Goal: Task Accomplishment & Management: Manage account settings

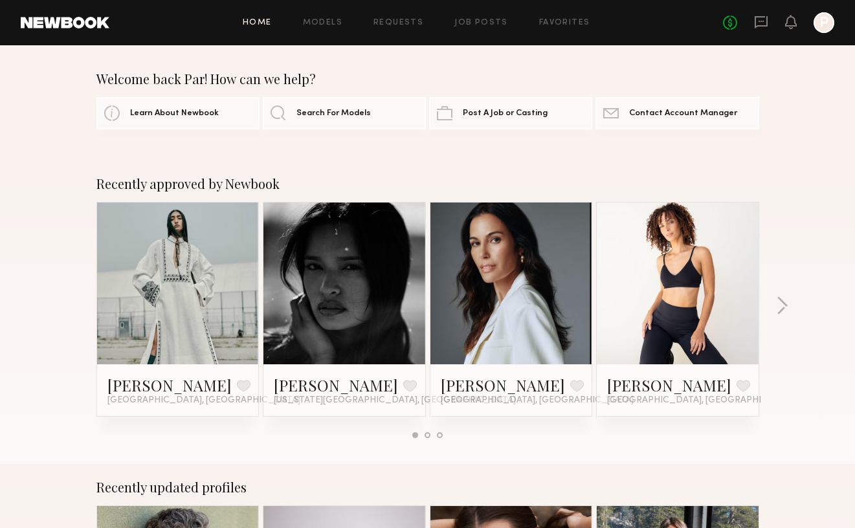
click at [486, 35] on header "Home Models Requests Job Posts Favorites Sign Out No fees up to $5,000 P" at bounding box center [427, 22] width 855 height 45
click at [485, 31] on div "Home Models Requests Job Posts Favorites Sign Out No fees up to $5,000 P" at bounding box center [471, 22] width 725 height 21
click at [480, 24] on link "Job Posts" at bounding box center [482, 23] width 54 height 8
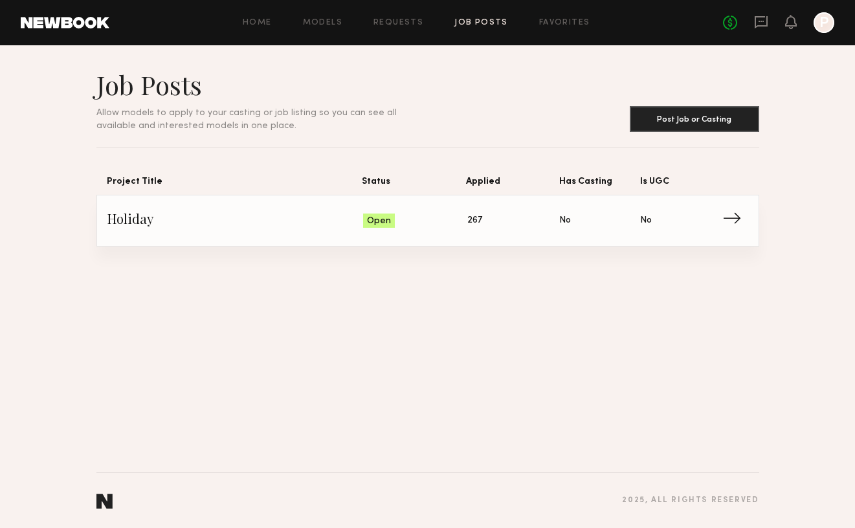
click at [737, 219] on span "→" at bounding box center [736, 220] width 27 height 19
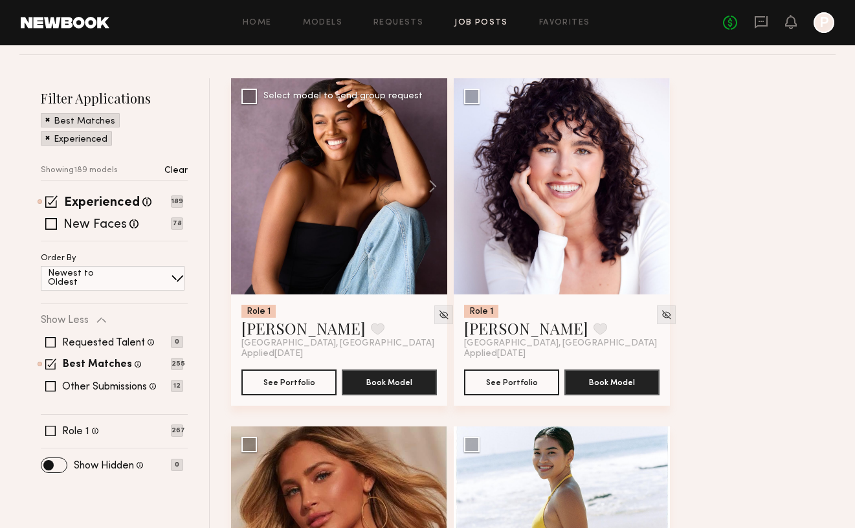
scroll to position [117, 0]
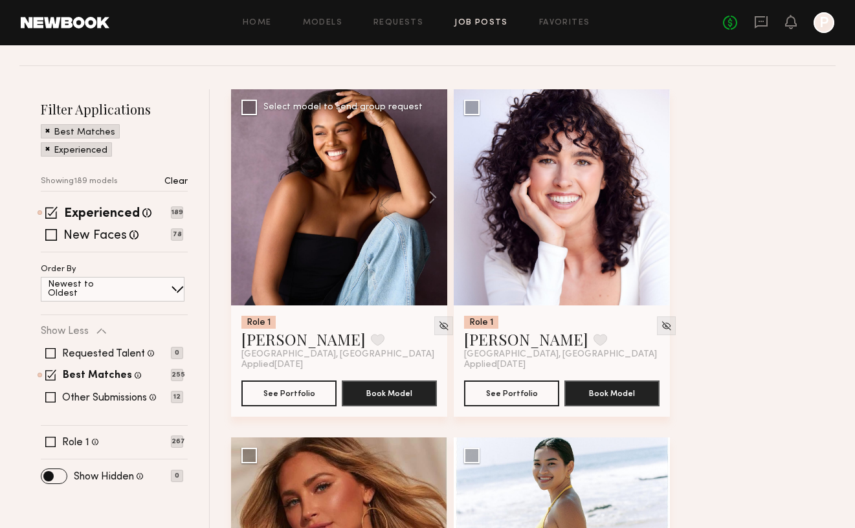
click at [308, 256] on div at bounding box center [339, 197] width 216 height 216
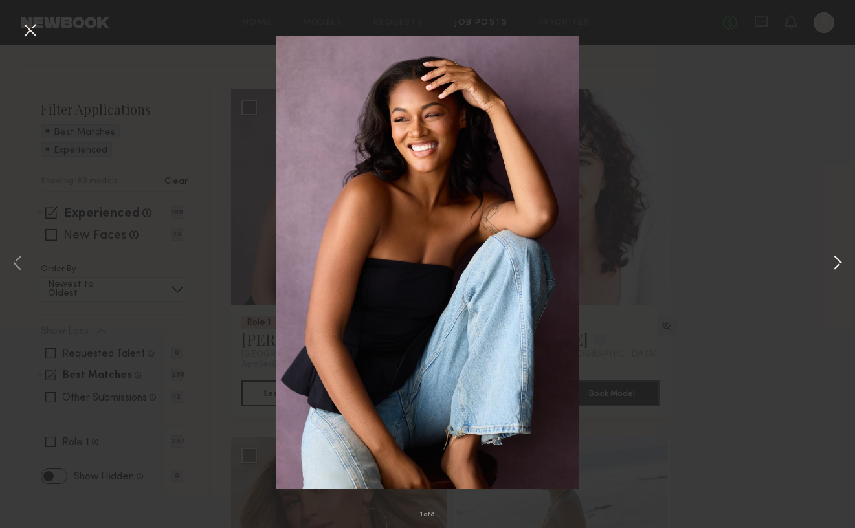
click at [840, 271] on button at bounding box center [838, 264] width 16 height 423
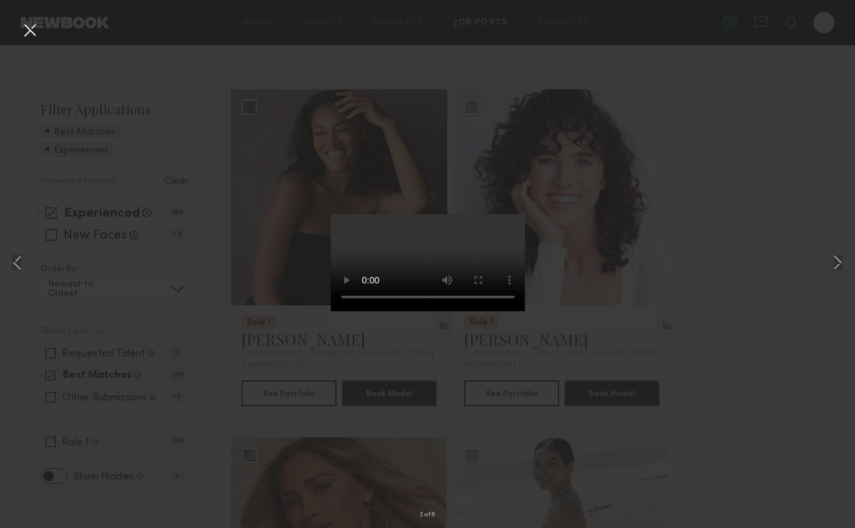
click at [491, 311] on video at bounding box center [428, 262] width 194 height 97
click at [831, 259] on button at bounding box center [838, 264] width 16 height 423
click at [844, 273] on button at bounding box center [838, 264] width 16 height 423
click at [842, 269] on button at bounding box center [838, 264] width 16 height 423
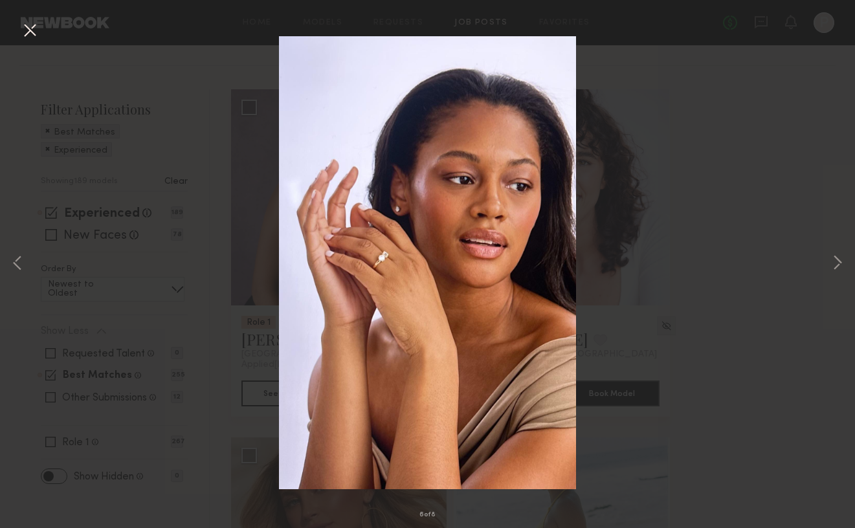
click at [758, 223] on div "6 of 8" at bounding box center [427, 264] width 855 height 528
click at [26, 36] on button at bounding box center [29, 30] width 21 height 23
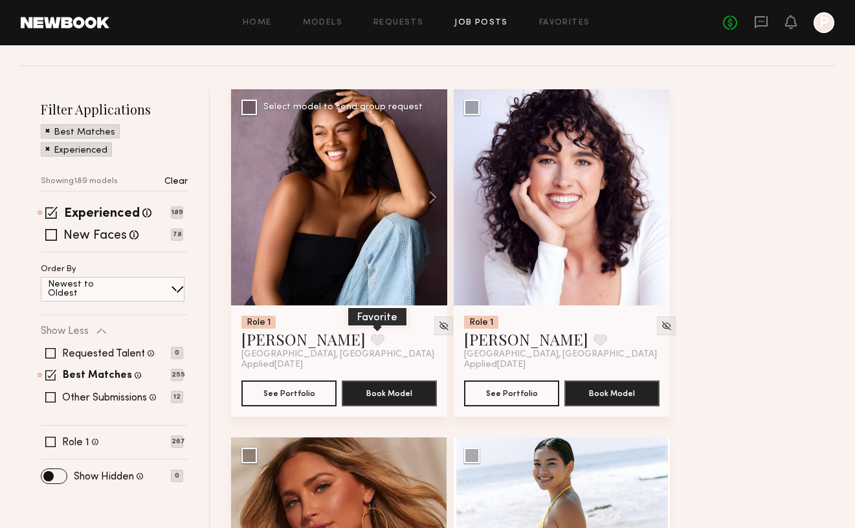
click at [371, 345] on button at bounding box center [378, 340] width 14 height 12
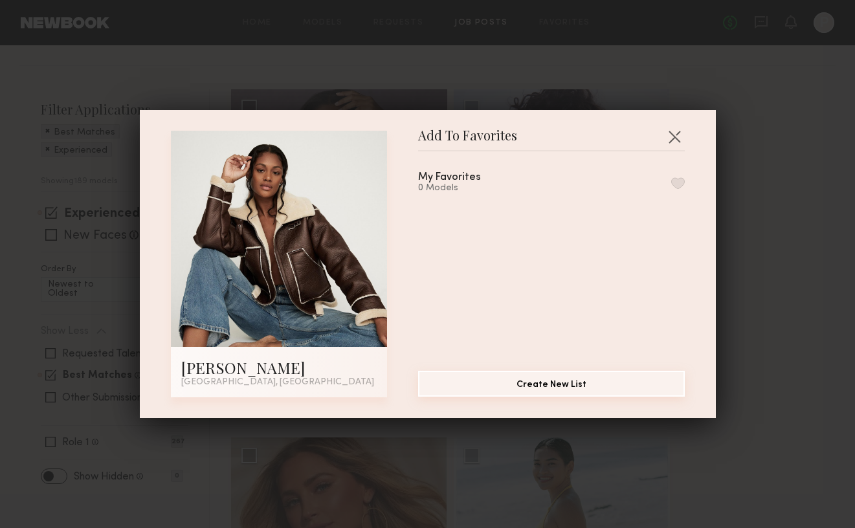
click at [536, 383] on button "Create New List" at bounding box center [551, 384] width 267 height 26
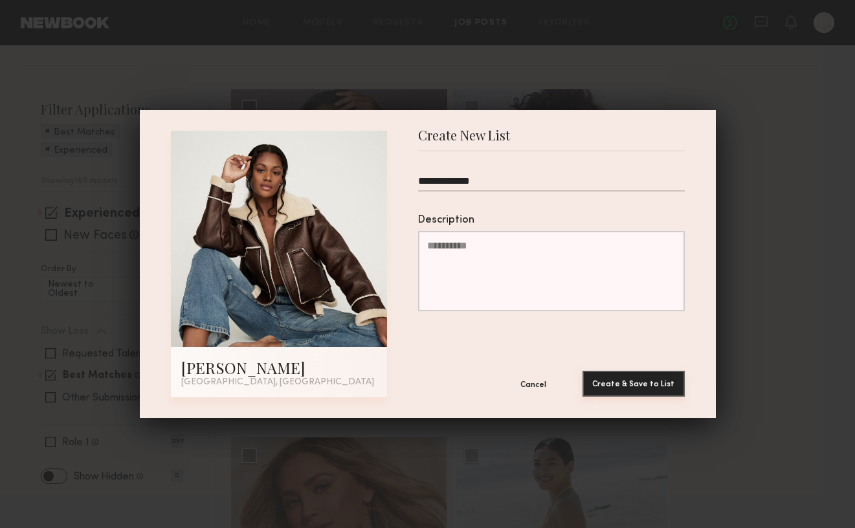
type input "**********"
click at [649, 381] on button "Create & Save to List" at bounding box center [634, 384] width 102 height 26
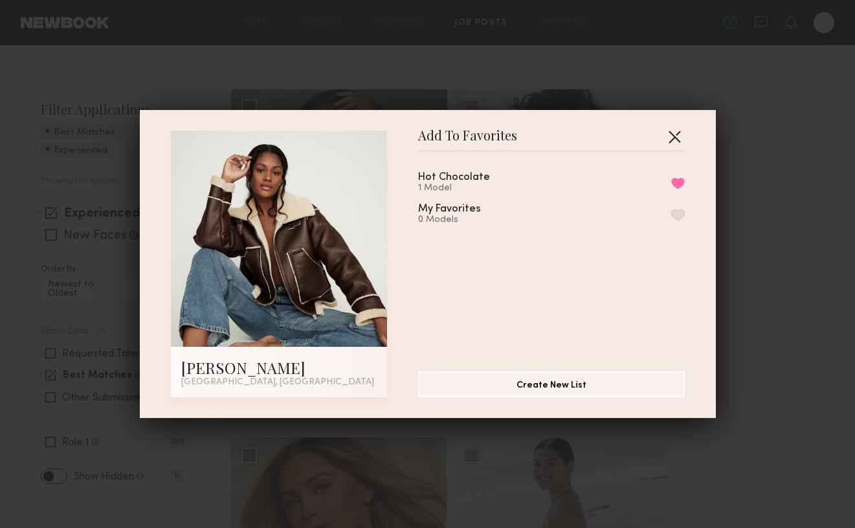
click at [682, 136] on button "button" at bounding box center [674, 136] width 21 height 21
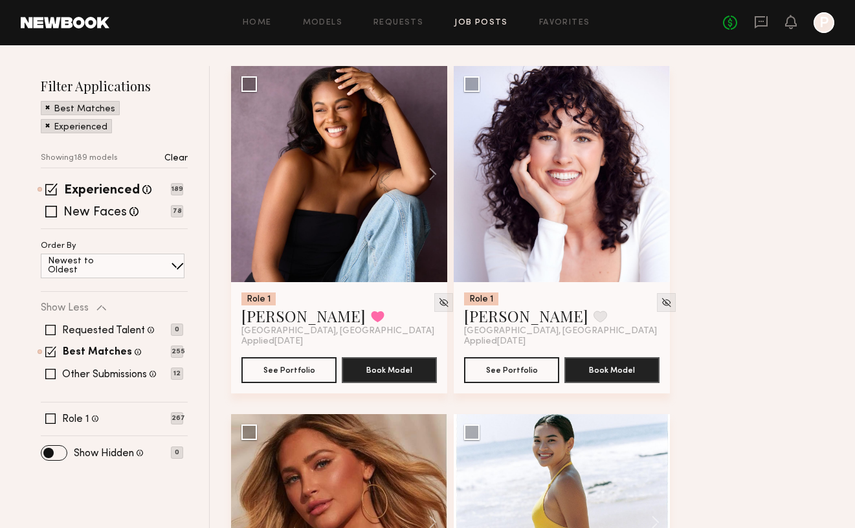
scroll to position [149, 0]
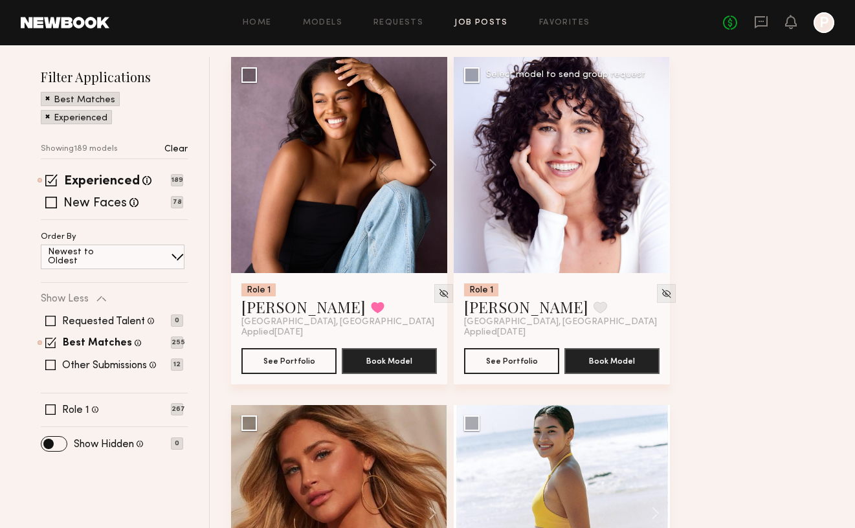
click at [573, 211] on div at bounding box center [562, 165] width 216 height 216
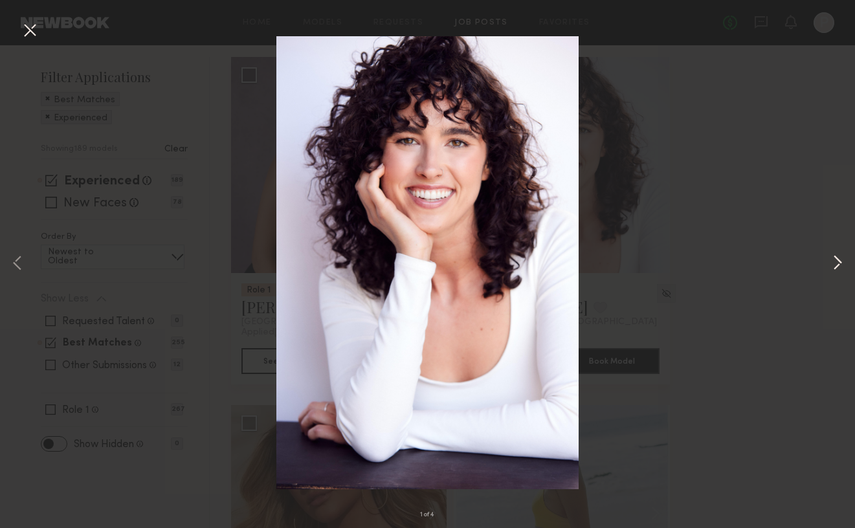
click at [838, 256] on button at bounding box center [838, 264] width 16 height 423
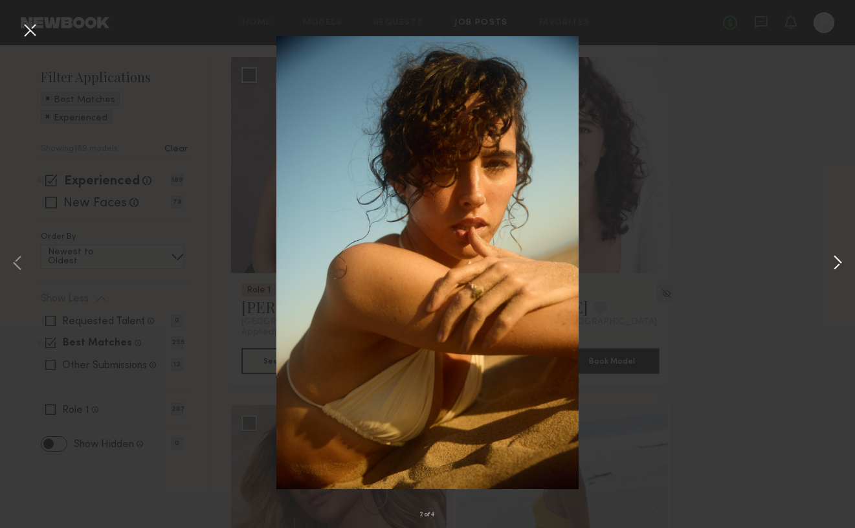
click at [838, 256] on button at bounding box center [838, 264] width 16 height 423
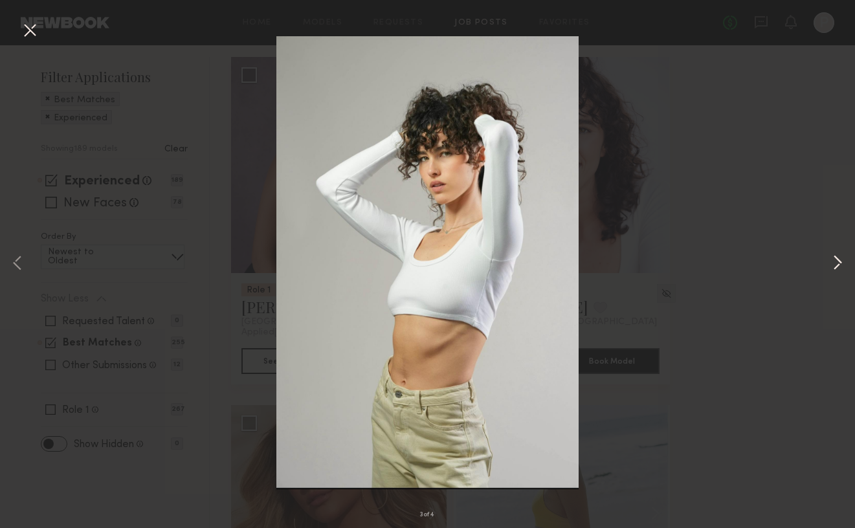
click at [838, 256] on button at bounding box center [838, 264] width 16 height 423
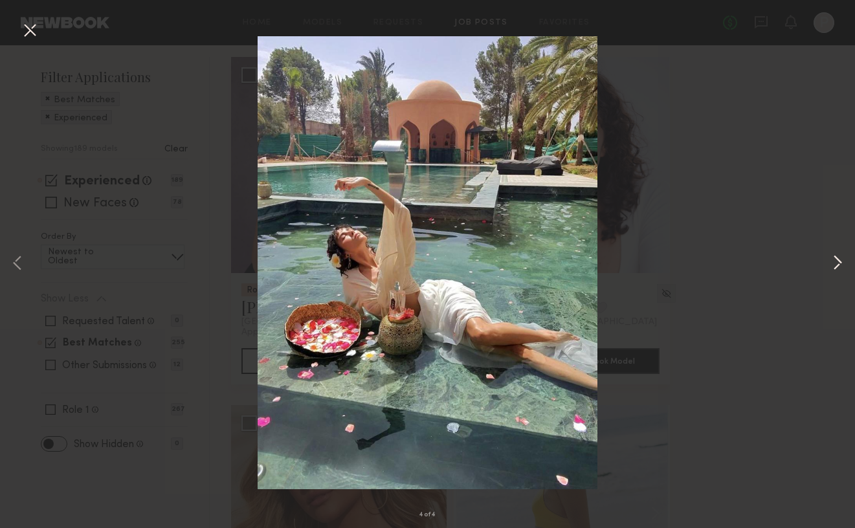
click at [838, 256] on button at bounding box center [838, 264] width 16 height 423
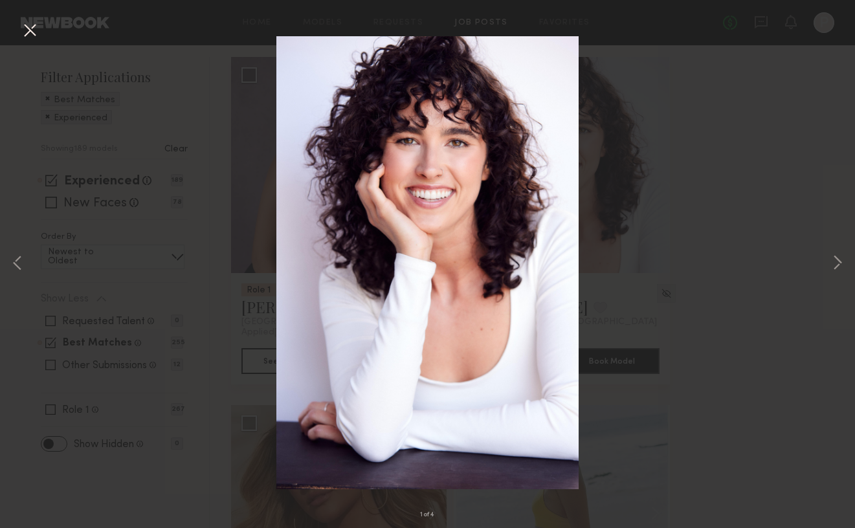
click at [756, 142] on div "1 of 4" at bounding box center [427, 264] width 855 height 528
click at [30, 38] on button at bounding box center [29, 30] width 21 height 23
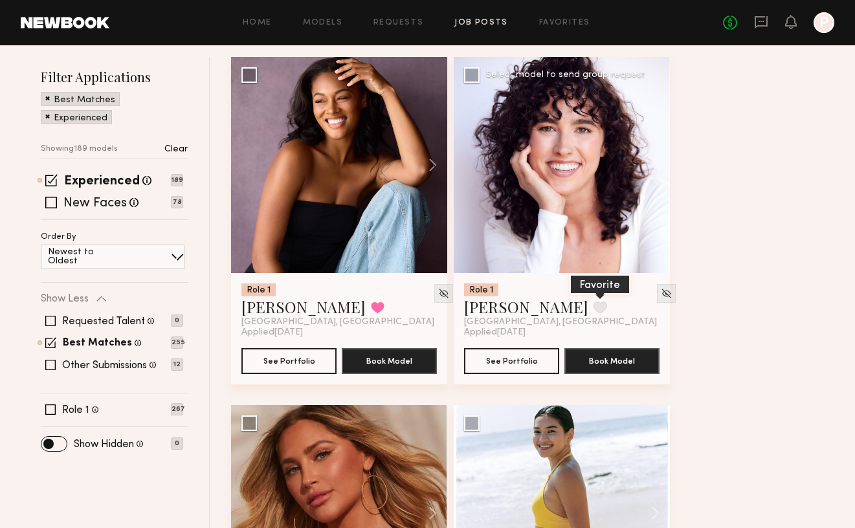
click at [594, 308] on button at bounding box center [601, 308] width 14 height 12
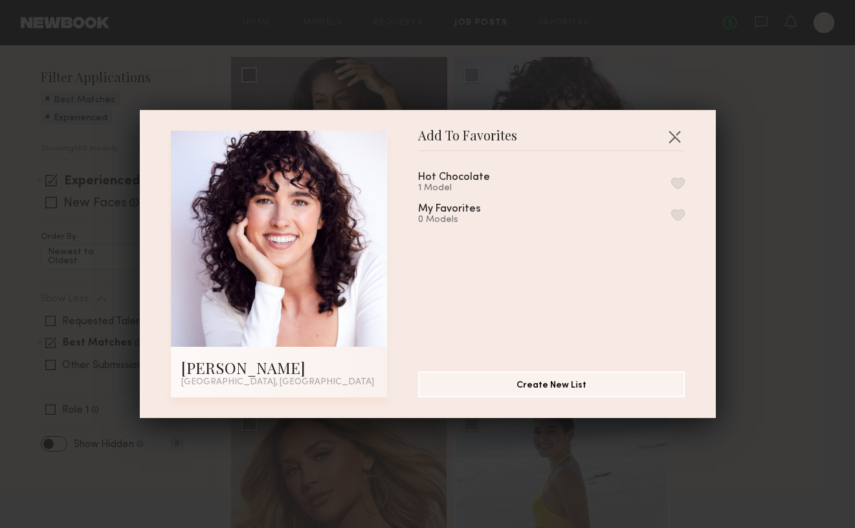
click at [576, 188] on div "Hot Chocolate 1 Model" at bounding box center [551, 182] width 267 height 21
click at [675, 188] on button "button" at bounding box center [678, 183] width 14 height 12
click at [680, 137] on button "button" at bounding box center [674, 136] width 21 height 21
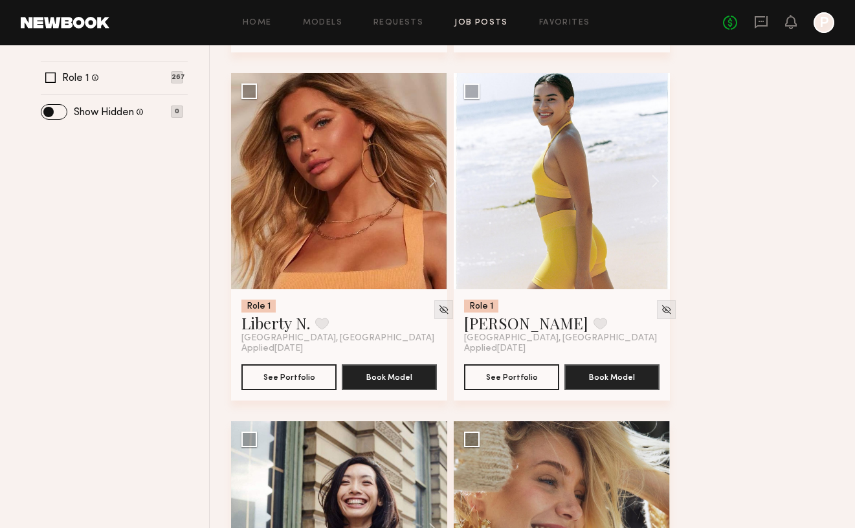
scroll to position [482, 0]
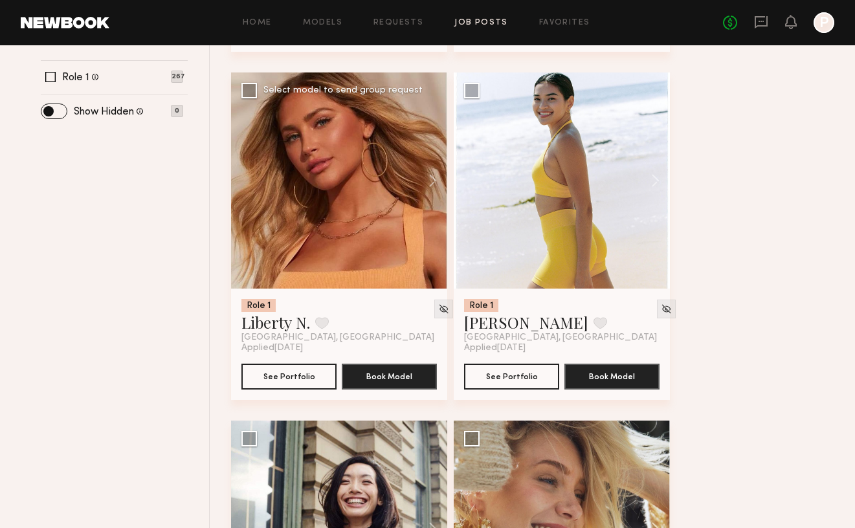
click at [373, 221] on div at bounding box center [339, 181] width 216 height 216
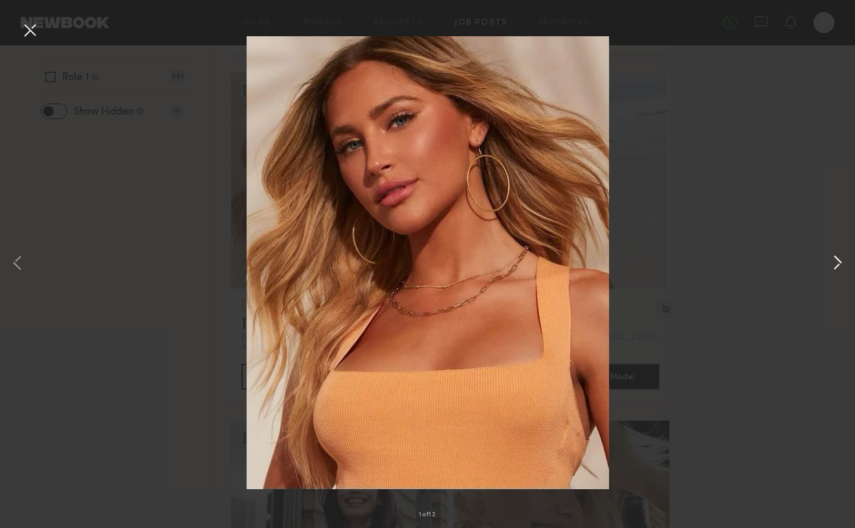
click at [835, 267] on button at bounding box center [838, 264] width 16 height 423
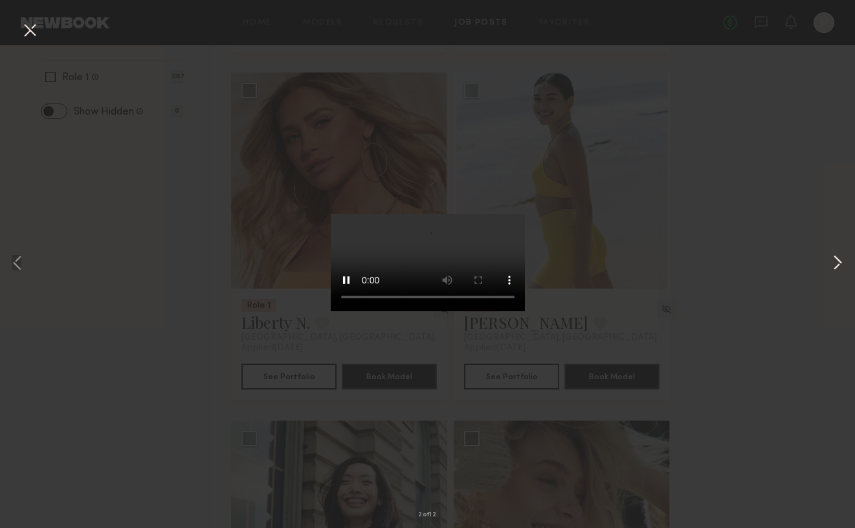
click at [835, 267] on button at bounding box center [838, 264] width 16 height 423
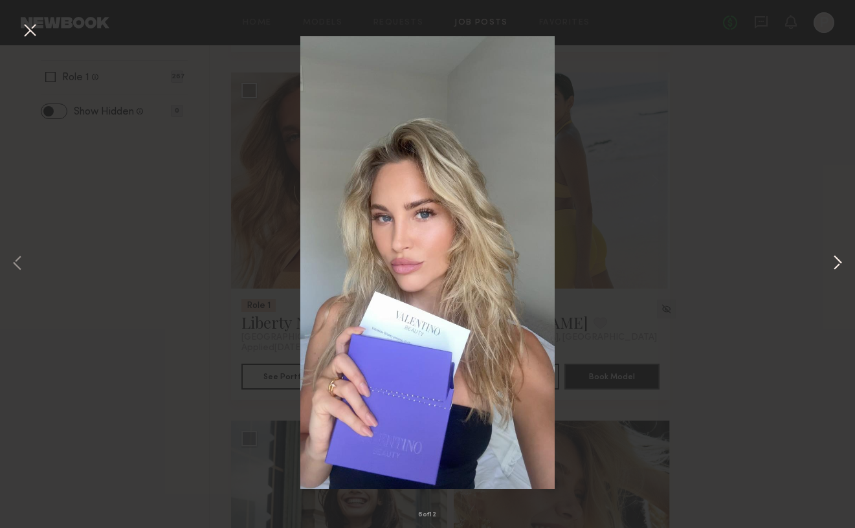
click at [835, 267] on button at bounding box center [838, 264] width 16 height 423
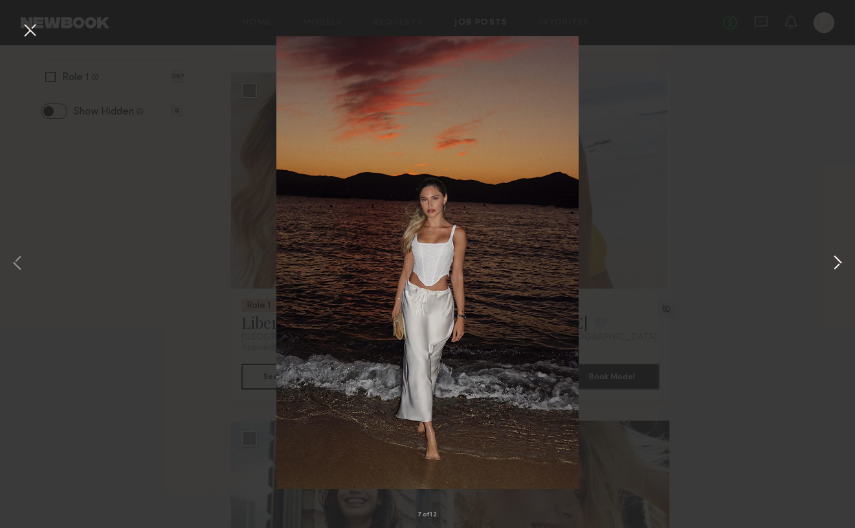
click at [835, 267] on button at bounding box center [838, 264] width 16 height 423
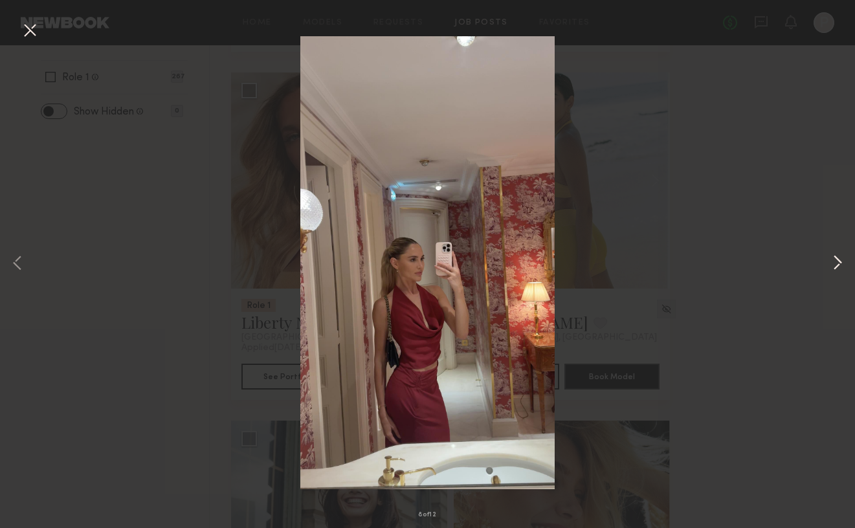
click at [835, 267] on button at bounding box center [838, 264] width 16 height 423
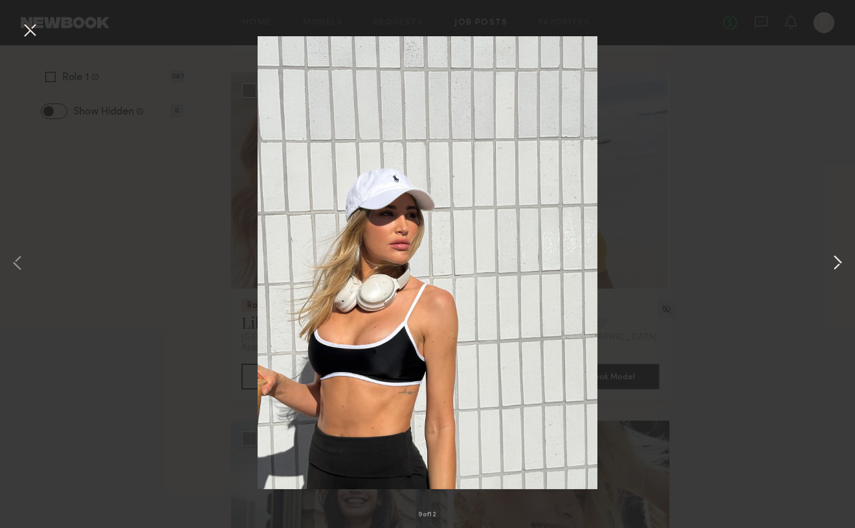
click at [835, 269] on button at bounding box center [838, 264] width 16 height 423
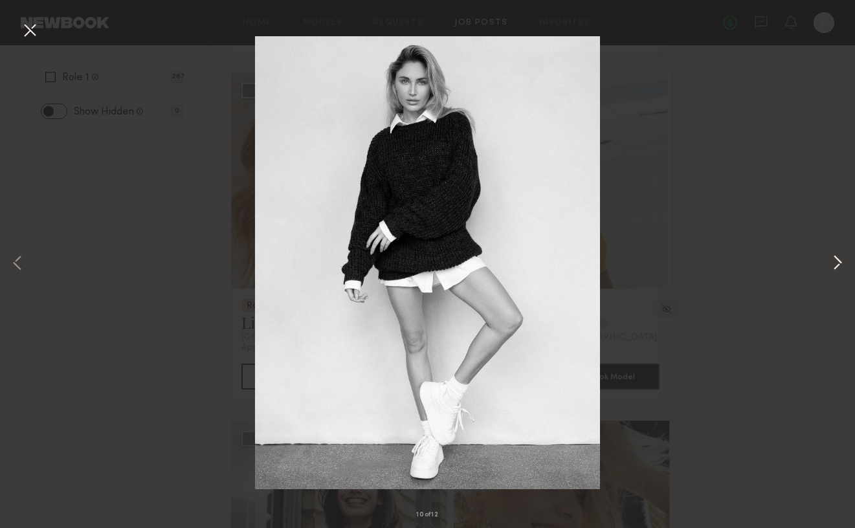
click at [835, 269] on button at bounding box center [838, 264] width 16 height 423
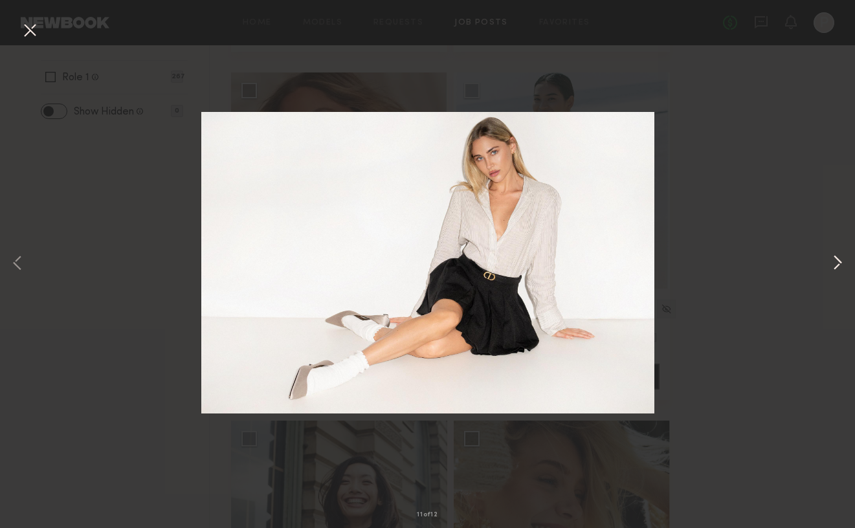
click at [837, 270] on button at bounding box center [838, 264] width 16 height 423
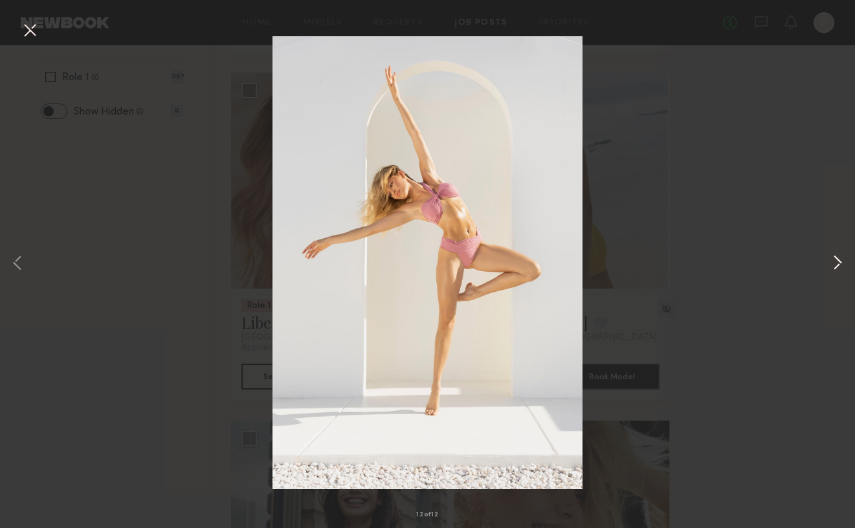
click at [837, 271] on button at bounding box center [838, 264] width 16 height 423
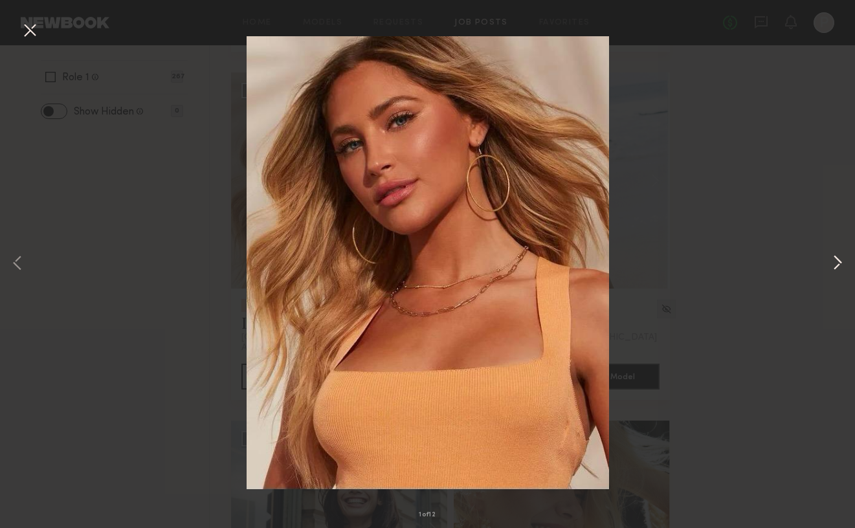
click at [837, 271] on button at bounding box center [838, 264] width 16 height 423
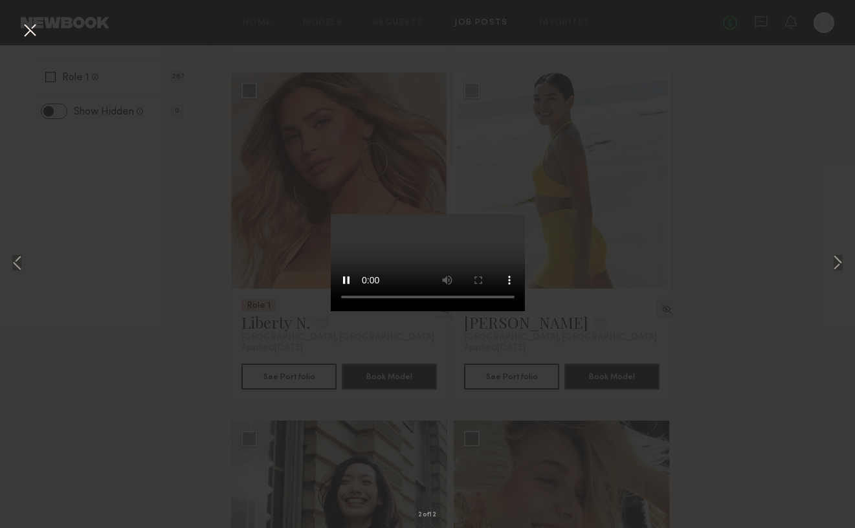
click at [761, 240] on div "2 of 12" at bounding box center [427, 264] width 855 height 528
click at [28, 34] on button at bounding box center [29, 30] width 21 height 23
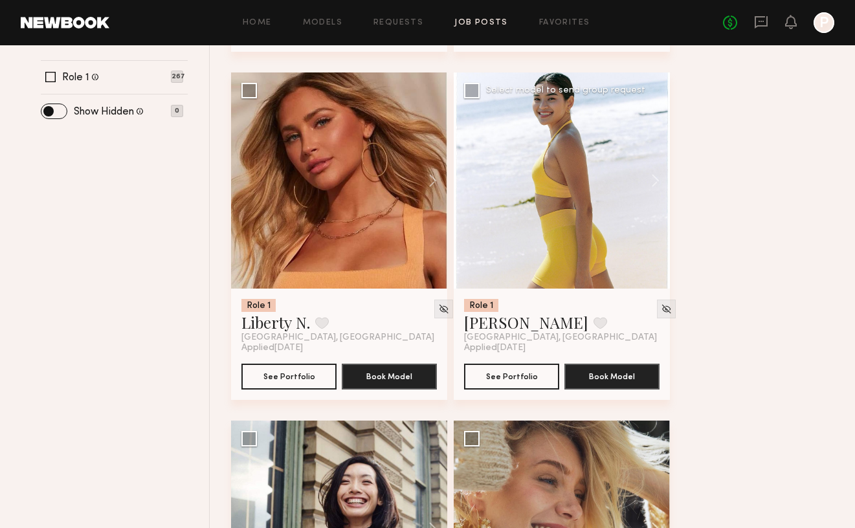
click at [589, 189] on div at bounding box center [562, 181] width 216 height 216
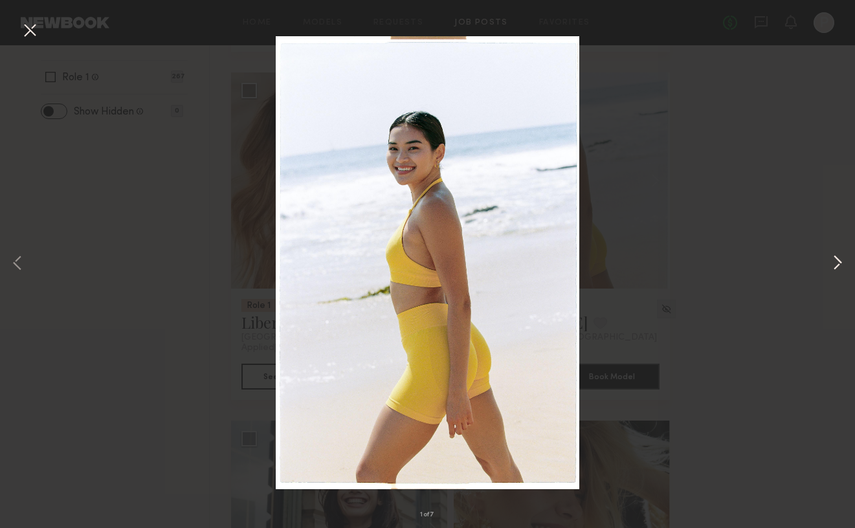
click at [838, 257] on button at bounding box center [838, 264] width 16 height 423
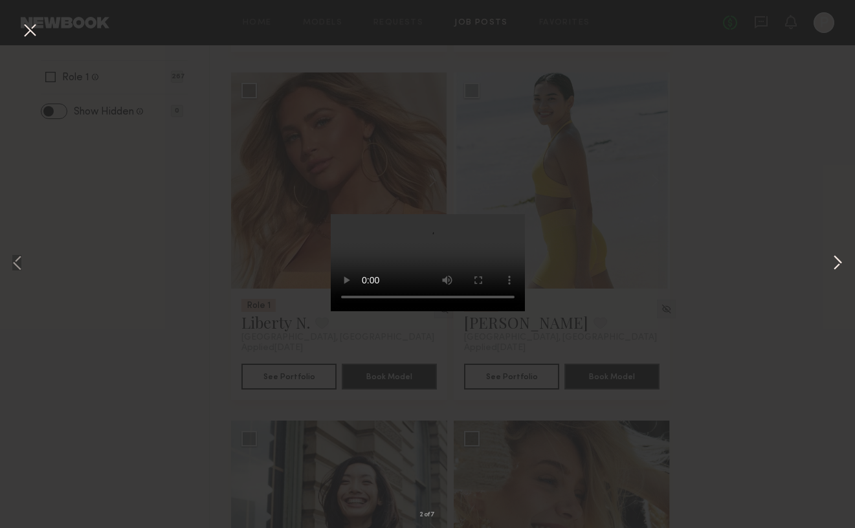
click at [838, 257] on button at bounding box center [838, 264] width 16 height 423
click at [844, 265] on button at bounding box center [838, 264] width 16 height 423
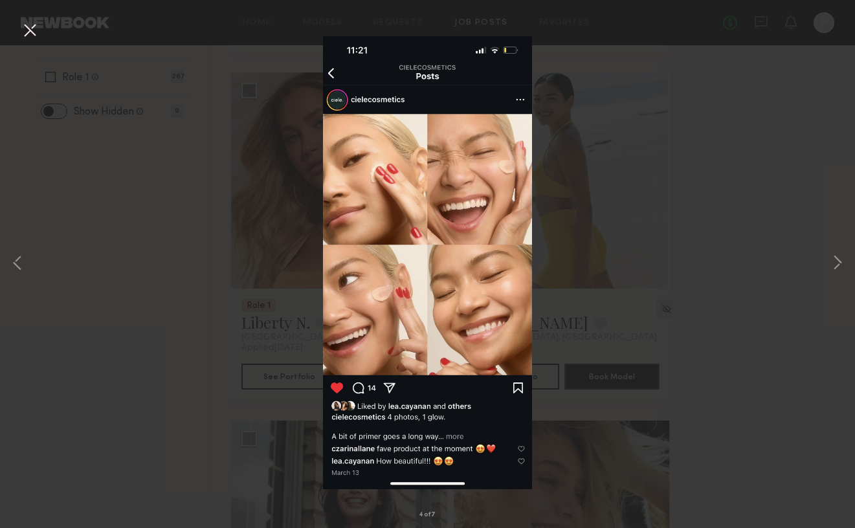
click at [846, 268] on div "4 of 7" at bounding box center [427, 264] width 855 height 528
click at [837, 265] on button at bounding box center [838, 264] width 16 height 423
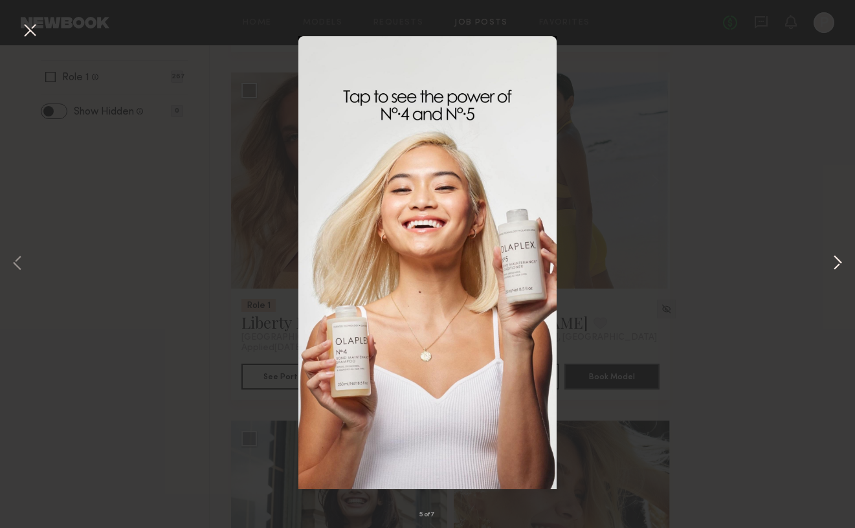
click at [837, 266] on button at bounding box center [838, 264] width 16 height 423
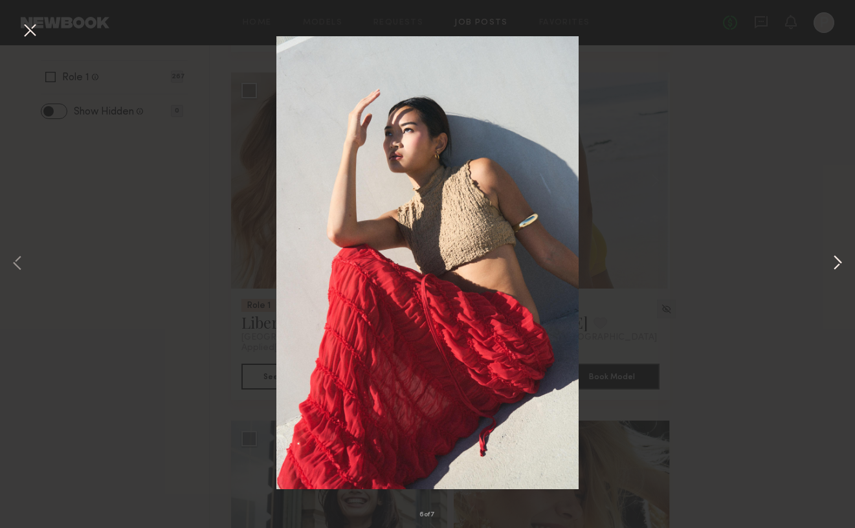
click at [838, 266] on button at bounding box center [838, 264] width 16 height 423
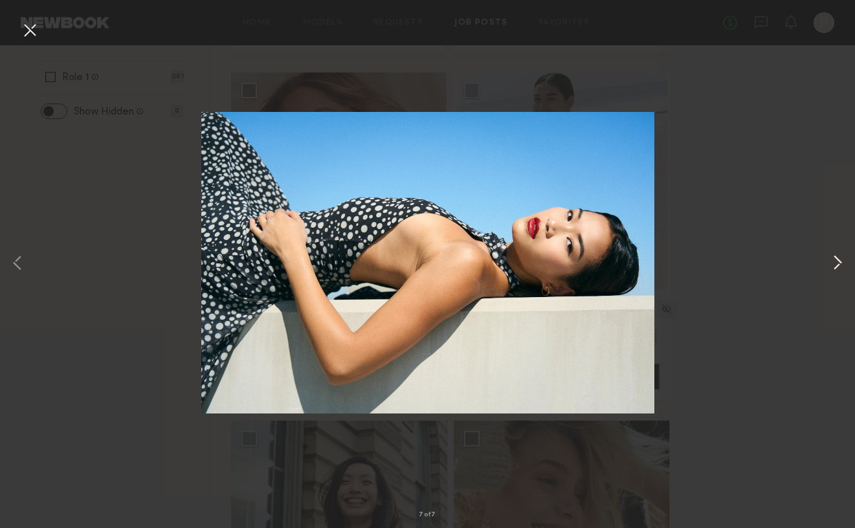
click at [838, 266] on button at bounding box center [838, 264] width 16 height 423
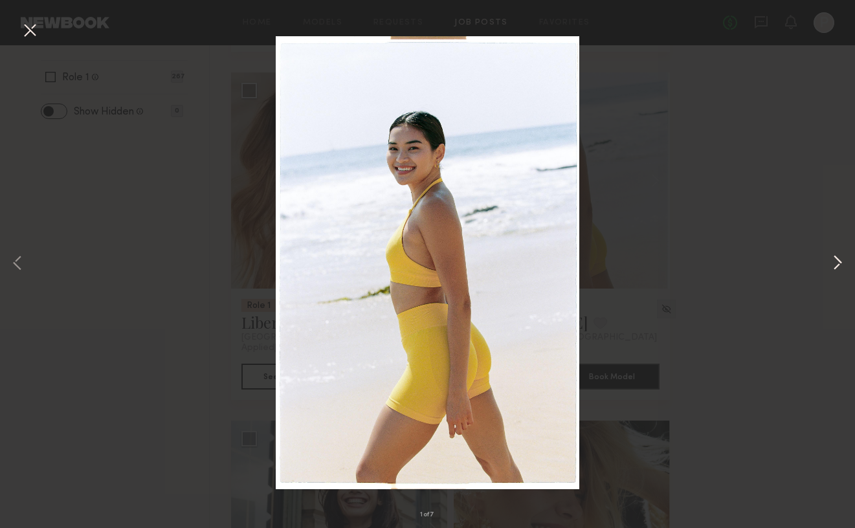
click at [838, 266] on button at bounding box center [838, 264] width 16 height 423
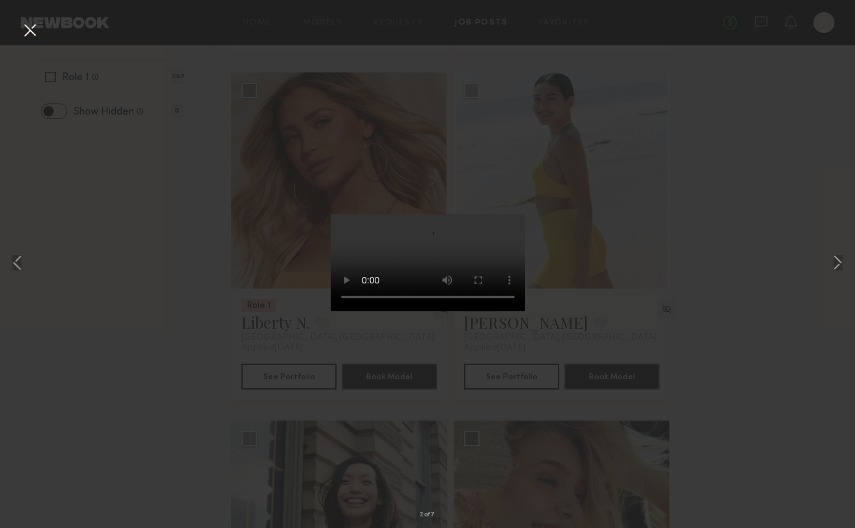
click at [770, 236] on div "2 of 7" at bounding box center [427, 264] width 855 height 528
click at [28, 34] on button at bounding box center [29, 30] width 21 height 23
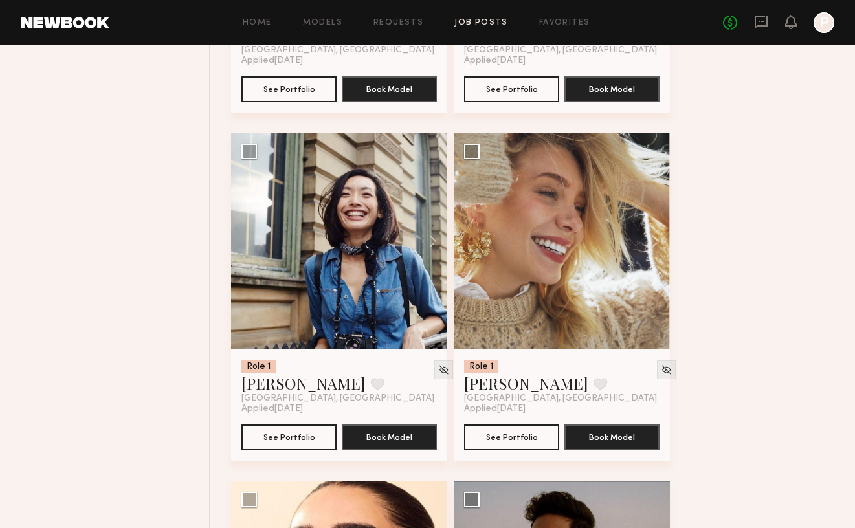
scroll to position [813, 0]
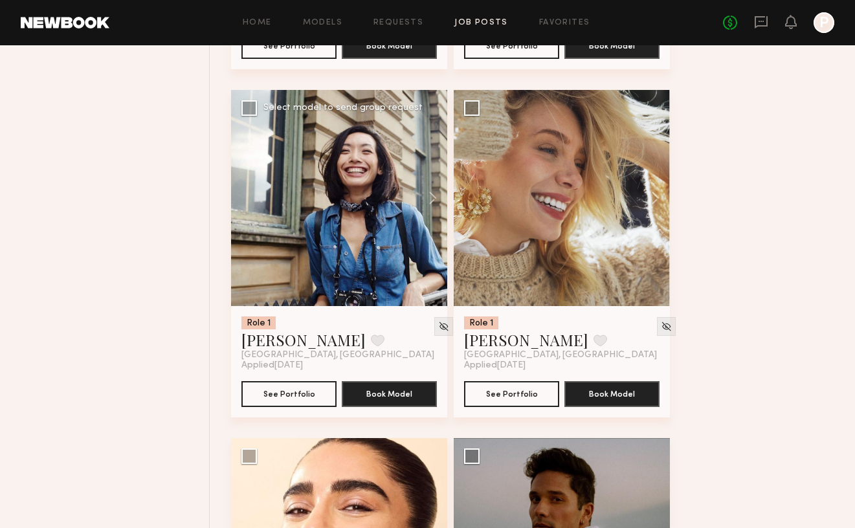
click at [350, 228] on div at bounding box center [339, 198] width 216 height 216
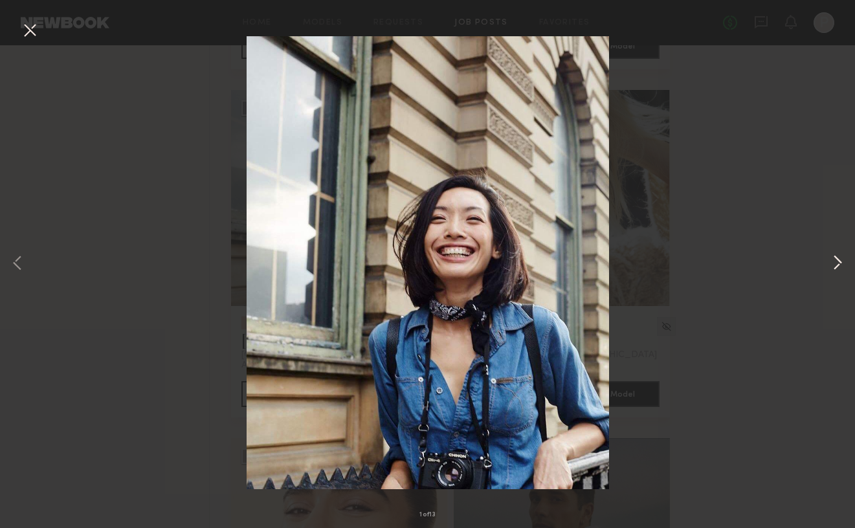
click at [837, 264] on button at bounding box center [838, 264] width 16 height 423
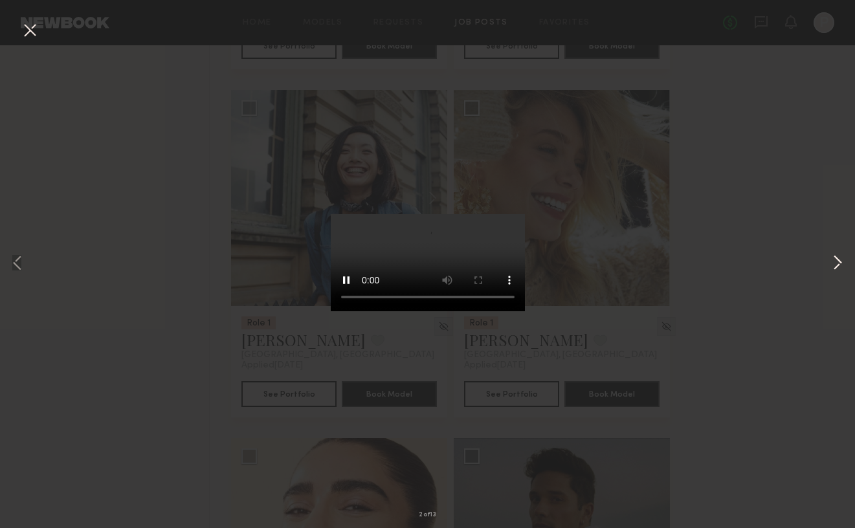
click at [837, 264] on button at bounding box center [838, 264] width 16 height 423
click at [525, 311] on video at bounding box center [428, 262] width 194 height 97
click at [432, 311] on video at bounding box center [428, 262] width 194 height 97
click at [488, 311] on video at bounding box center [428, 262] width 194 height 97
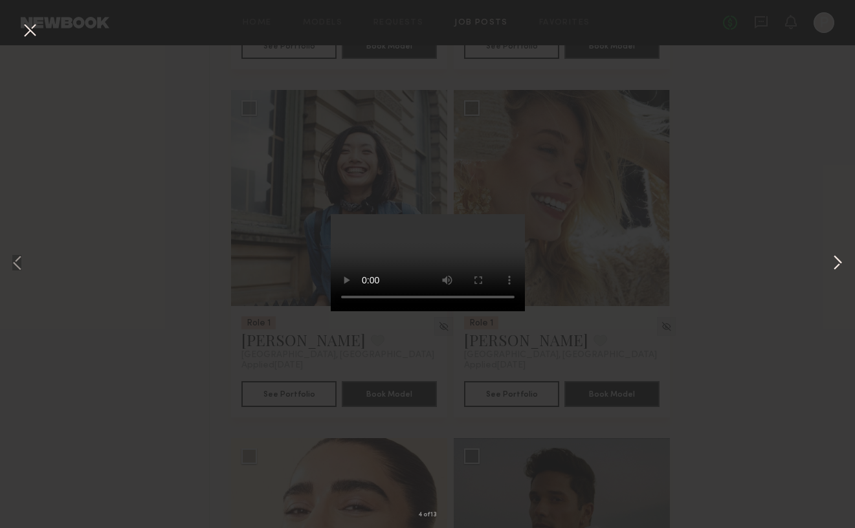
click at [836, 262] on button at bounding box center [838, 264] width 16 height 423
click at [525, 311] on video at bounding box center [428, 262] width 194 height 97
click at [837, 260] on button at bounding box center [838, 264] width 16 height 423
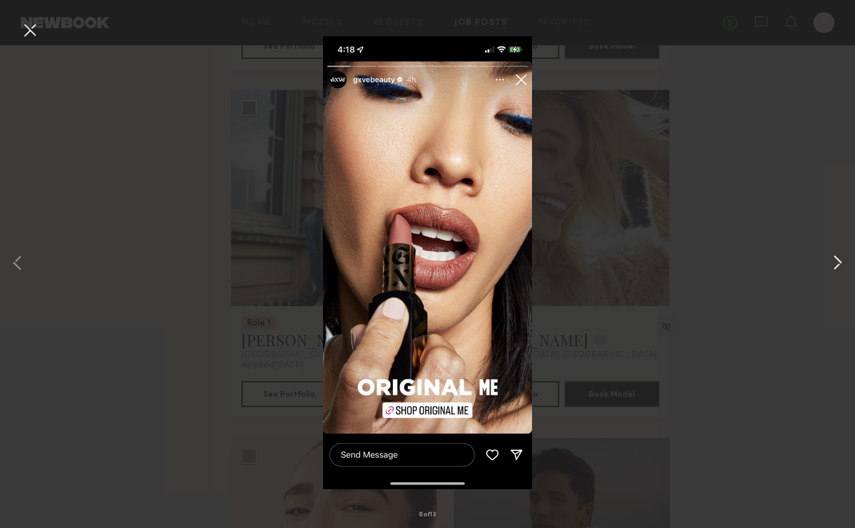
click at [837, 260] on button at bounding box center [838, 264] width 16 height 423
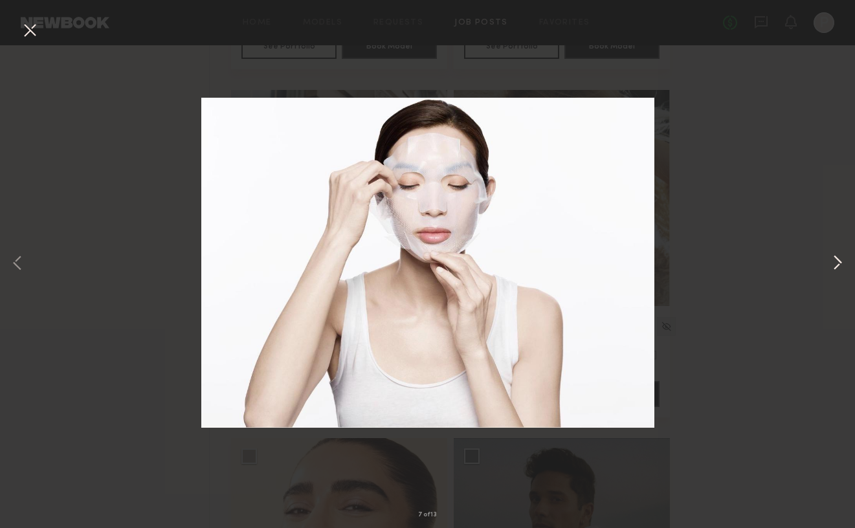
click at [837, 260] on button at bounding box center [838, 264] width 16 height 423
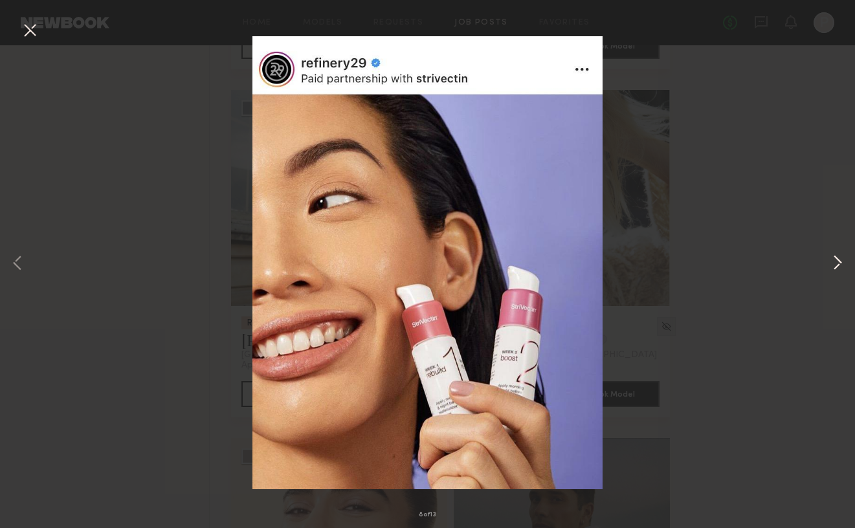
click at [837, 261] on button at bounding box center [838, 264] width 16 height 423
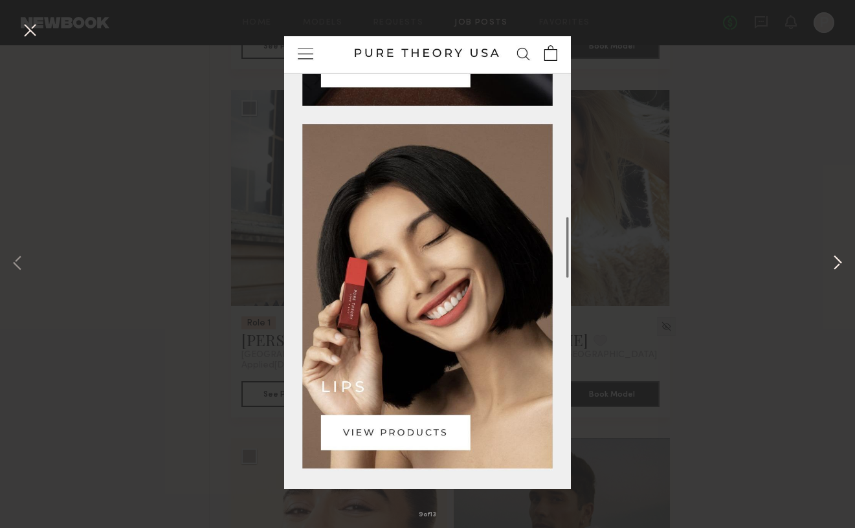
click at [837, 261] on button at bounding box center [838, 264] width 16 height 423
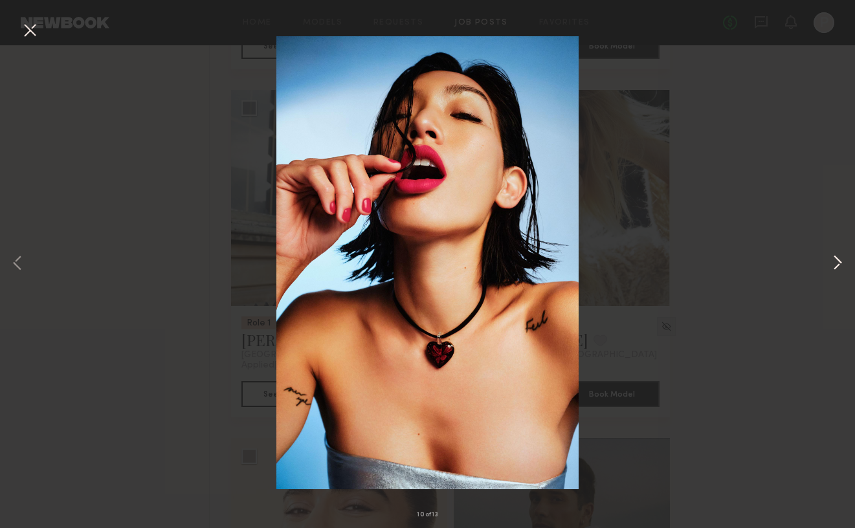
click at [837, 261] on button at bounding box center [838, 264] width 16 height 423
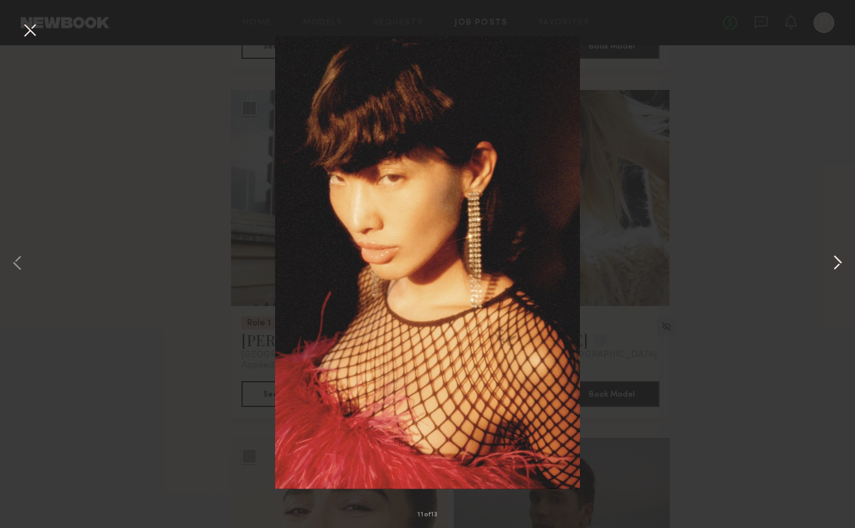
click at [837, 261] on button at bounding box center [838, 264] width 16 height 423
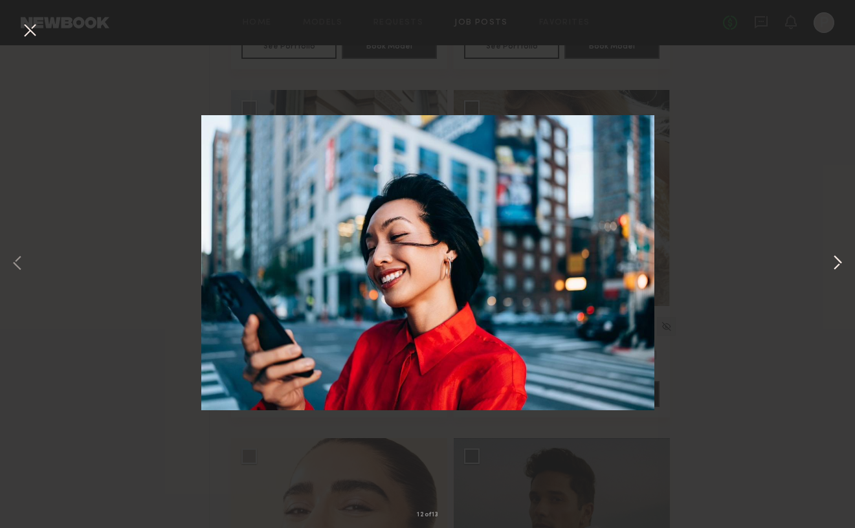
click at [837, 261] on button at bounding box center [838, 264] width 16 height 423
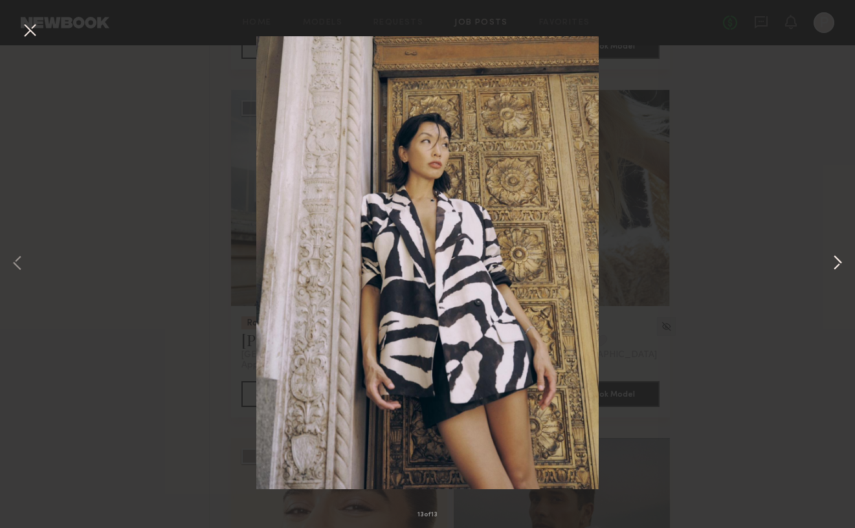
click at [837, 261] on button at bounding box center [838, 264] width 16 height 423
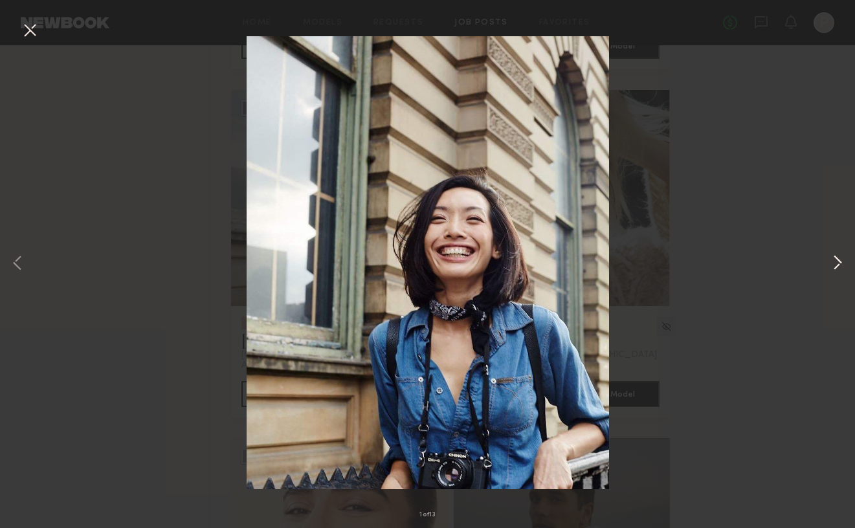
click at [837, 261] on button at bounding box center [838, 264] width 16 height 423
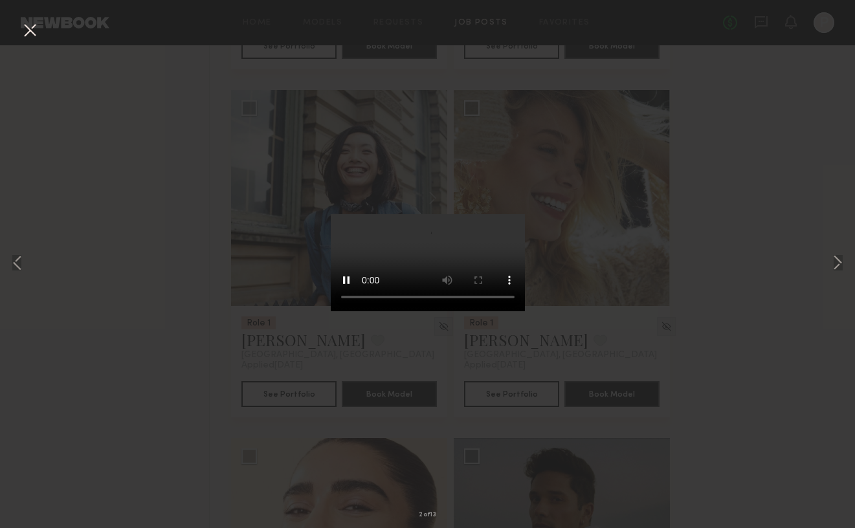
click at [774, 275] on div "2 of 13" at bounding box center [427, 264] width 855 height 528
click at [33, 28] on button at bounding box center [29, 30] width 21 height 23
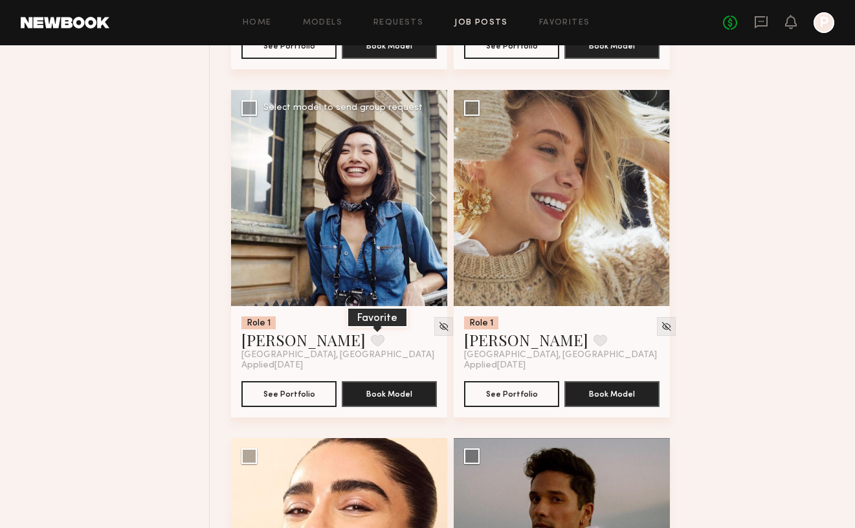
click at [371, 337] on button at bounding box center [378, 341] width 14 height 12
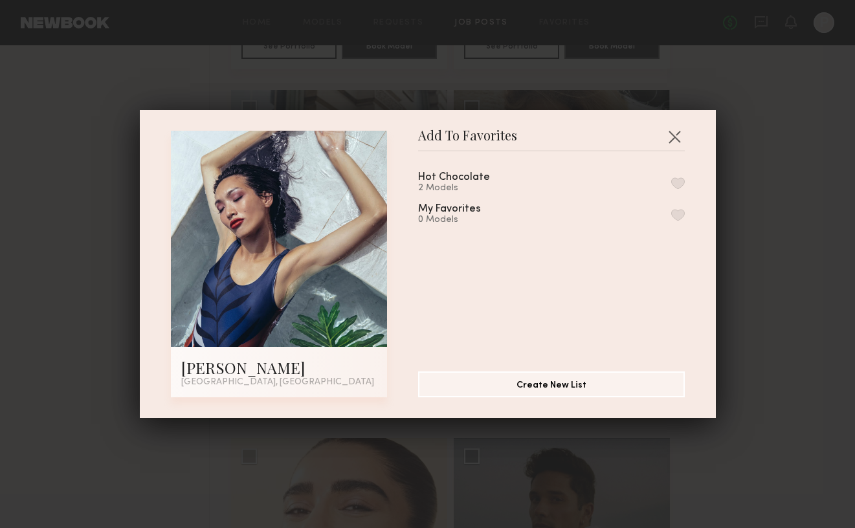
click at [491, 183] on div "Hot Chocolate 2 Models" at bounding box center [469, 182] width 103 height 21
click at [679, 180] on button "button" at bounding box center [678, 183] width 14 height 12
click at [685, 137] on div "Add To Favorites Piyawan C. Los Angeles, CA Add To Favorites Hot Chocolate 3 Mo…" at bounding box center [428, 264] width 576 height 308
click at [669, 133] on button "button" at bounding box center [674, 136] width 21 height 21
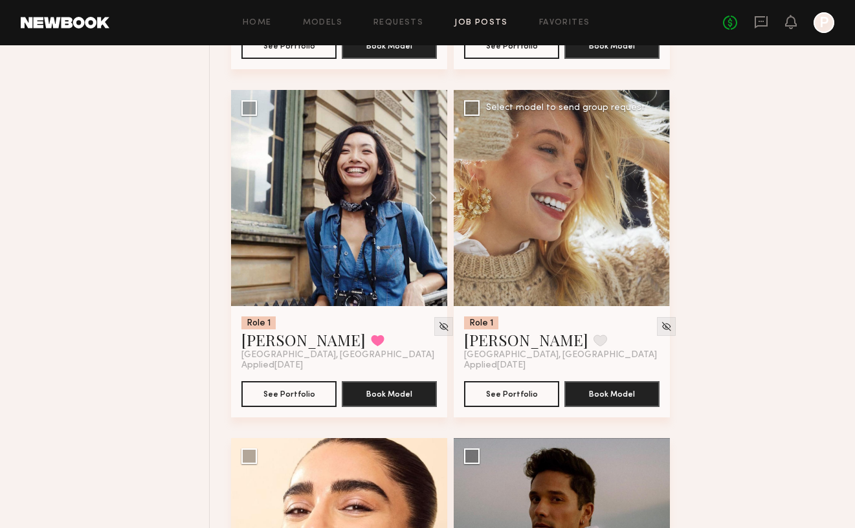
click at [552, 247] on div at bounding box center [562, 198] width 216 height 216
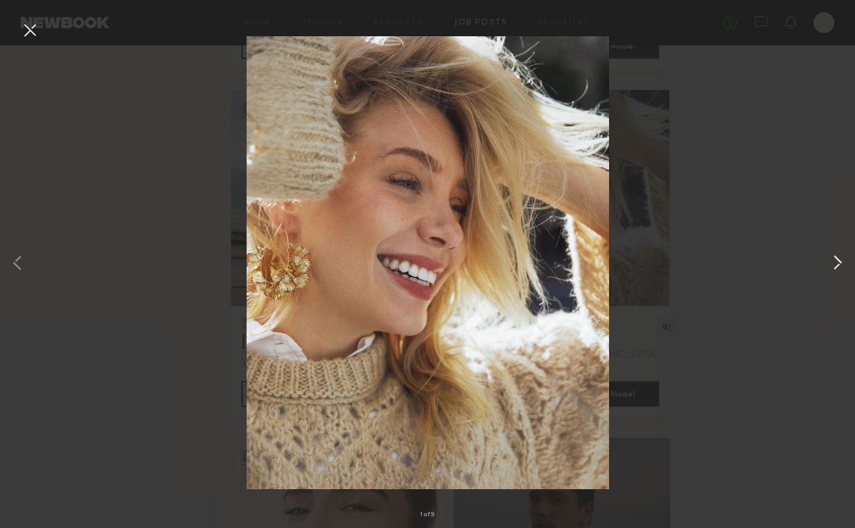
click at [838, 260] on button at bounding box center [838, 264] width 16 height 423
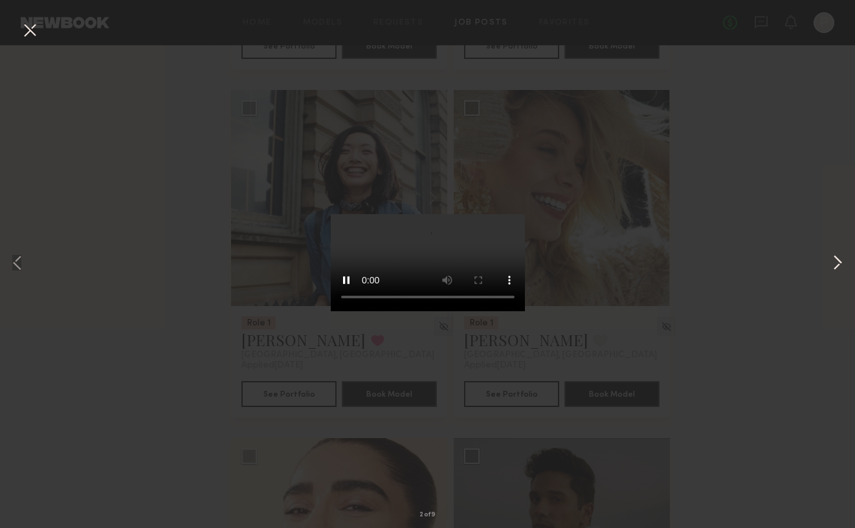
click at [838, 260] on button at bounding box center [838, 264] width 16 height 423
click at [833, 269] on button at bounding box center [838, 264] width 16 height 423
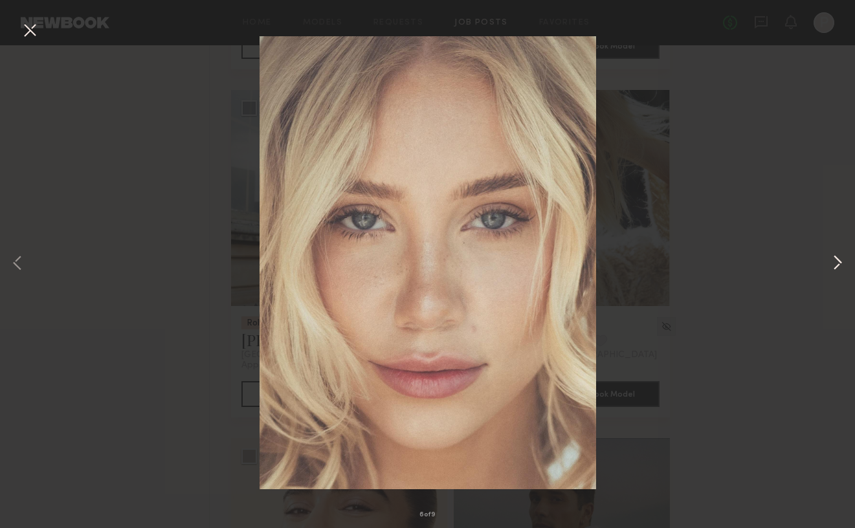
click at [833, 269] on button at bounding box center [838, 264] width 16 height 423
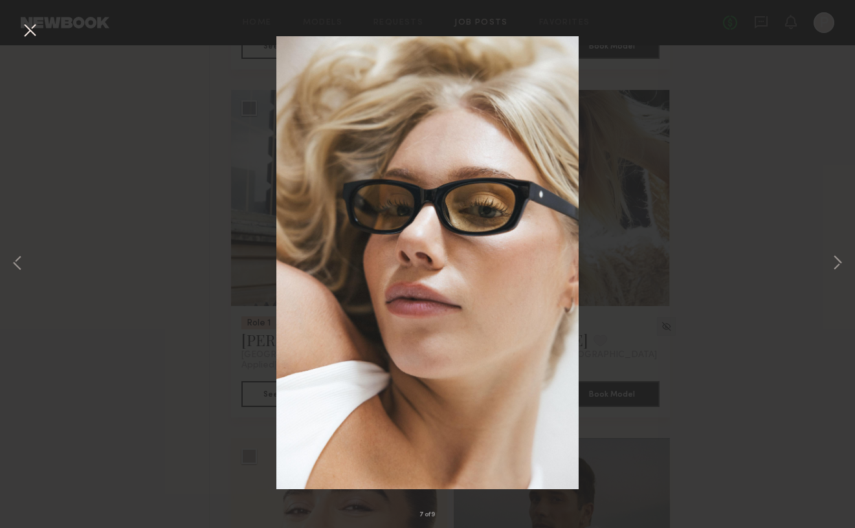
click at [732, 262] on div "7 of 9" at bounding box center [427, 264] width 855 height 528
click at [24, 34] on button at bounding box center [29, 30] width 21 height 23
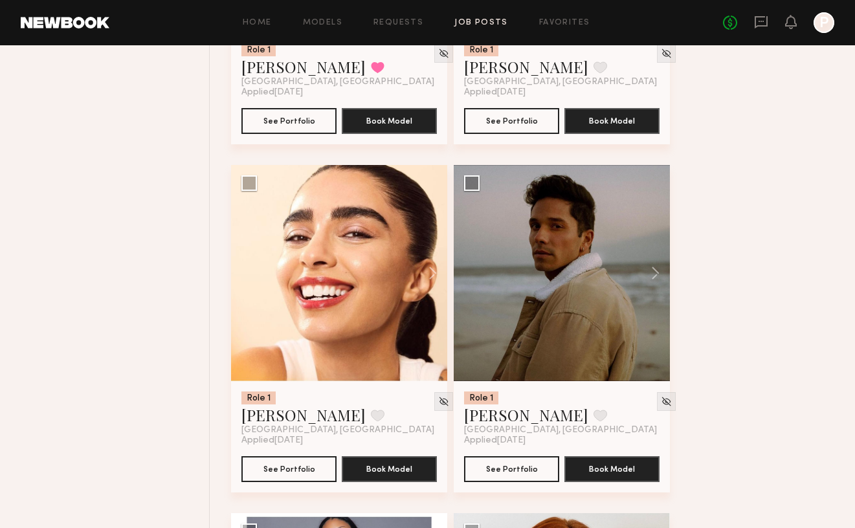
scroll to position [1098, 0]
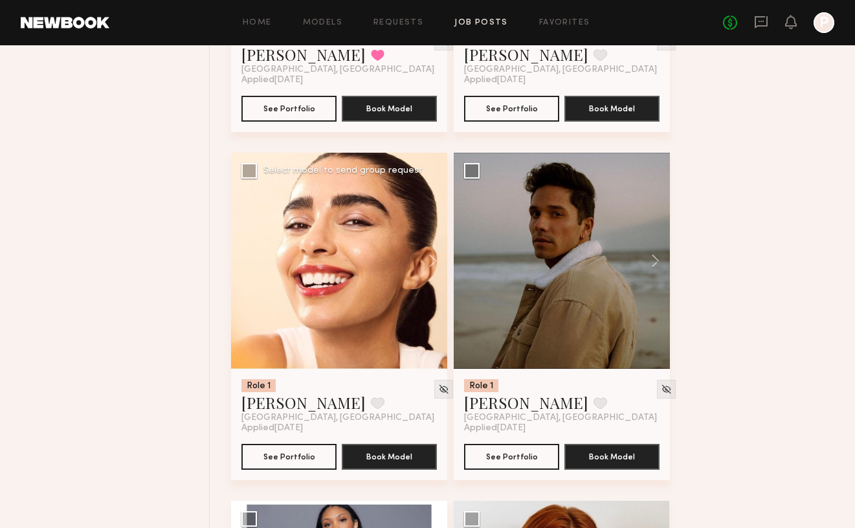
click at [375, 283] on div at bounding box center [339, 261] width 216 height 216
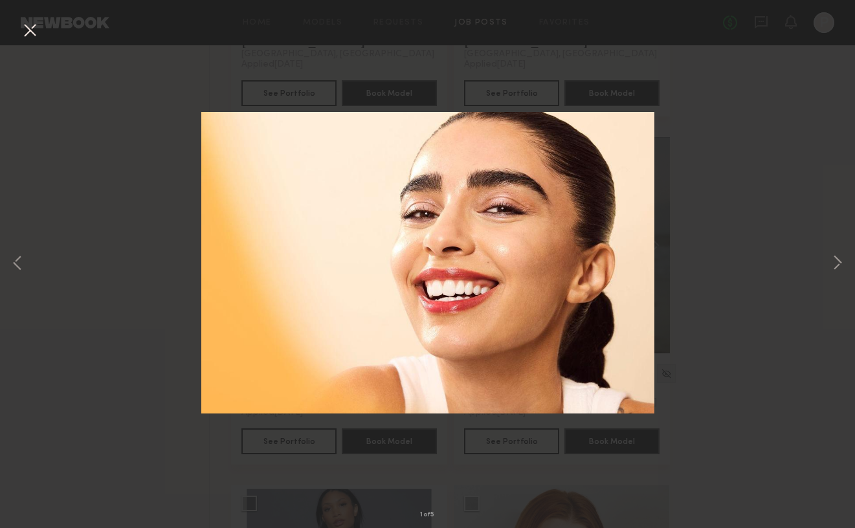
click at [362, 305] on div "1 of 5" at bounding box center [427, 264] width 855 height 528
click at [841, 258] on button at bounding box center [838, 264] width 16 height 423
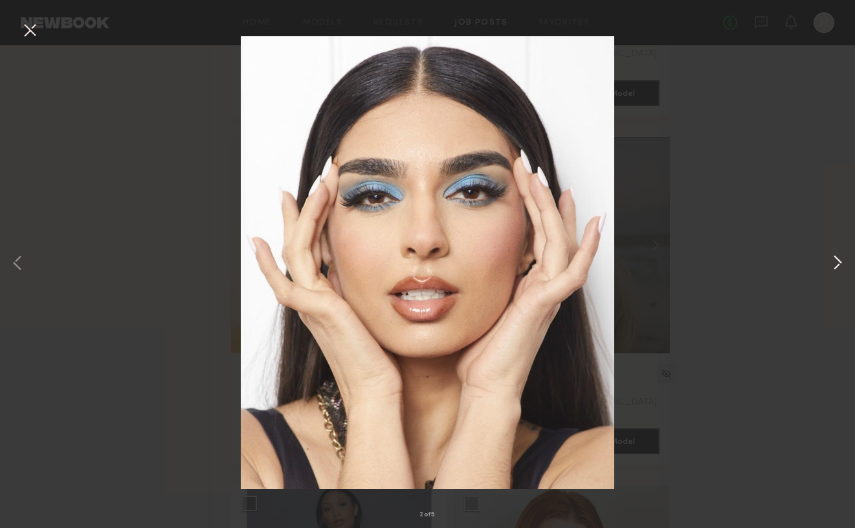
click at [839, 262] on button at bounding box center [838, 264] width 16 height 423
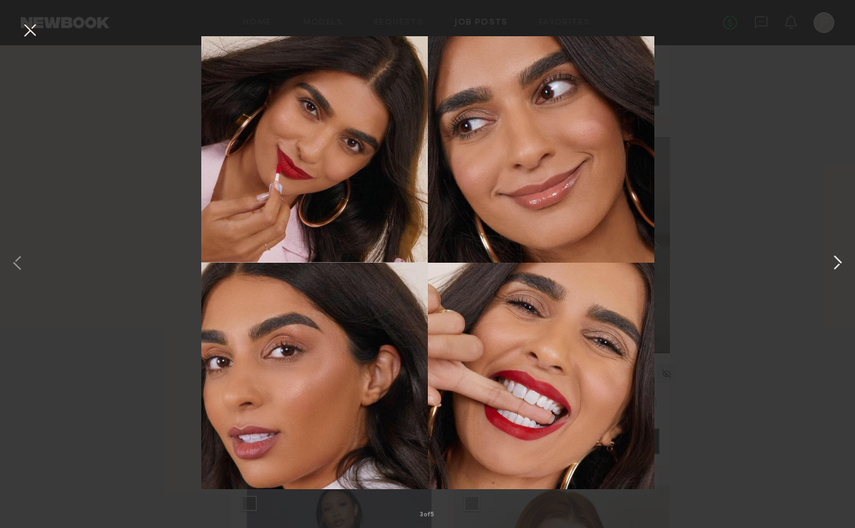
click at [840, 258] on button at bounding box center [838, 264] width 16 height 423
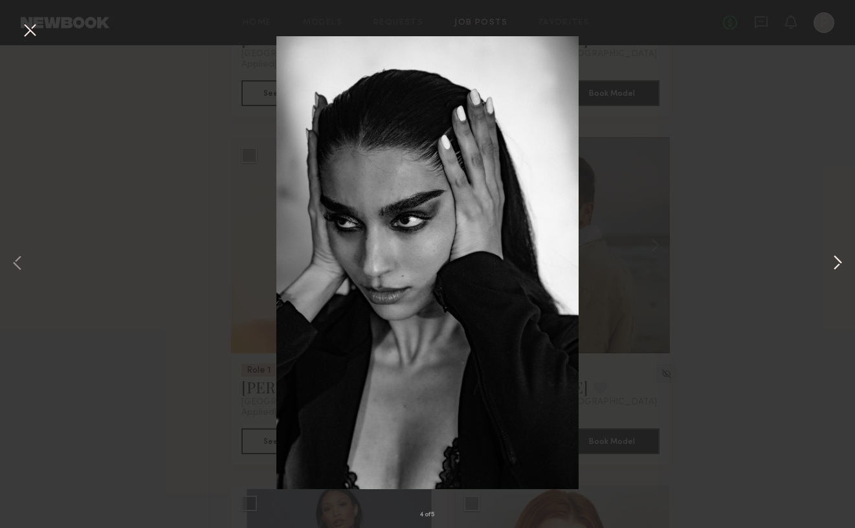
click at [840, 266] on button at bounding box center [838, 264] width 16 height 423
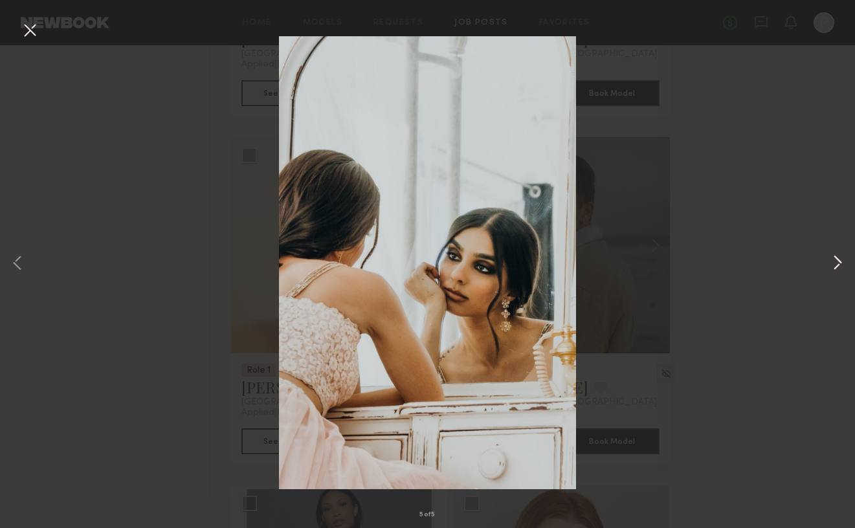
click at [840, 266] on button at bounding box center [838, 264] width 16 height 423
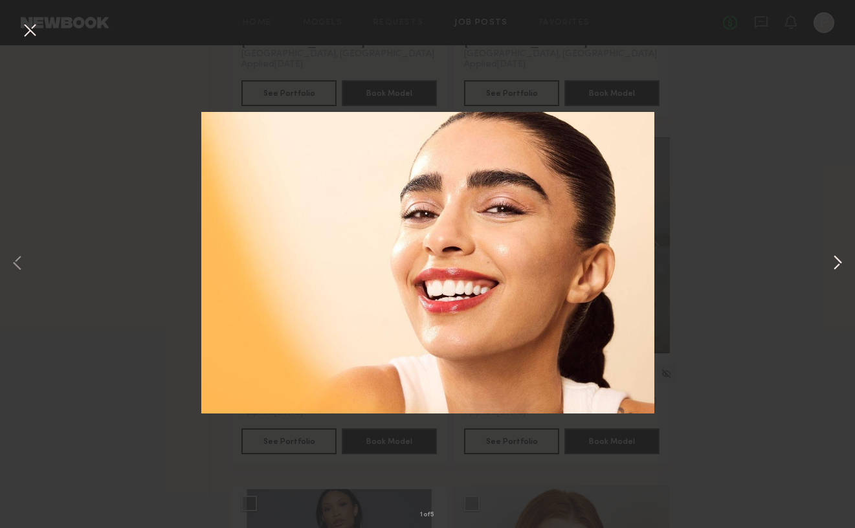
click at [840, 266] on button at bounding box center [838, 264] width 16 height 423
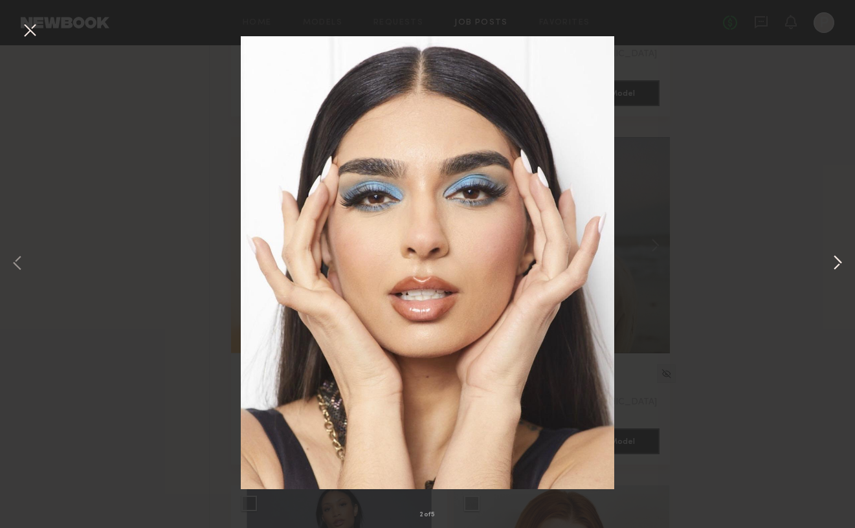
click at [840, 266] on button at bounding box center [838, 264] width 16 height 423
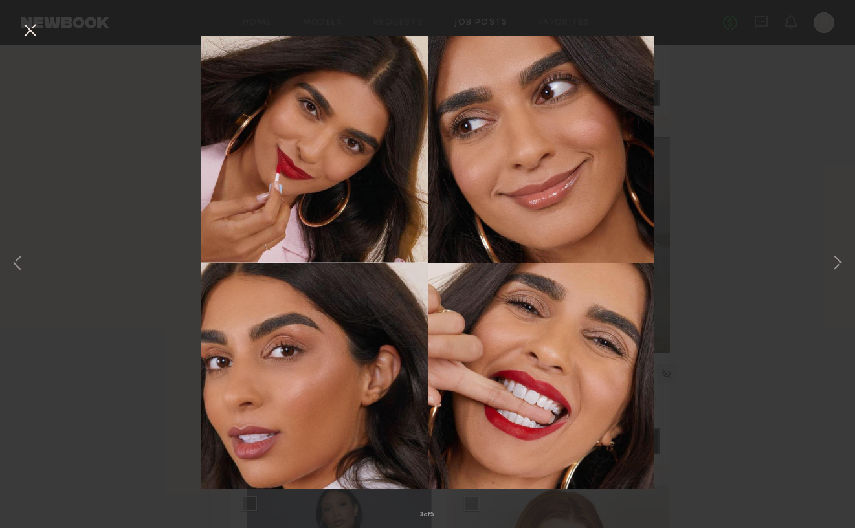
click at [733, 189] on div "3 of 5" at bounding box center [427, 264] width 855 height 528
click at [36, 31] on button at bounding box center [29, 30] width 21 height 23
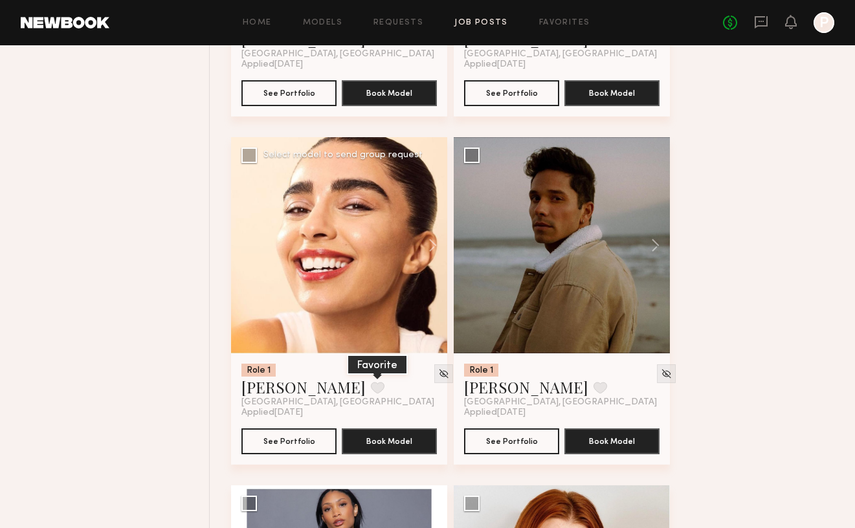
click at [371, 386] on button at bounding box center [378, 388] width 14 height 12
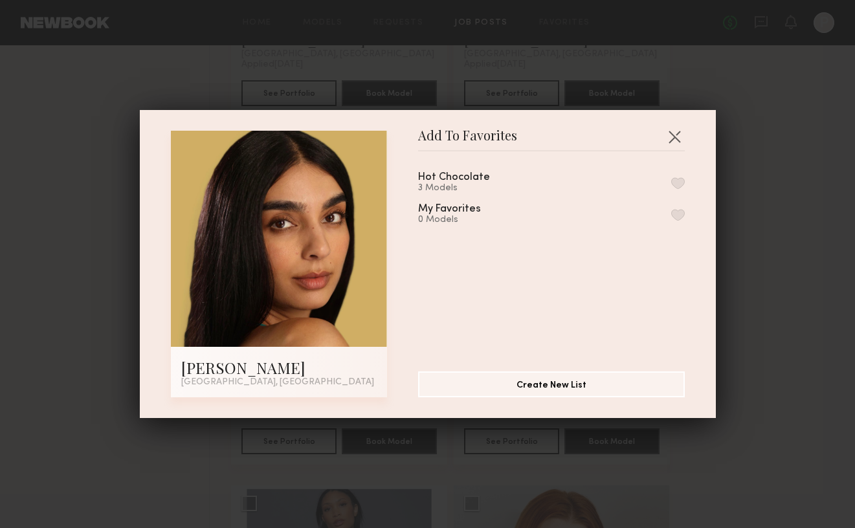
click at [676, 182] on button "button" at bounding box center [678, 183] width 14 height 12
click at [673, 137] on button "button" at bounding box center [674, 136] width 21 height 21
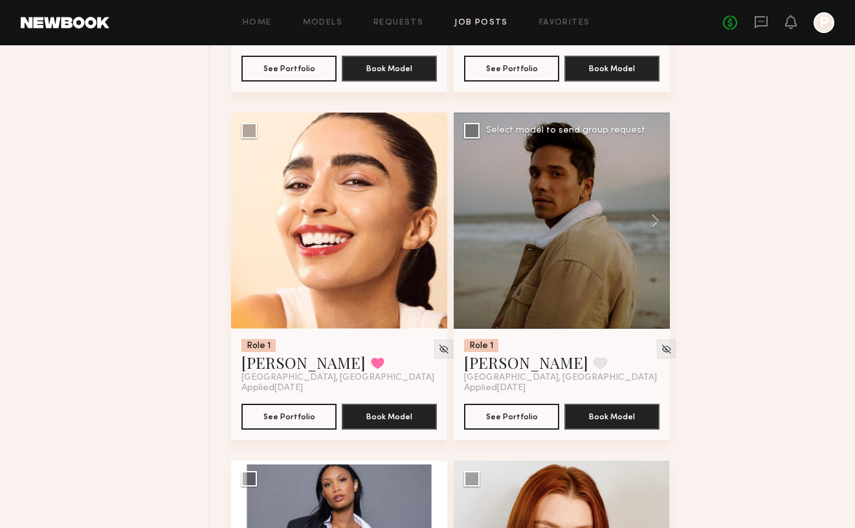
scroll to position [1149, 0]
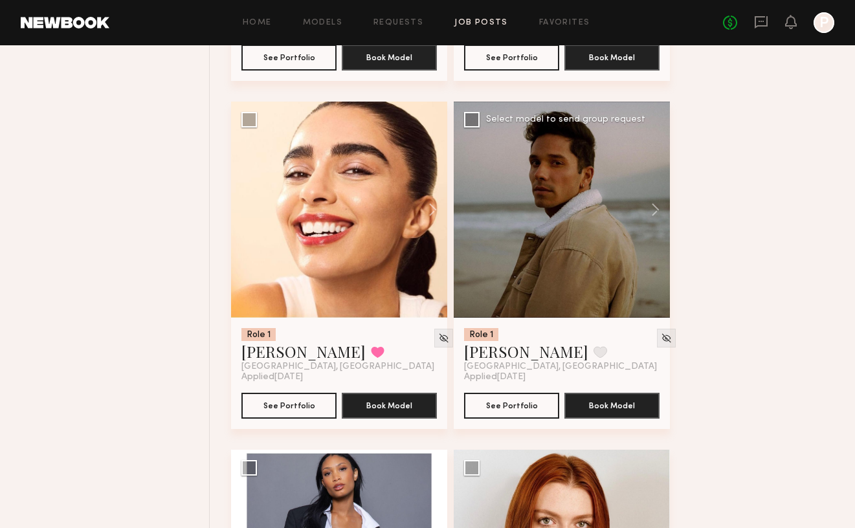
click at [577, 290] on div at bounding box center [562, 210] width 216 height 216
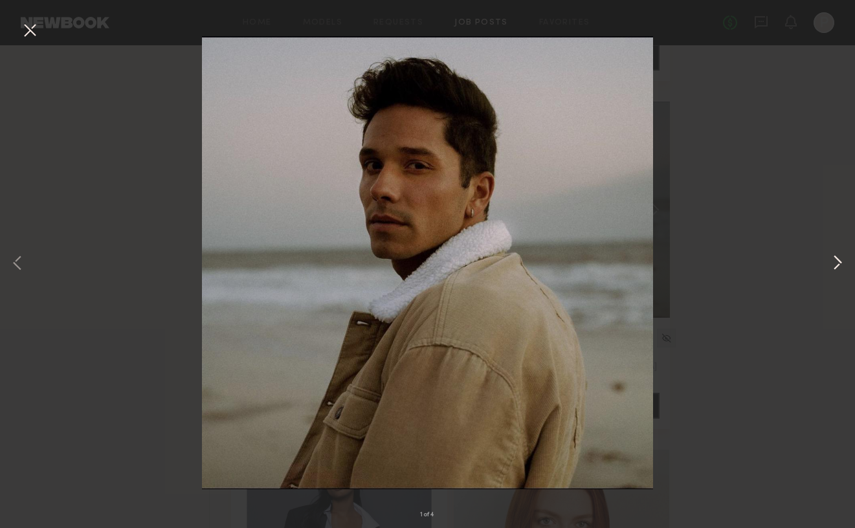
click at [842, 260] on button at bounding box center [838, 264] width 16 height 423
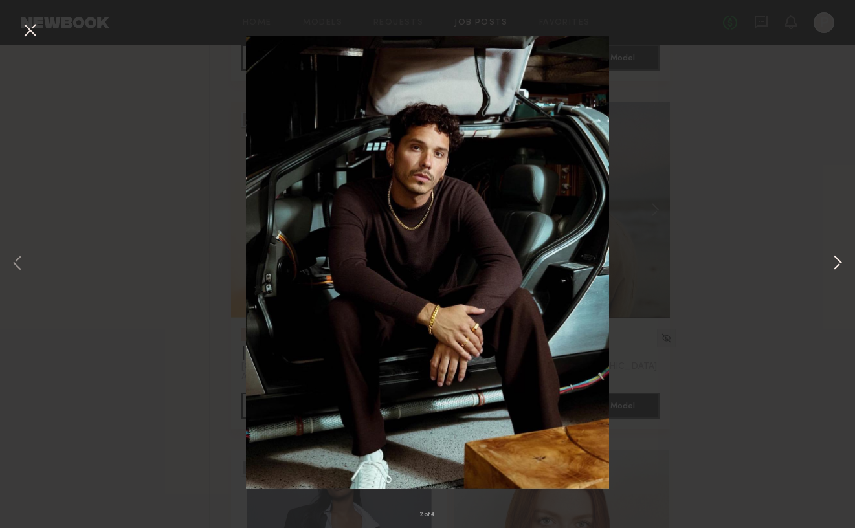
click at [842, 261] on button at bounding box center [838, 264] width 16 height 423
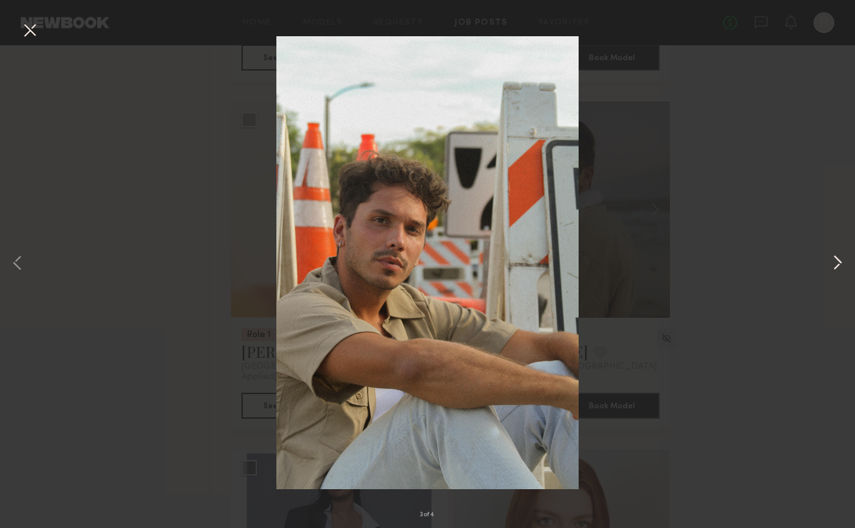
click at [844, 267] on button at bounding box center [838, 264] width 16 height 423
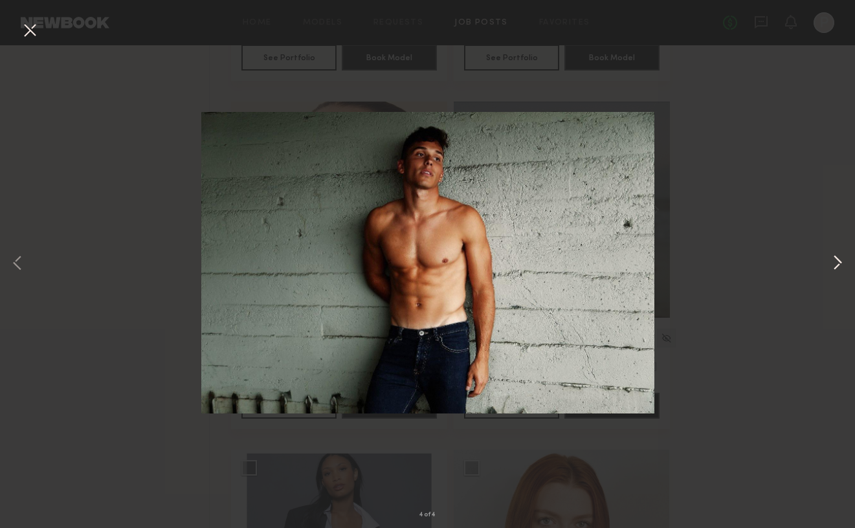
click at [844, 267] on button at bounding box center [838, 264] width 16 height 423
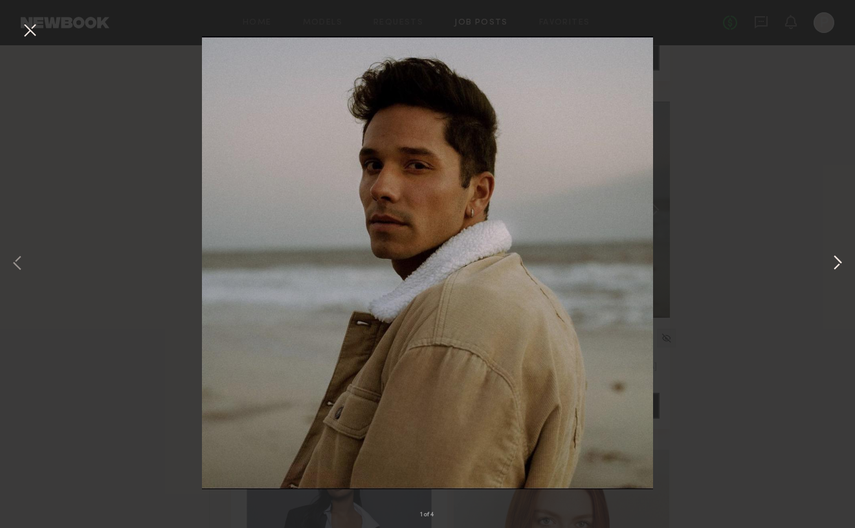
click at [844, 267] on button at bounding box center [838, 264] width 16 height 423
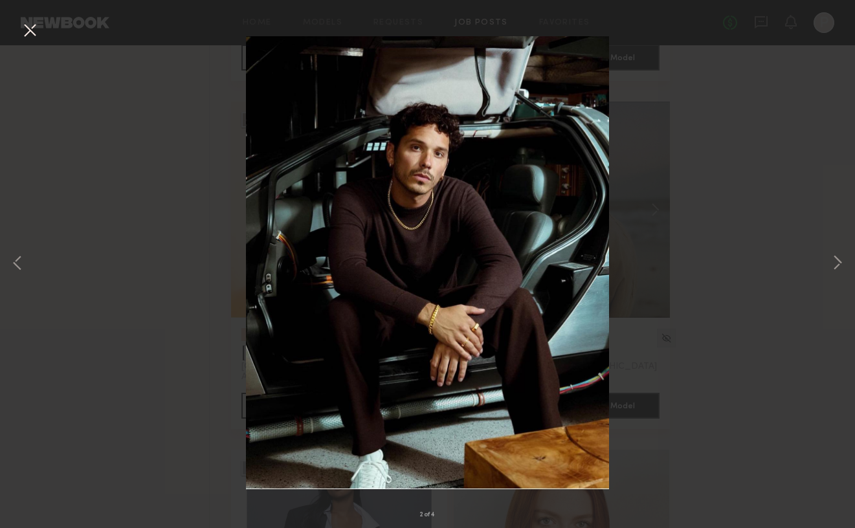
click at [30, 29] on button at bounding box center [29, 30] width 21 height 23
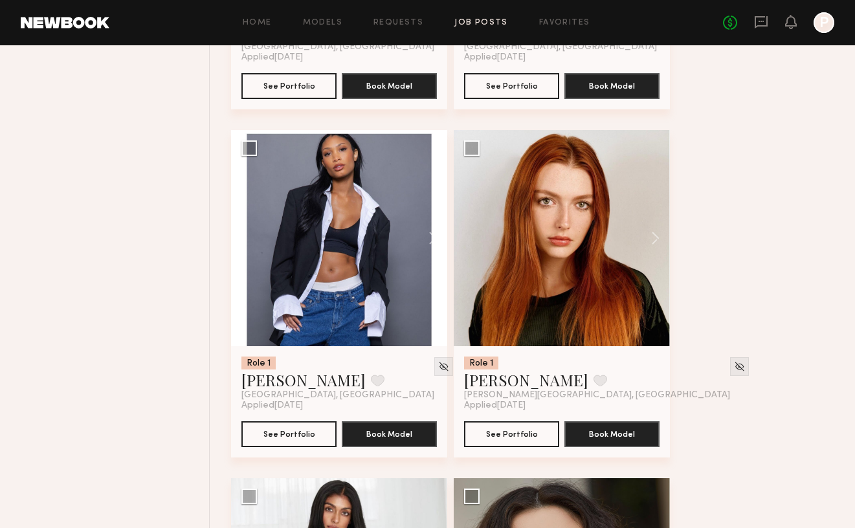
scroll to position [1468, 0]
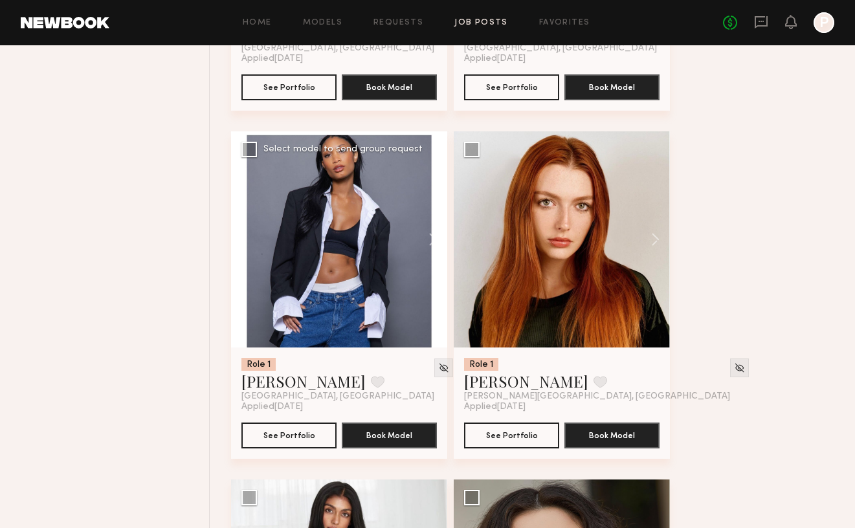
click at [346, 269] on div at bounding box center [339, 239] width 216 height 216
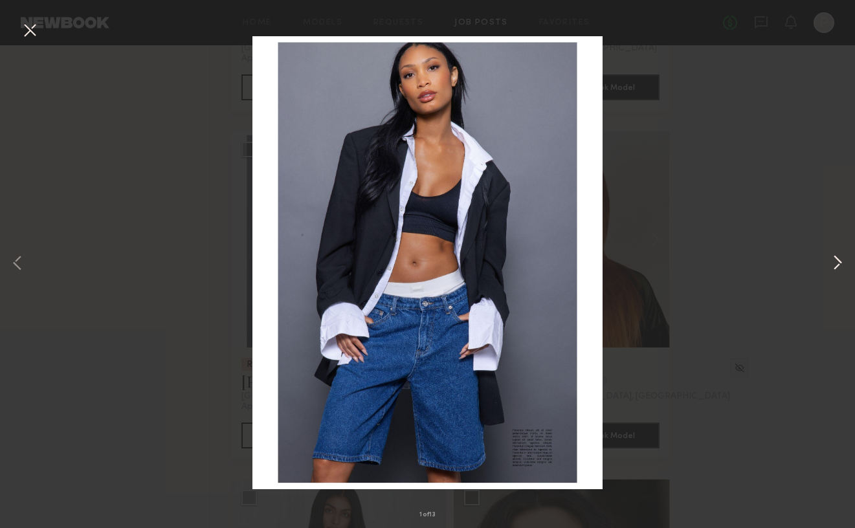
click at [839, 253] on button at bounding box center [838, 264] width 16 height 423
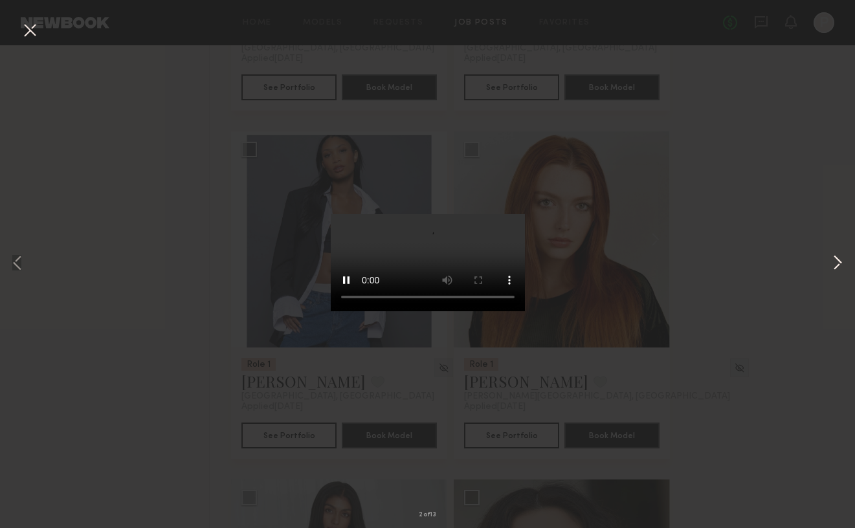
click at [837, 267] on button at bounding box center [838, 264] width 16 height 423
click at [836, 267] on button at bounding box center [838, 264] width 16 height 423
click at [836, 268] on button at bounding box center [838, 264] width 16 height 423
click at [820, 264] on div "5 of 13" at bounding box center [427, 264] width 855 height 528
click at [832, 265] on button at bounding box center [838, 264] width 16 height 423
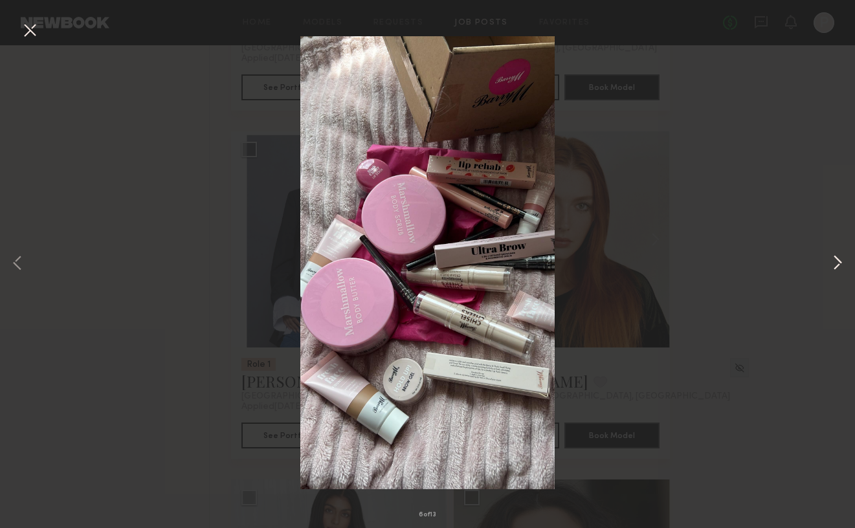
click at [832, 265] on button at bounding box center [838, 264] width 16 height 423
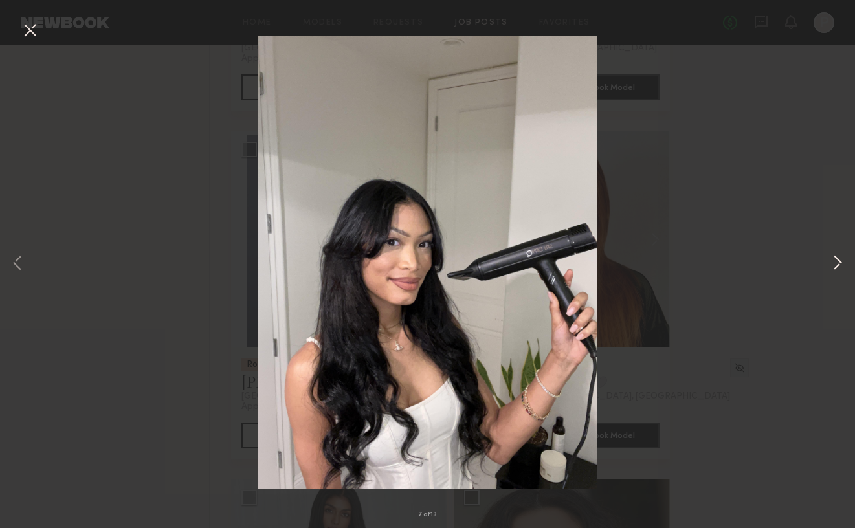
click at [832, 265] on button at bounding box center [838, 264] width 16 height 423
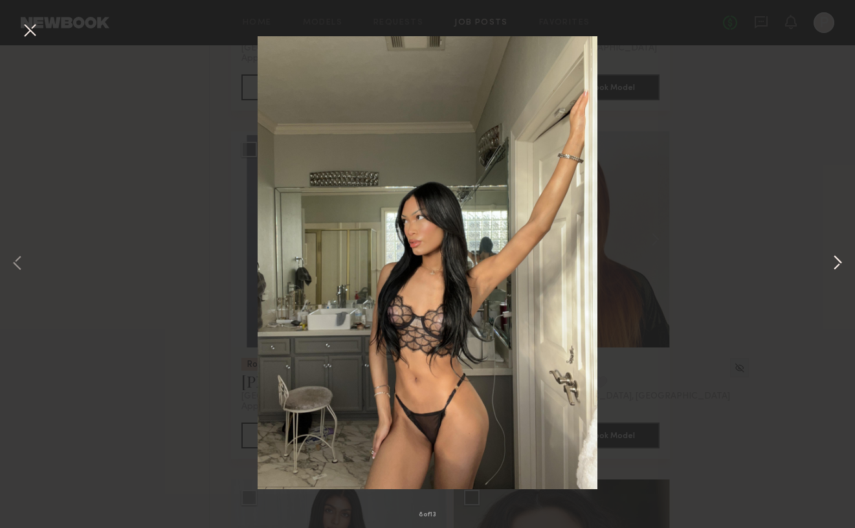
click at [832, 265] on button at bounding box center [838, 264] width 16 height 423
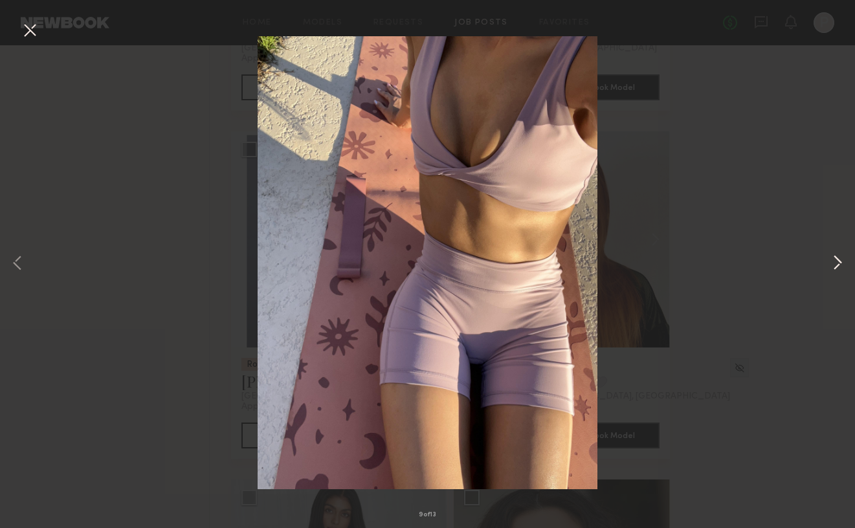
click at [832, 265] on button at bounding box center [838, 264] width 16 height 423
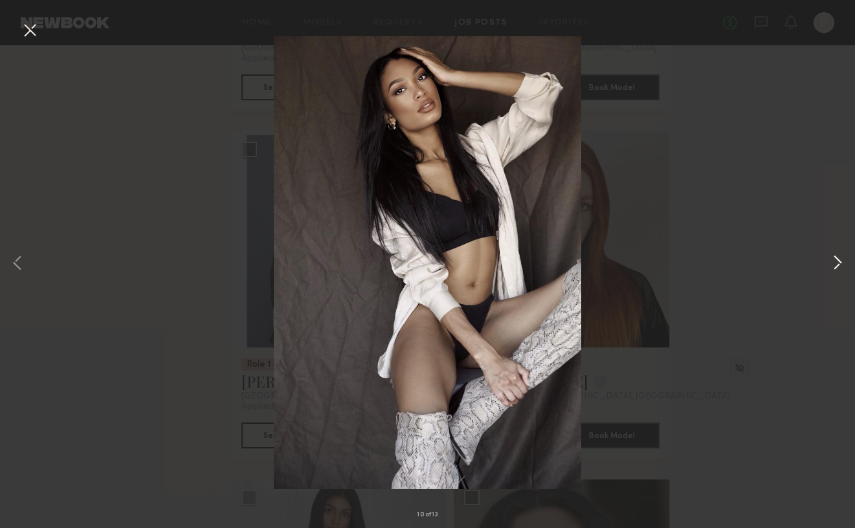
click at [832, 265] on button at bounding box center [838, 264] width 16 height 423
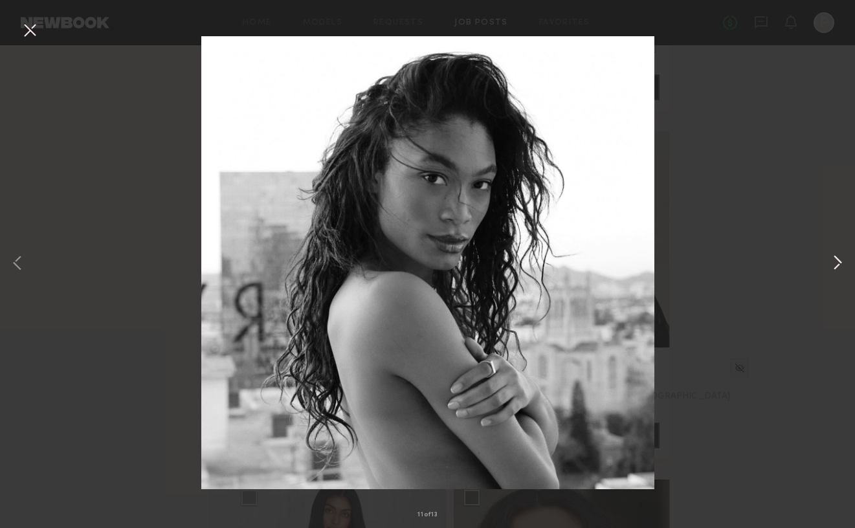
click at [832, 265] on button at bounding box center [838, 264] width 16 height 423
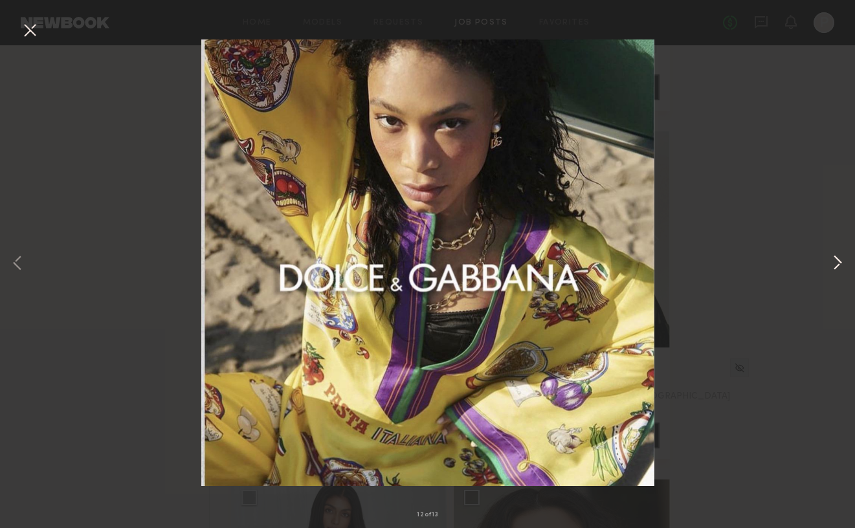
click at [832, 265] on button at bounding box center [838, 264] width 16 height 423
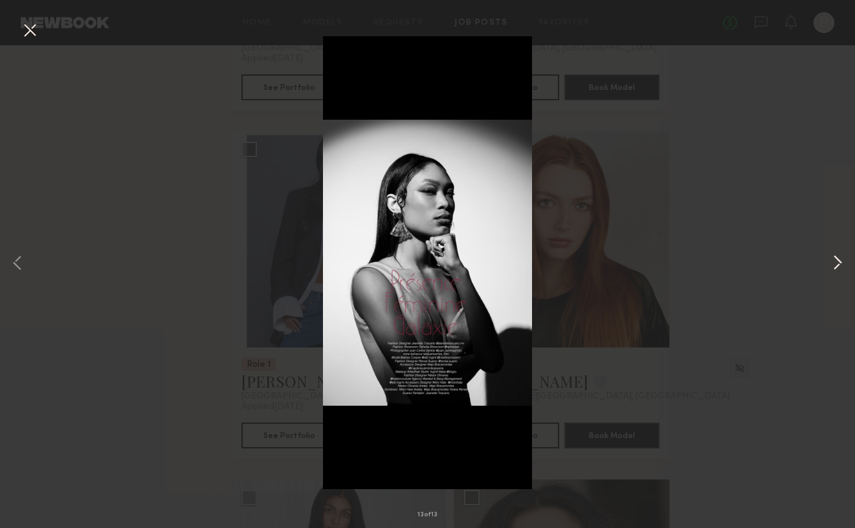
click at [832, 265] on button at bounding box center [838, 264] width 16 height 423
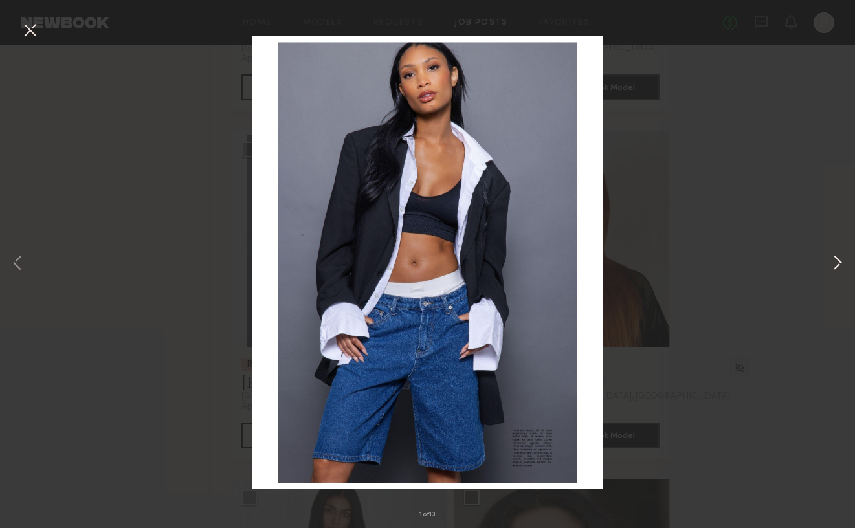
click at [832, 265] on button at bounding box center [838, 264] width 16 height 423
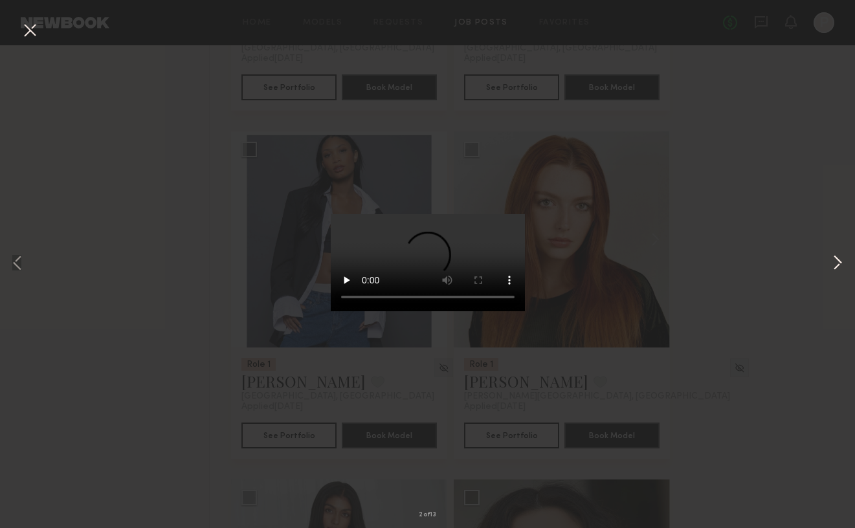
click at [832, 265] on button at bounding box center [838, 264] width 16 height 423
click at [759, 262] on div "3 of 13" at bounding box center [427, 264] width 855 height 528
click at [32, 27] on button at bounding box center [29, 30] width 21 height 23
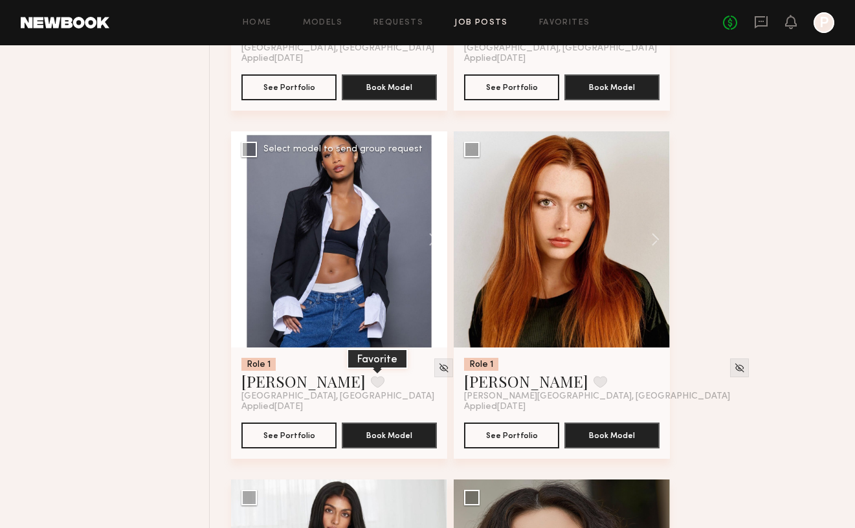
click at [371, 385] on button at bounding box center [378, 382] width 14 height 12
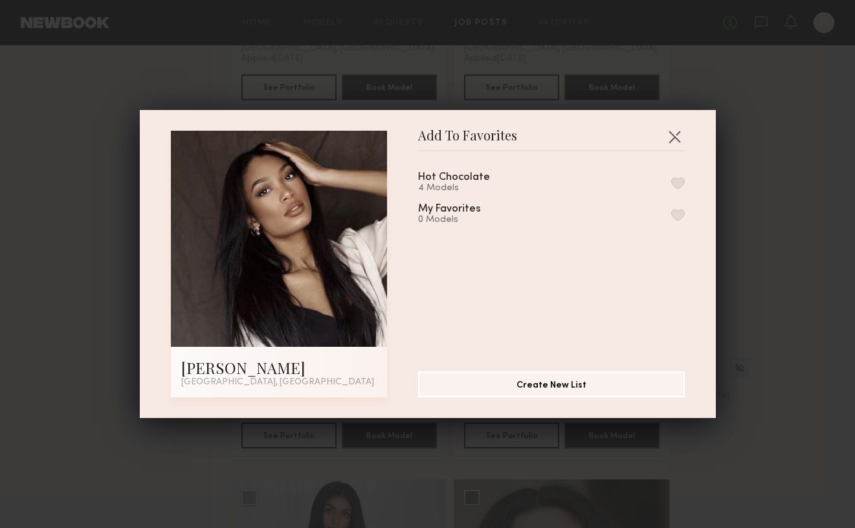
click at [505, 186] on div "4 Models" at bounding box center [469, 188] width 103 height 10
click at [464, 178] on div "Hot Chocolate" at bounding box center [454, 177] width 72 height 11
click at [675, 183] on button "button" at bounding box center [678, 183] width 14 height 12
click at [684, 122] on div "Add To Favorites Mallory C. Los Angeles, CA Add To Favorites Hot Chocolate 5 Mo…" at bounding box center [428, 264] width 576 height 308
click at [662, 148] on header "Add To Favorites" at bounding box center [551, 141] width 267 height 21
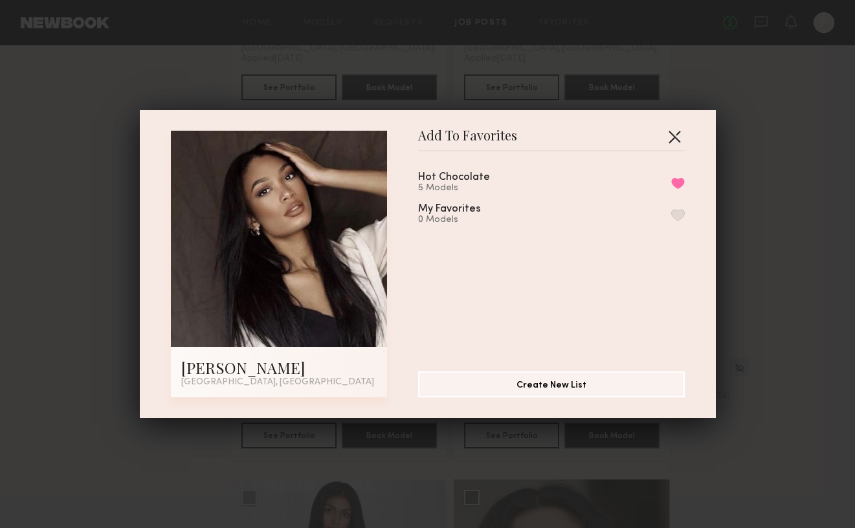
click at [670, 143] on button "button" at bounding box center [674, 136] width 21 height 21
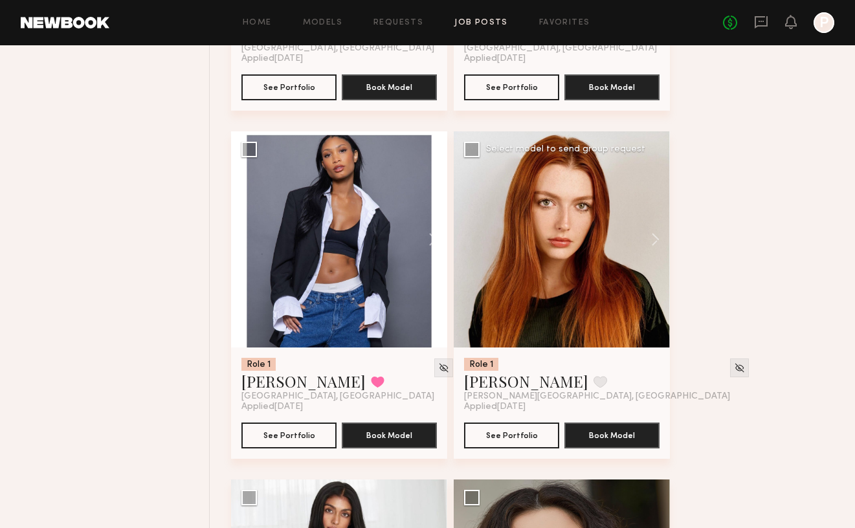
click at [569, 246] on div at bounding box center [562, 239] width 216 height 216
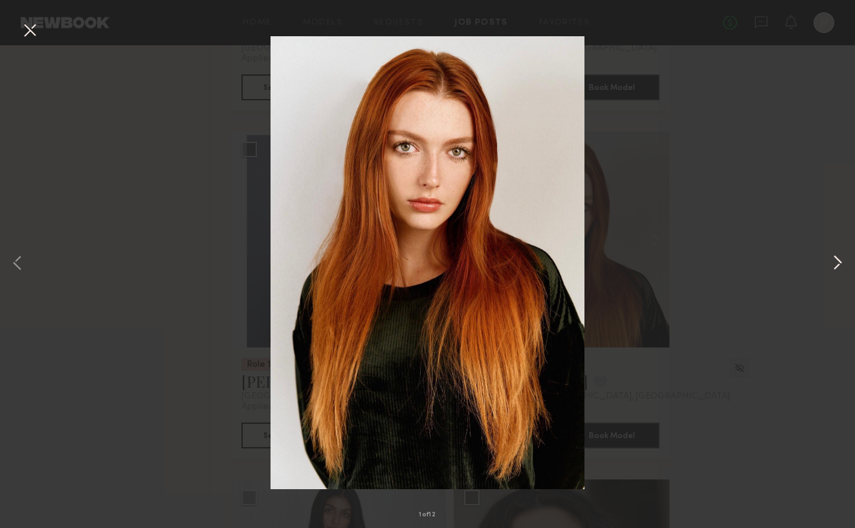
click at [834, 269] on button at bounding box center [838, 264] width 16 height 423
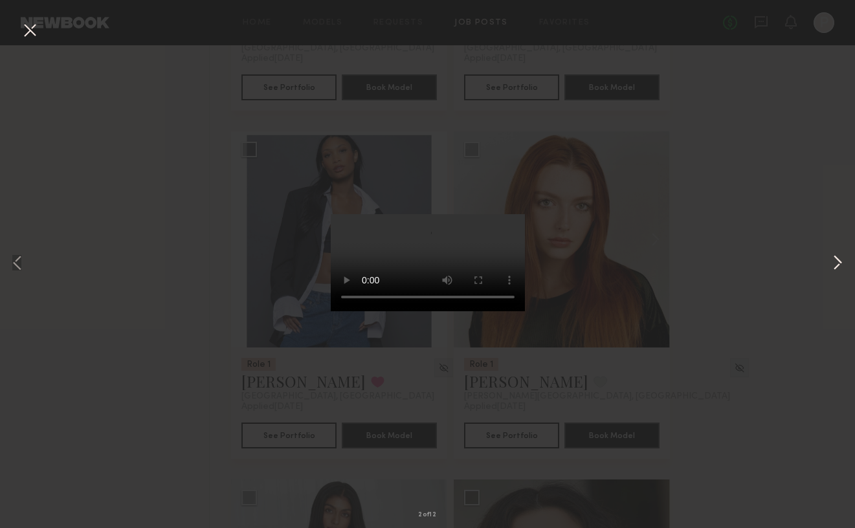
click at [834, 265] on button at bounding box center [838, 264] width 16 height 423
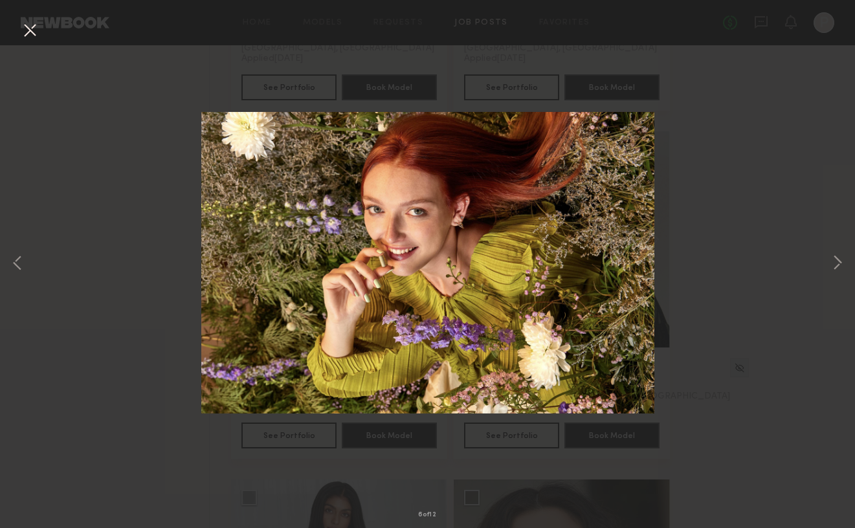
click at [762, 309] on div "6 of 12" at bounding box center [427, 264] width 855 height 528
click at [30, 31] on button at bounding box center [29, 30] width 21 height 23
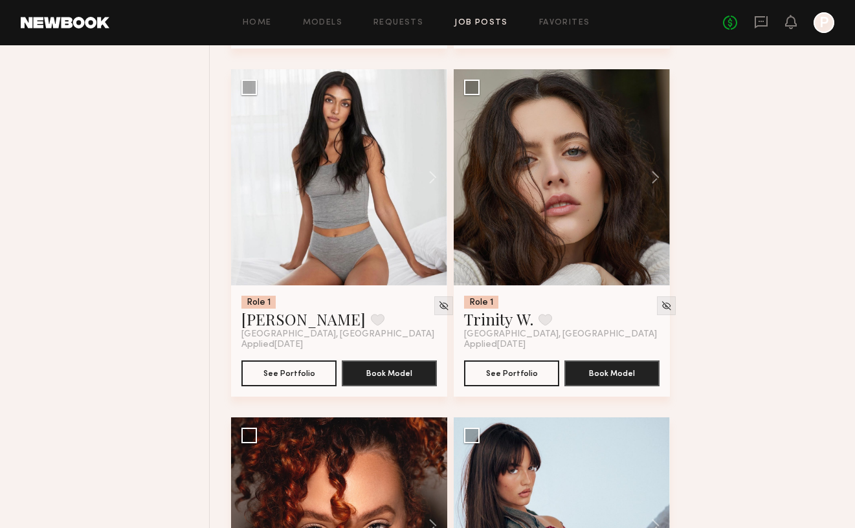
scroll to position [1883, 0]
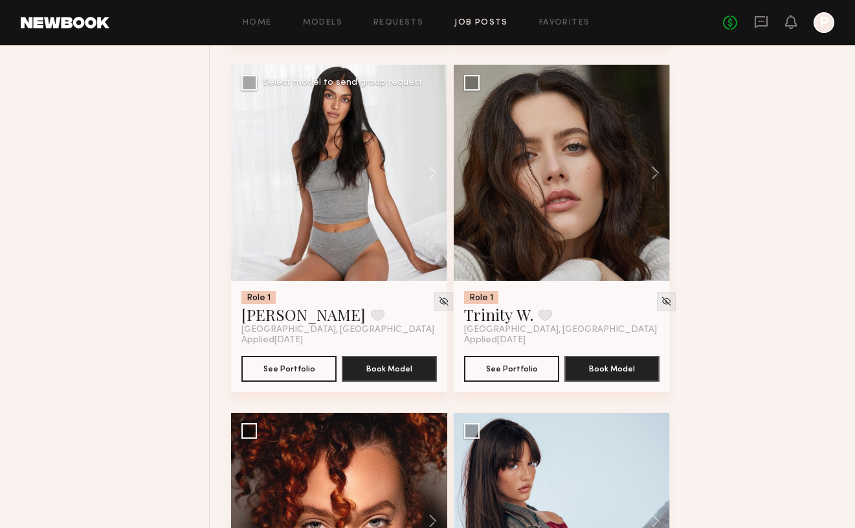
click at [360, 176] on div at bounding box center [339, 173] width 216 height 216
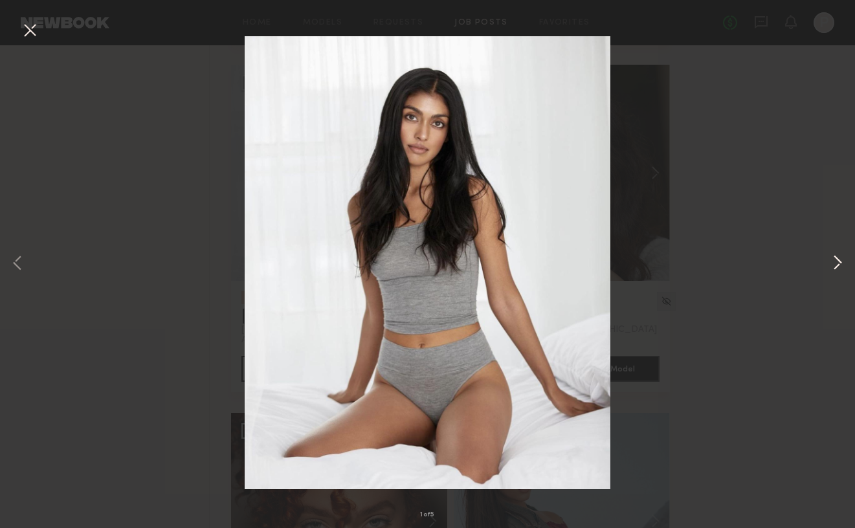
click at [833, 264] on button at bounding box center [838, 264] width 16 height 423
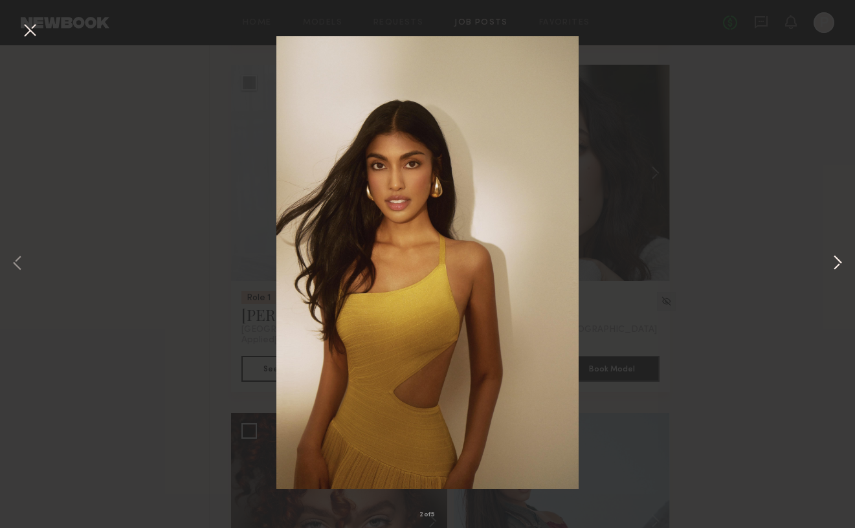
click at [833, 264] on button at bounding box center [838, 264] width 16 height 423
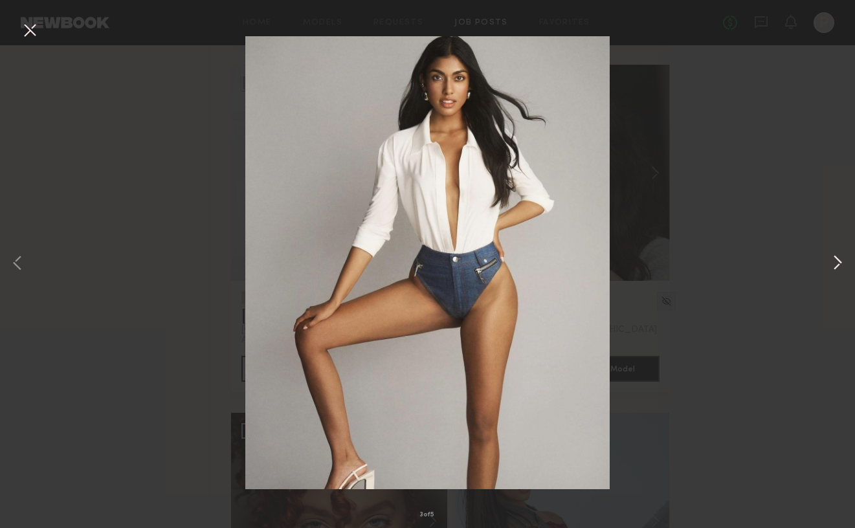
click at [833, 264] on button at bounding box center [838, 264] width 16 height 423
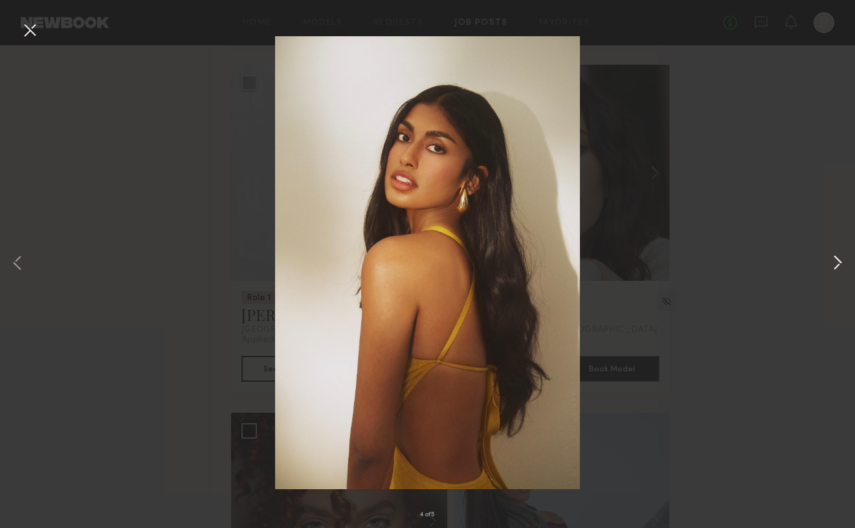
click at [833, 264] on button at bounding box center [838, 264] width 16 height 423
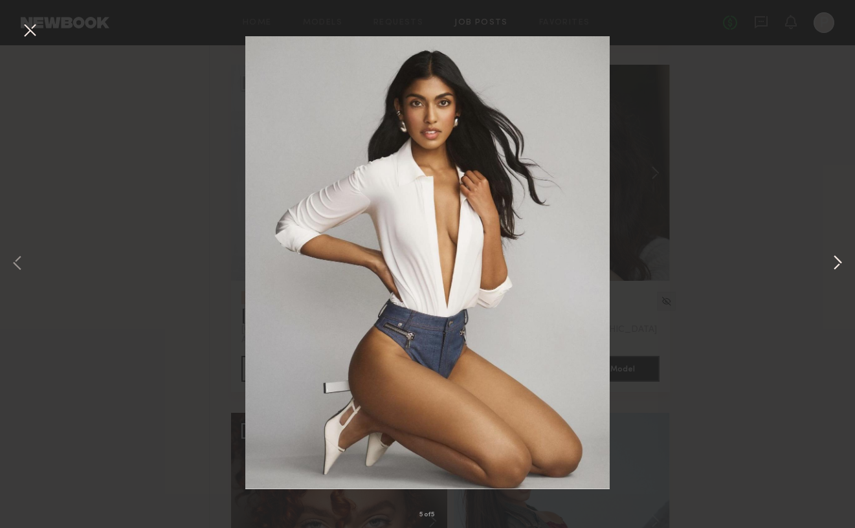
click at [834, 263] on button at bounding box center [838, 264] width 16 height 423
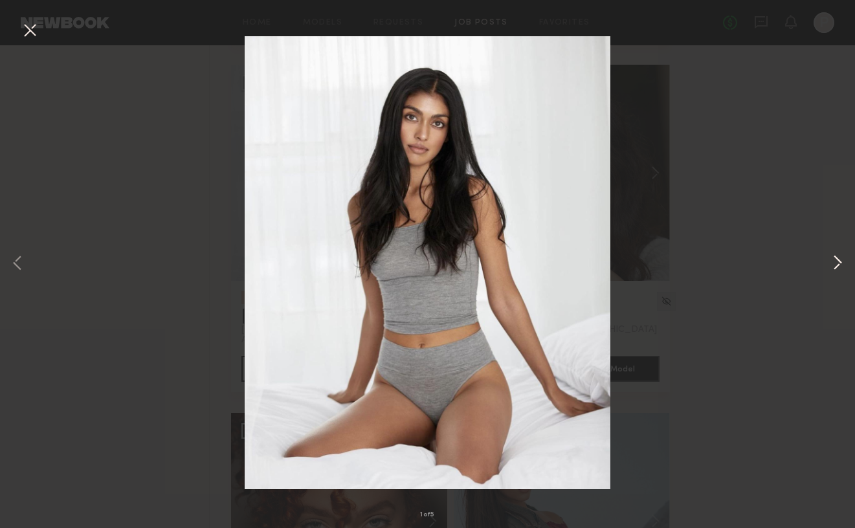
click at [834, 263] on button at bounding box center [838, 264] width 16 height 423
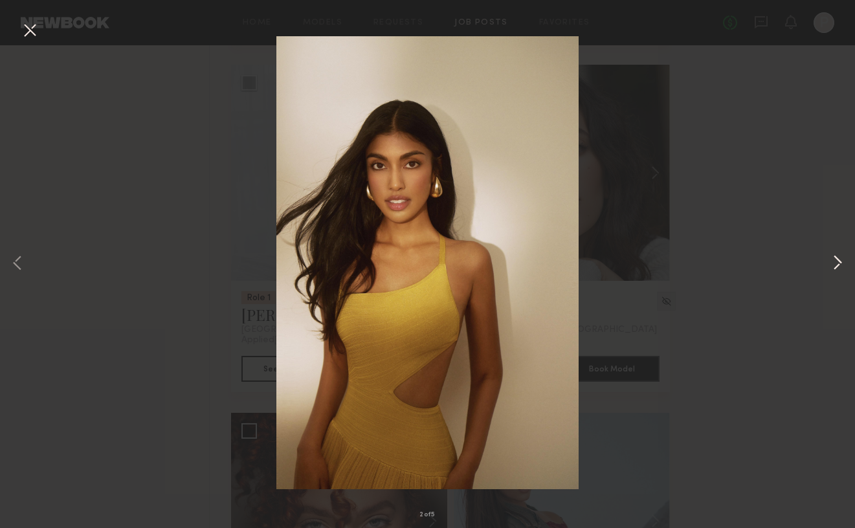
click at [834, 263] on button at bounding box center [838, 264] width 16 height 423
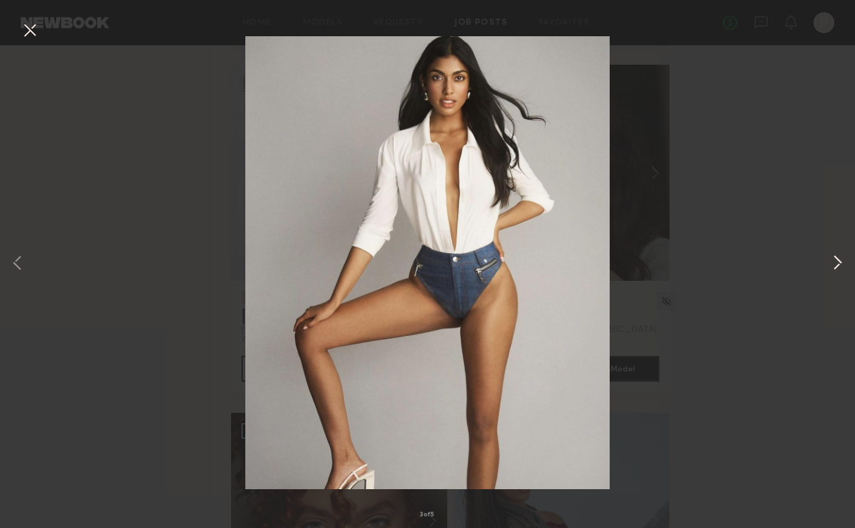
click at [834, 263] on button at bounding box center [838, 264] width 16 height 423
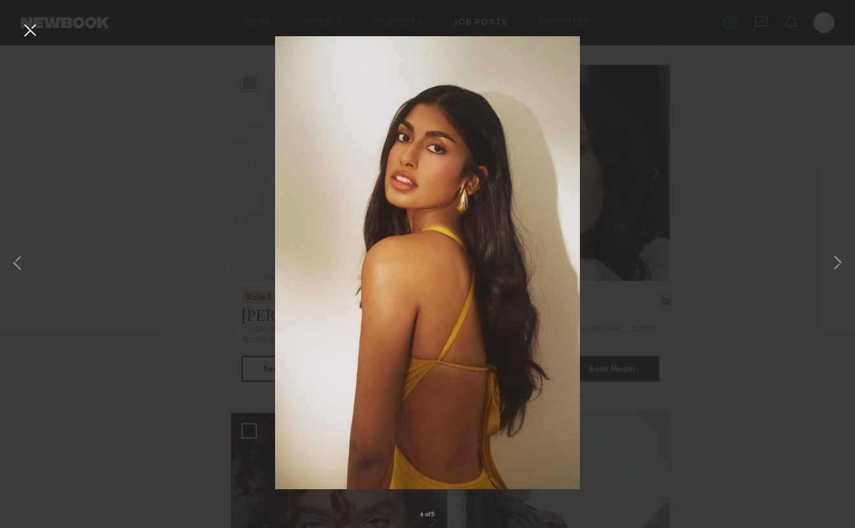
click at [28, 25] on button at bounding box center [29, 30] width 21 height 23
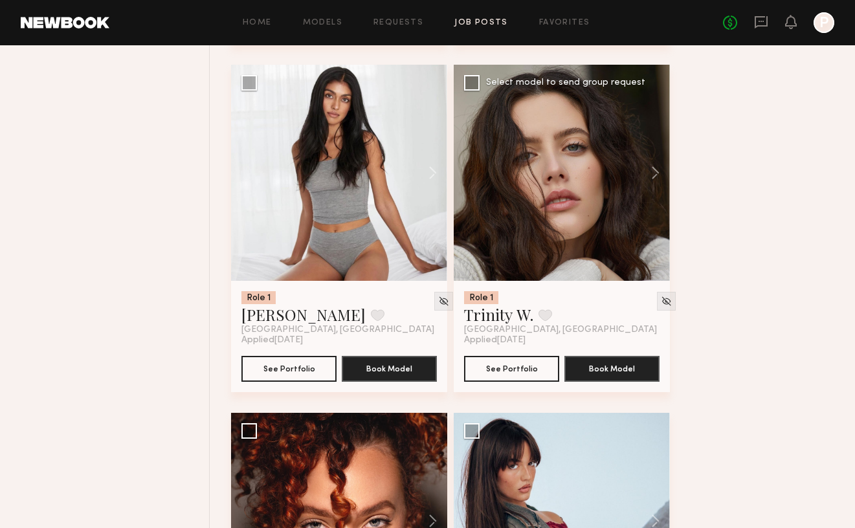
click at [581, 212] on div at bounding box center [562, 173] width 216 height 216
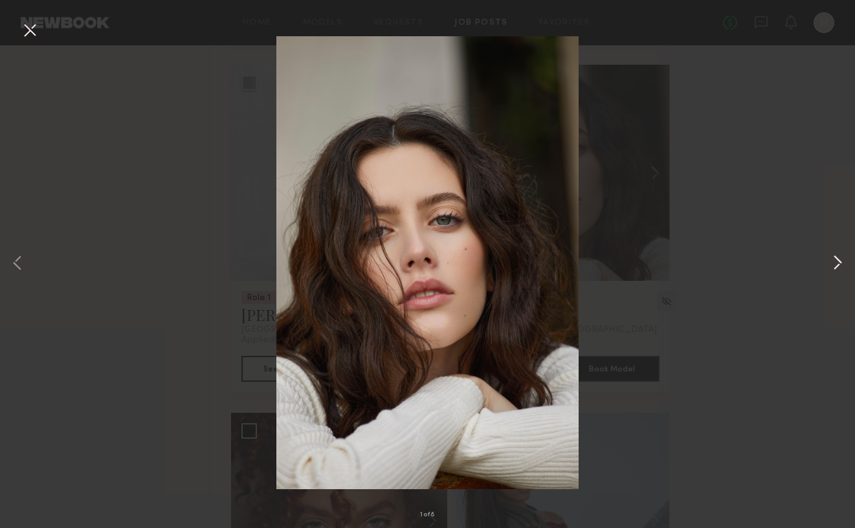
click at [836, 265] on button at bounding box center [838, 264] width 16 height 423
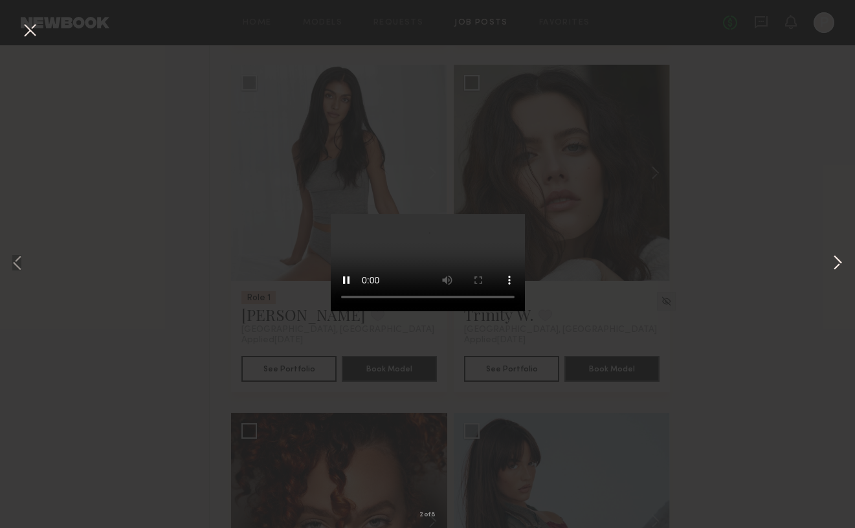
click at [837, 253] on button at bounding box center [838, 264] width 16 height 423
click at [694, 273] on div "3 of 8" at bounding box center [427, 264] width 855 height 528
click at [841, 266] on button at bounding box center [838, 264] width 16 height 423
click at [837, 266] on button at bounding box center [838, 264] width 16 height 423
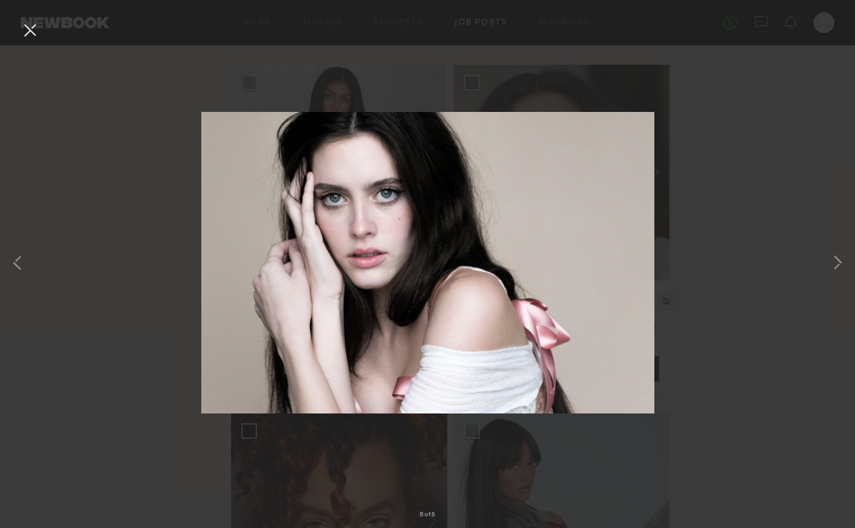
click at [669, 164] on div "6 of 8" at bounding box center [427, 264] width 855 height 528
click at [836, 255] on button at bounding box center [838, 264] width 16 height 423
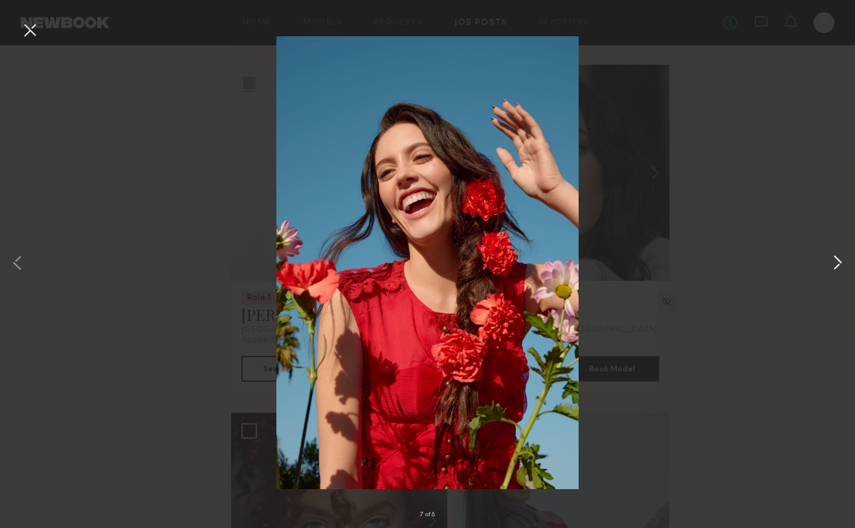
click at [836, 257] on button at bounding box center [838, 264] width 16 height 423
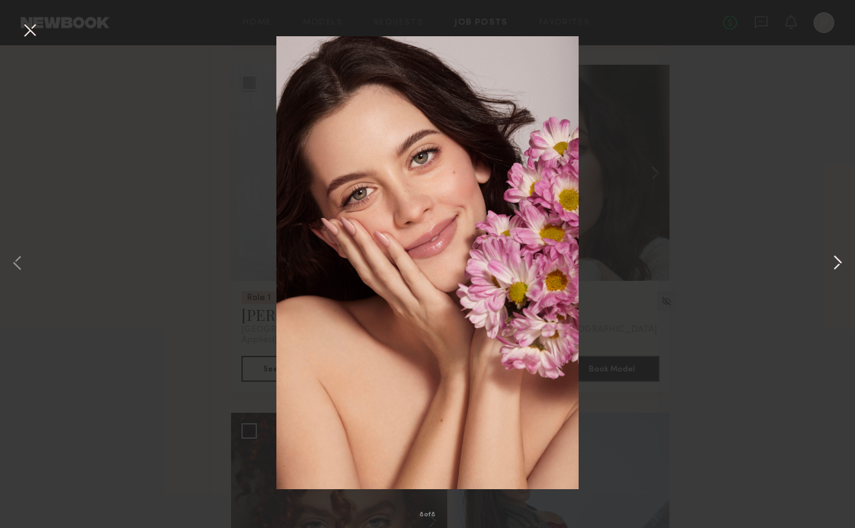
click at [835, 264] on button at bounding box center [838, 264] width 16 height 423
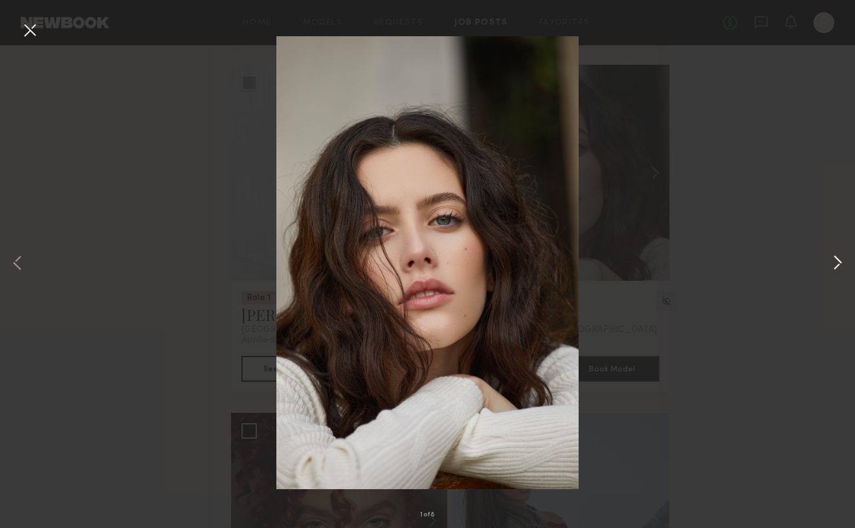
click at [835, 264] on button at bounding box center [838, 264] width 16 height 423
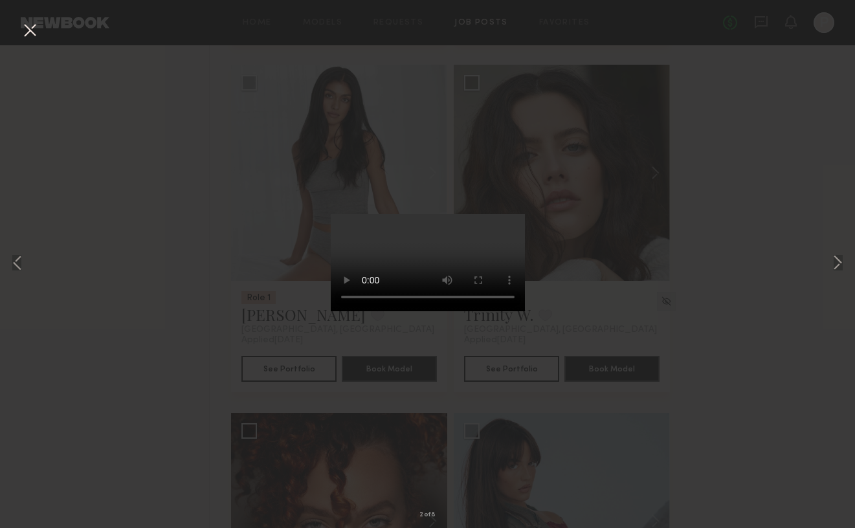
click at [33, 30] on button at bounding box center [29, 30] width 21 height 23
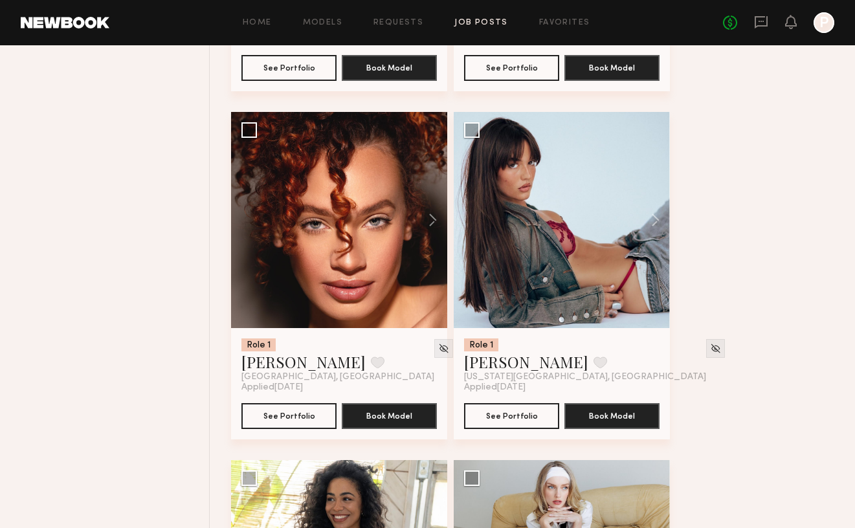
scroll to position [2186, 0]
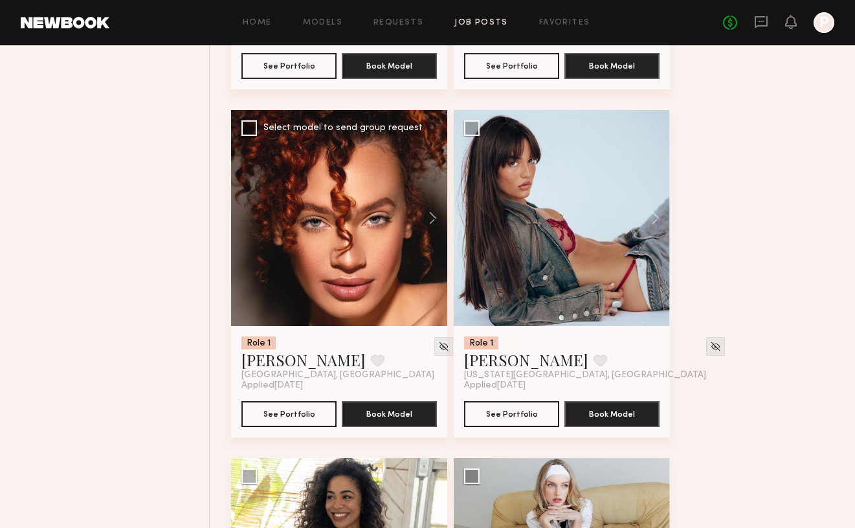
click at [404, 251] on div at bounding box center [339, 218] width 216 height 216
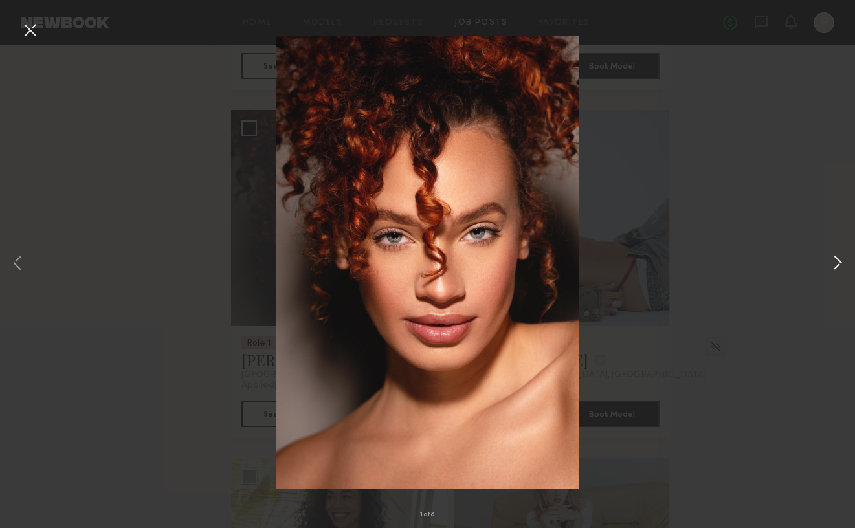
click at [838, 260] on button at bounding box center [838, 264] width 16 height 423
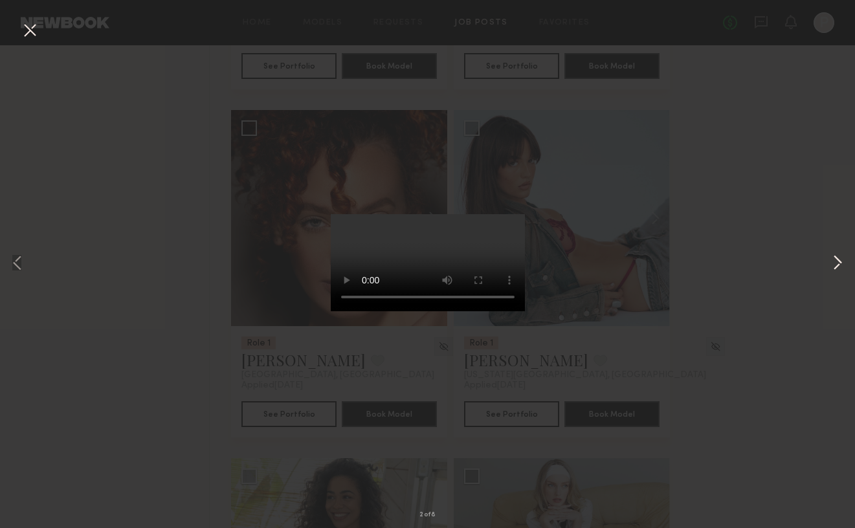
click at [842, 263] on button at bounding box center [838, 264] width 16 height 423
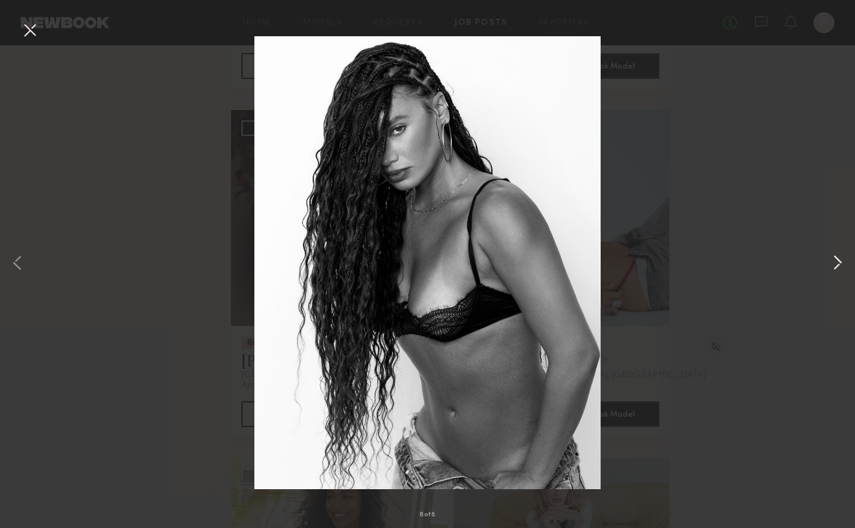
click at [842, 263] on button at bounding box center [838, 264] width 16 height 423
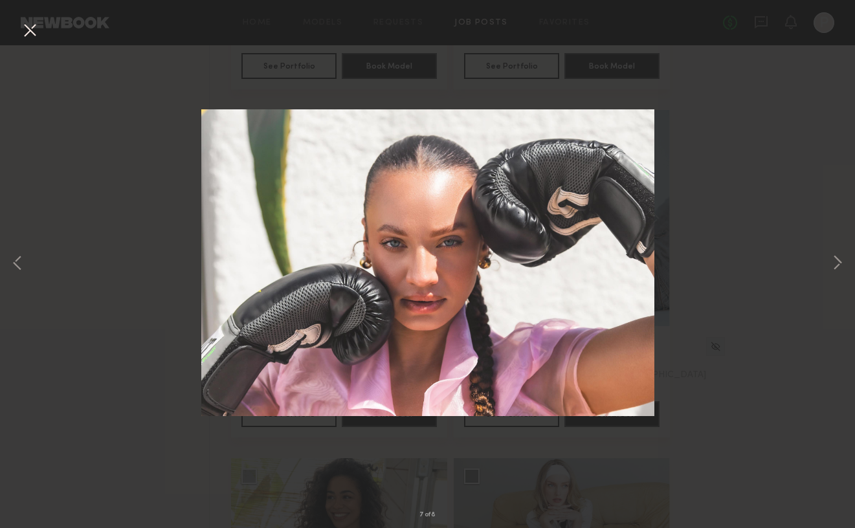
click at [26, 25] on button at bounding box center [29, 30] width 21 height 23
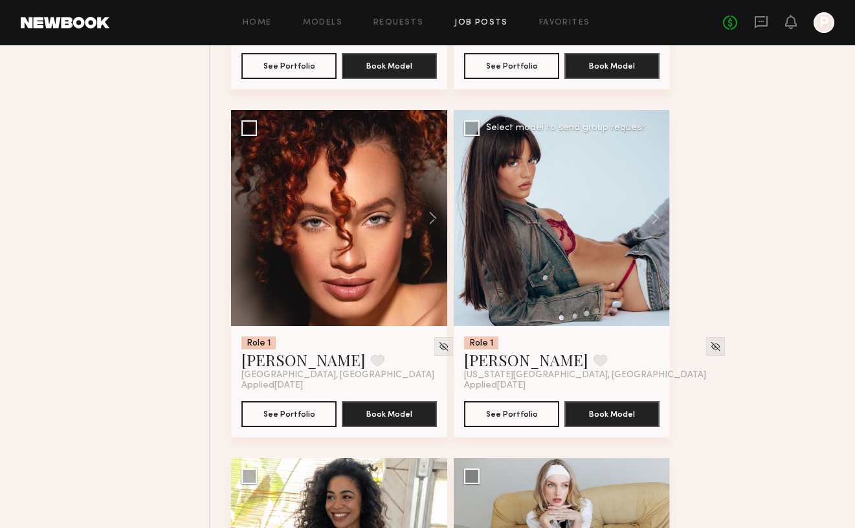
click at [585, 243] on div at bounding box center [562, 218] width 216 height 216
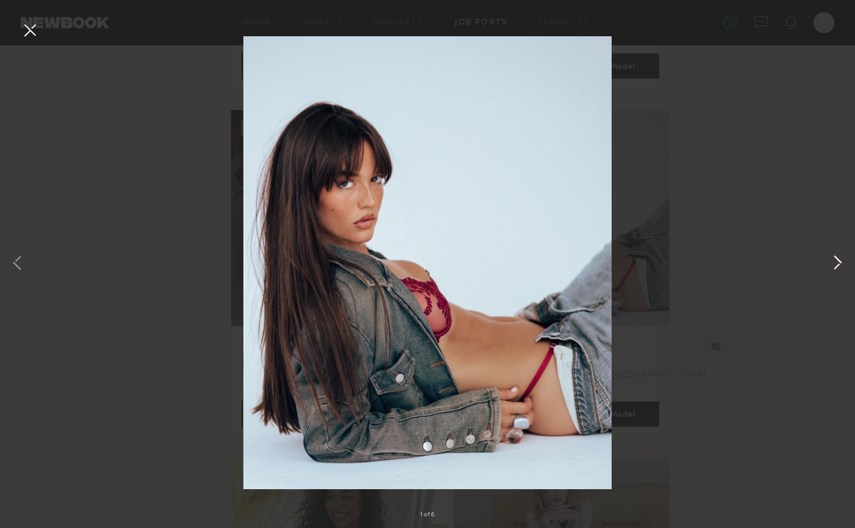
click at [835, 262] on button at bounding box center [838, 264] width 16 height 423
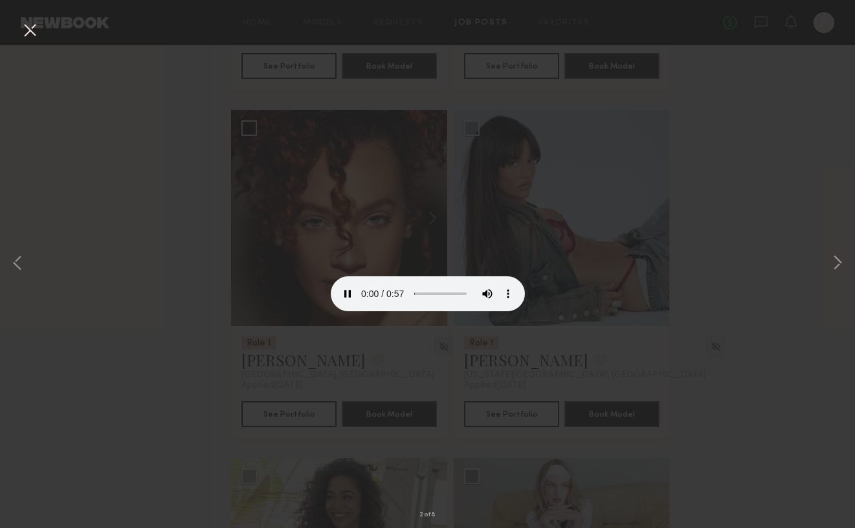
click at [691, 207] on div "2 of 8" at bounding box center [427, 264] width 855 height 528
click at [797, 282] on div "2 of 8" at bounding box center [427, 264] width 855 height 528
click at [38, 32] on button at bounding box center [29, 30] width 21 height 23
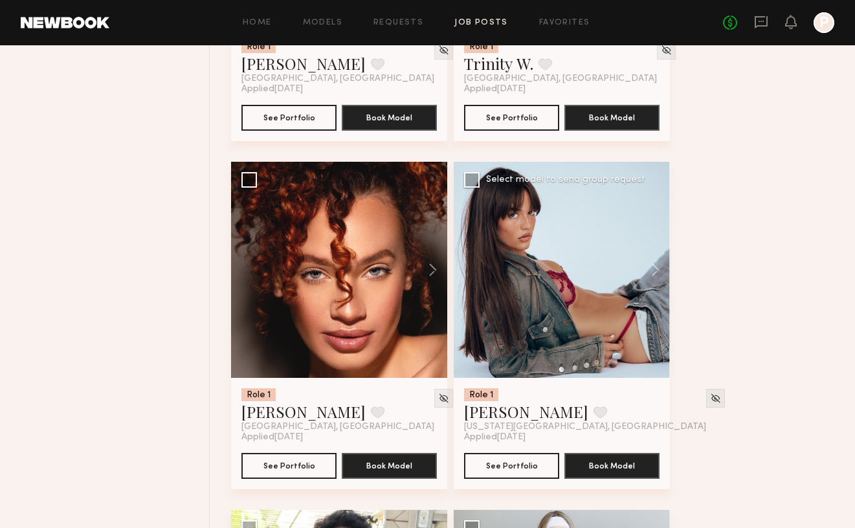
scroll to position [2158, 0]
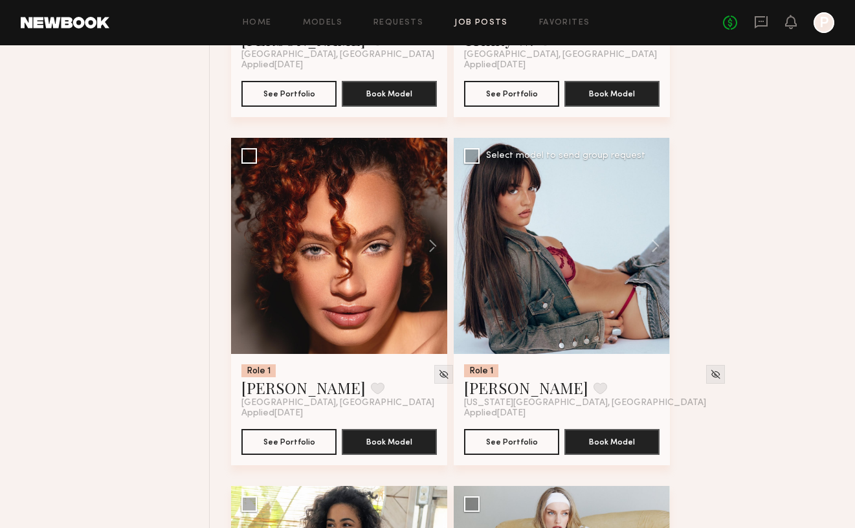
click at [537, 298] on div at bounding box center [562, 246] width 216 height 216
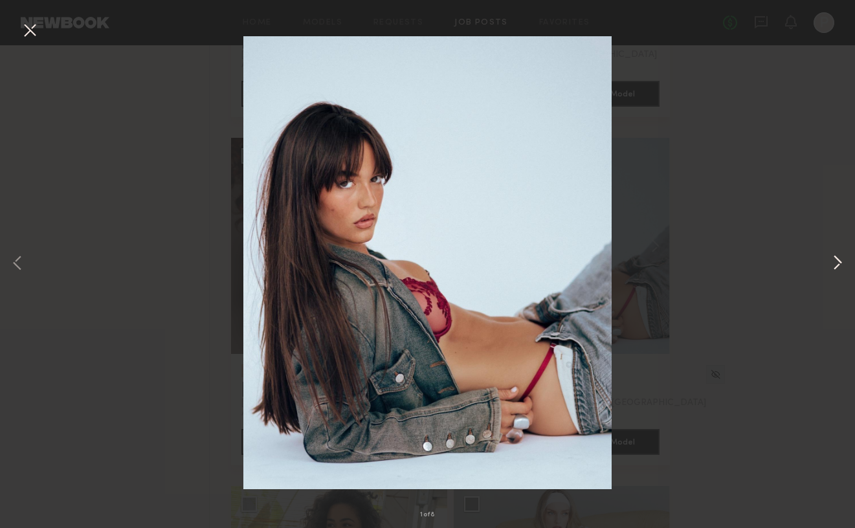
click at [840, 269] on button at bounding box center [838, 264] width 16 height 423
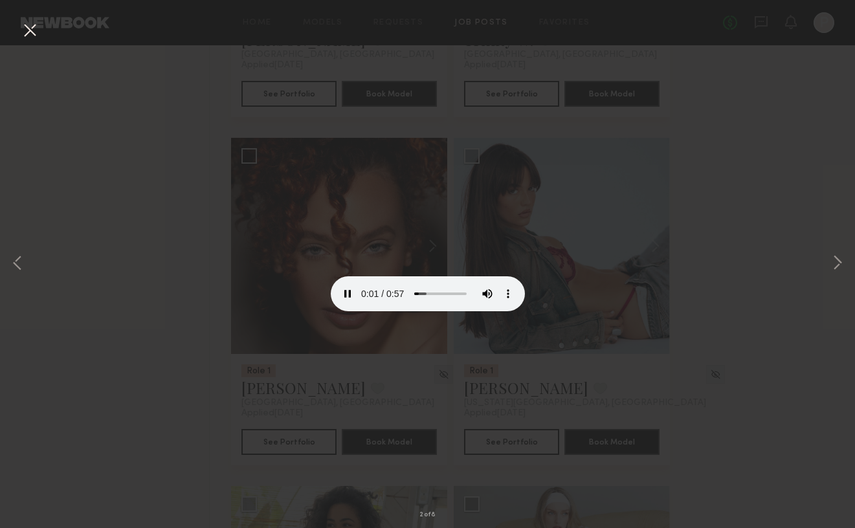
click at [493, 311] on video at bounding box center [428, 262] width 194 height 97
click at [840, 263] on button at bounding box center [838, 264] width 16 height 423
click at [837, 260] on button at bounding box center [838, 264] width 16 height 423
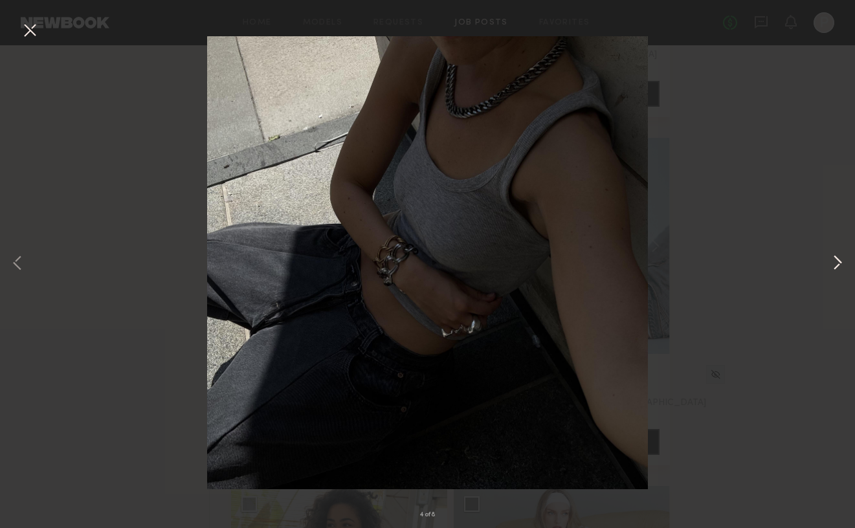
click at [838, 262] on button at bounding box center [838, 264] width 16 height 423
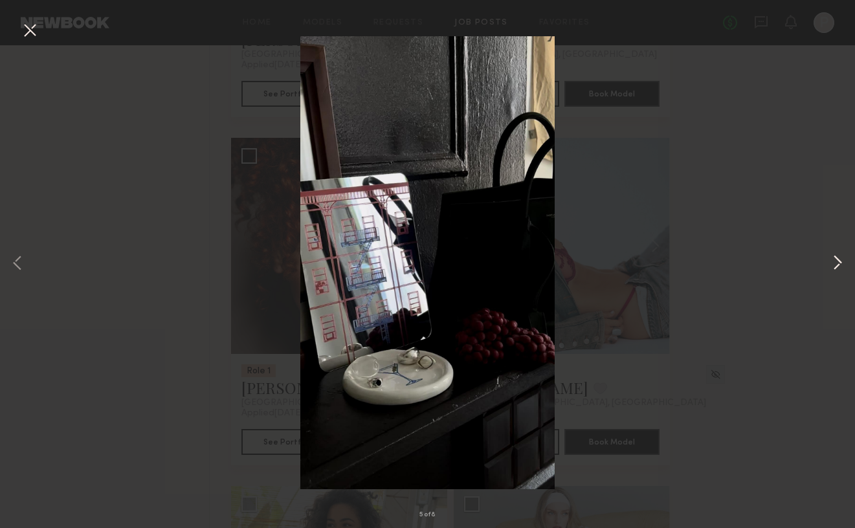
click at [838, 262] on button at bounding box center [838, 264] width 16 height 423
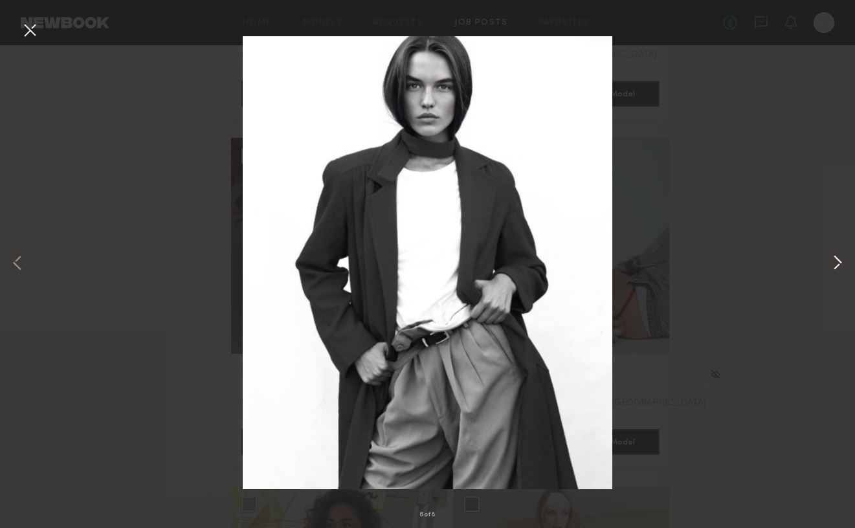
click at [838, 262] on button at bounding box center [838, 264] width 16 height 423
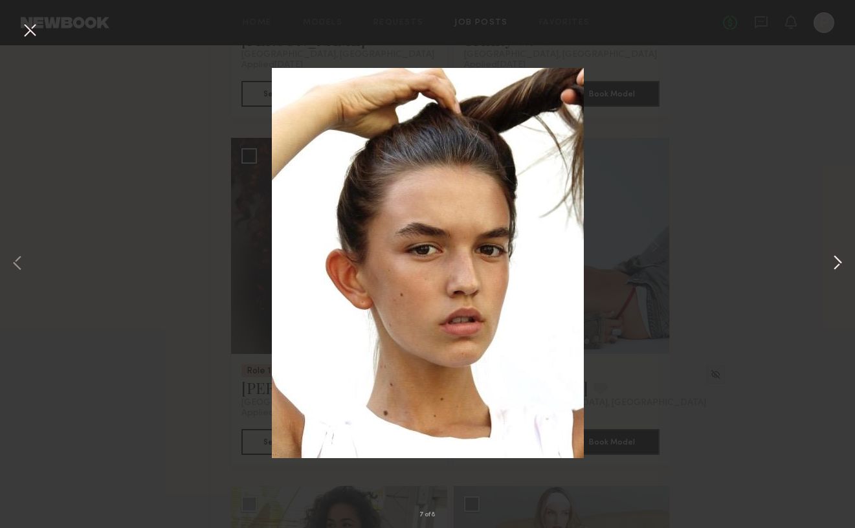
click at [838, 262] on button at bounding box center [838, 264] width 16 height 423
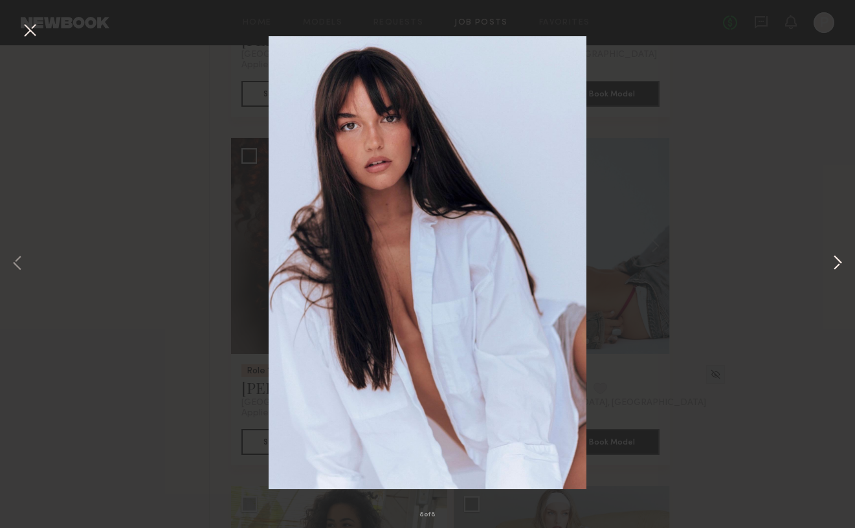
click at [838, 262] on button at bounding box center [838, 264] width 16 height 423
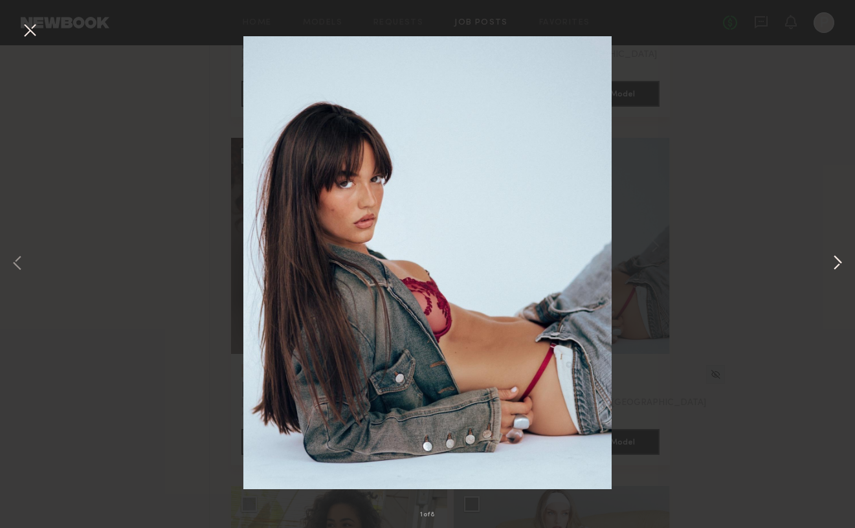
click at [838, 262] on button at bounding box center [838, 264] width 16 height 423
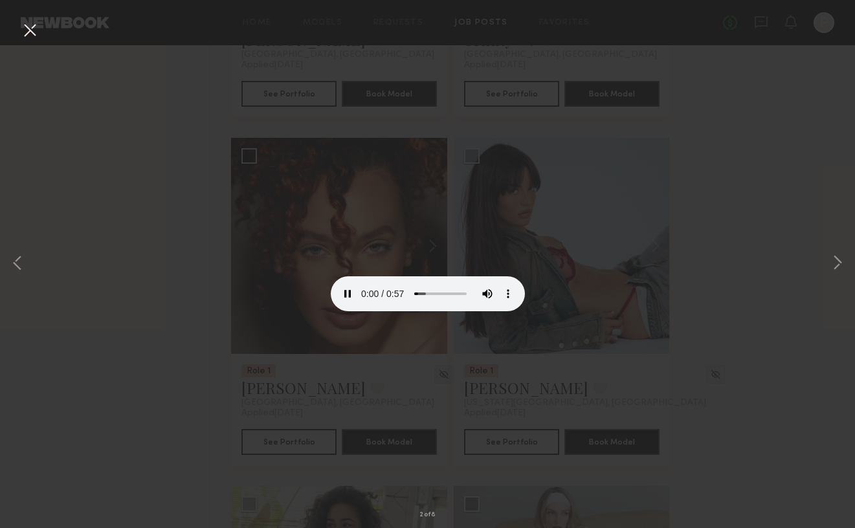
click at [799, 276] on div "2 of 8" at bounding box center [427, 264] width 855 height 528
click at [34, 26] on button at bounding box center [29, 30] width 21 height 23
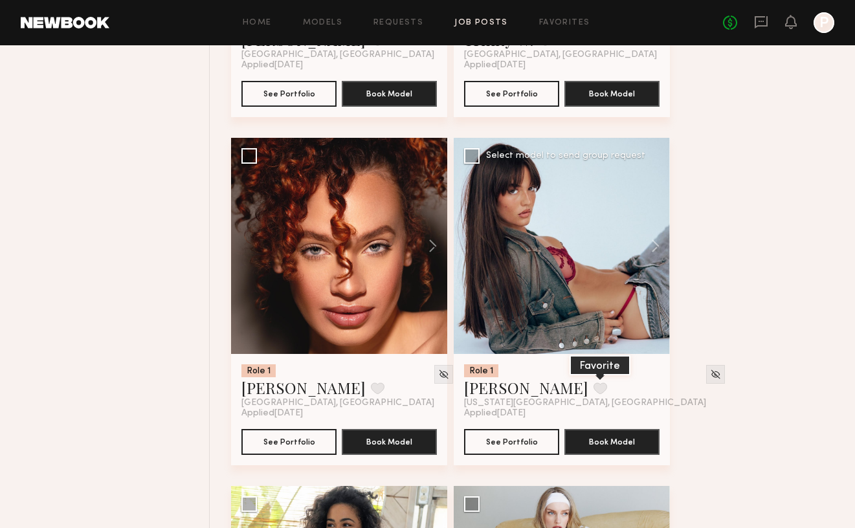
click at [594, 386] on button at bounding box center [601, 389] width 14 height 12
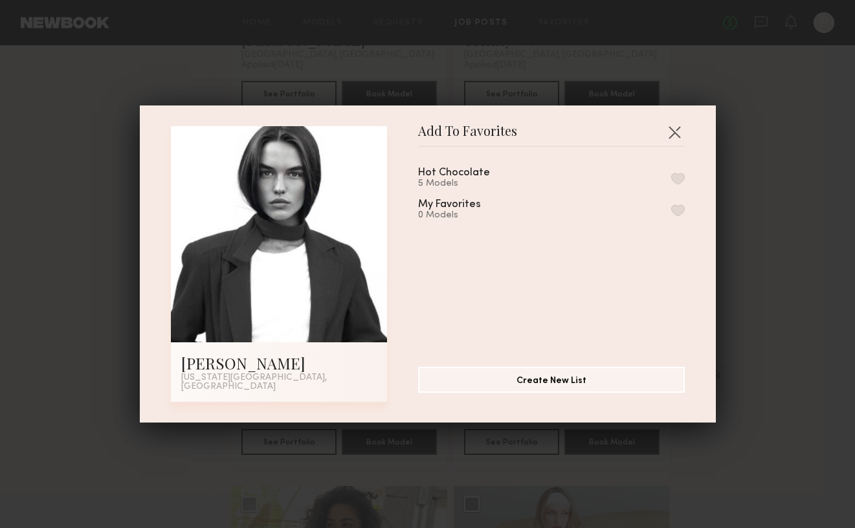
click at [474, 189] on div "5 Models" at bounding box center [469, 184] width 103 height 10
click at [679, 185] on button "button" at bounding box center [678, 179] width 14 height 12
click at [738, 317] on div "Add To Favorites Delaney P. New York City, NY Add To Favorites Hot Chocolate 6 …" at bounding box center [427, 264] width 855 height 528
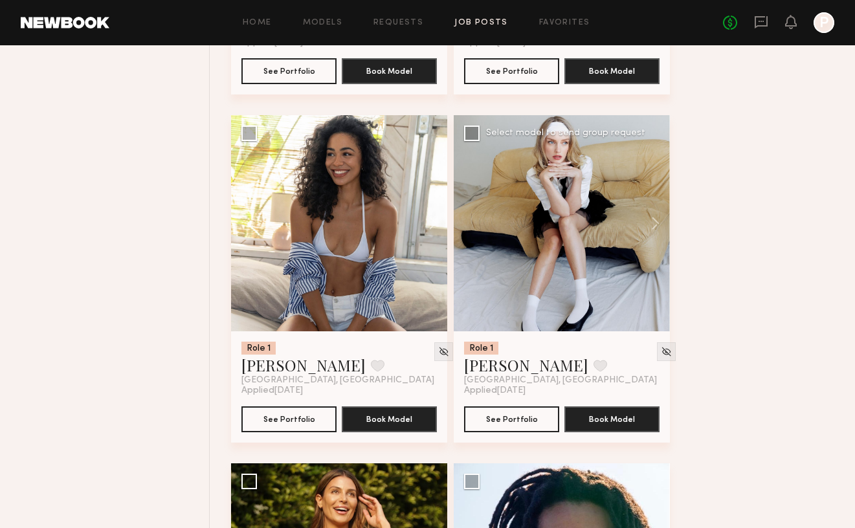
scroll to position [2546, 0]
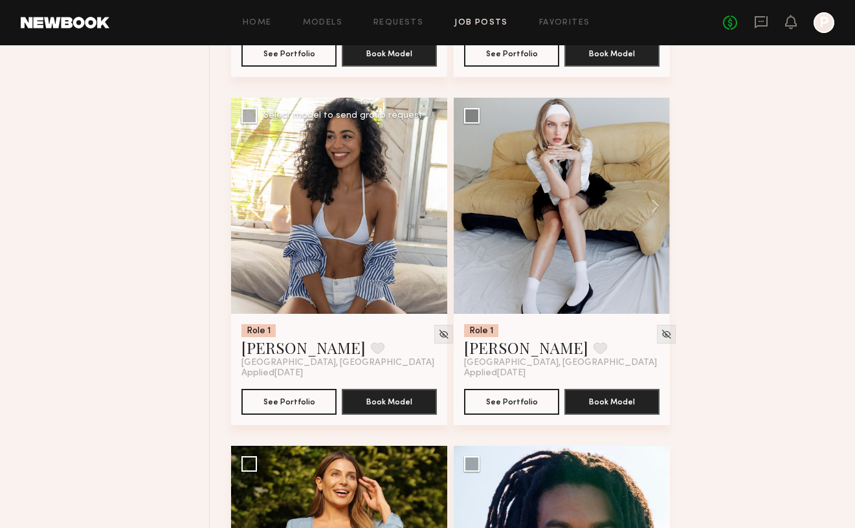
click at [383, 266] on div at bounding box center [339, 206] width 216 height 216
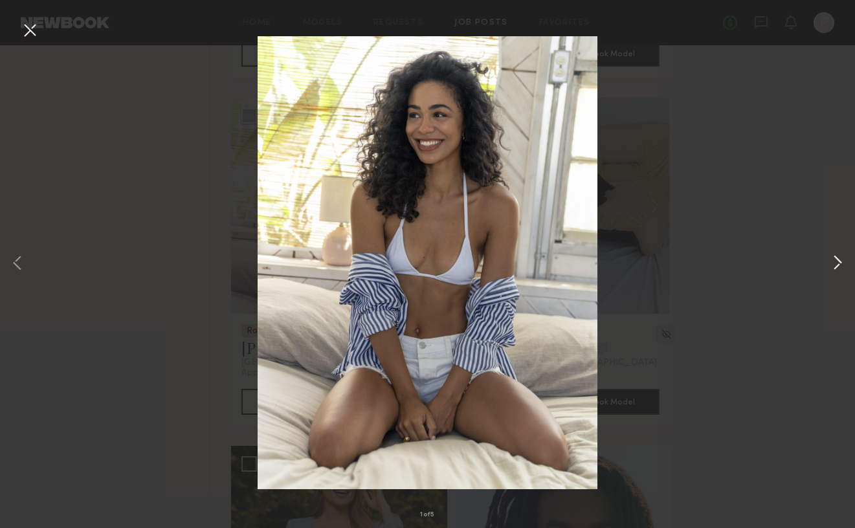
click at [839, 258] on button at bounding box center [838, 264] width 16 height 423
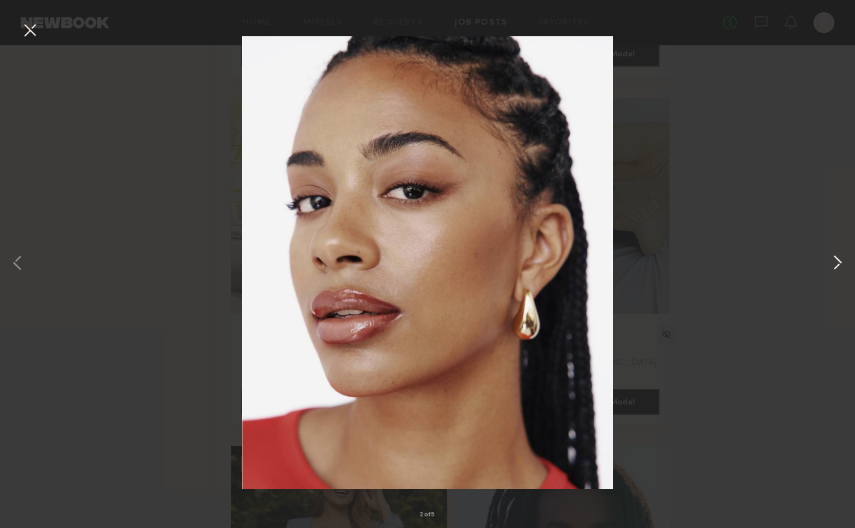
click at [837, 260] on button at bounding box center [838, 264] width 16 height 423
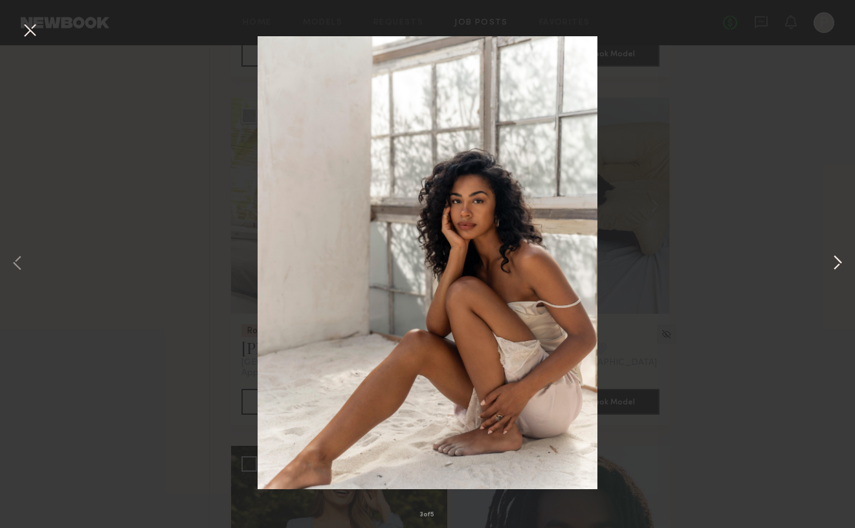
click at [837, 265] on button at bounding box center [838, 264] width 16 height 423
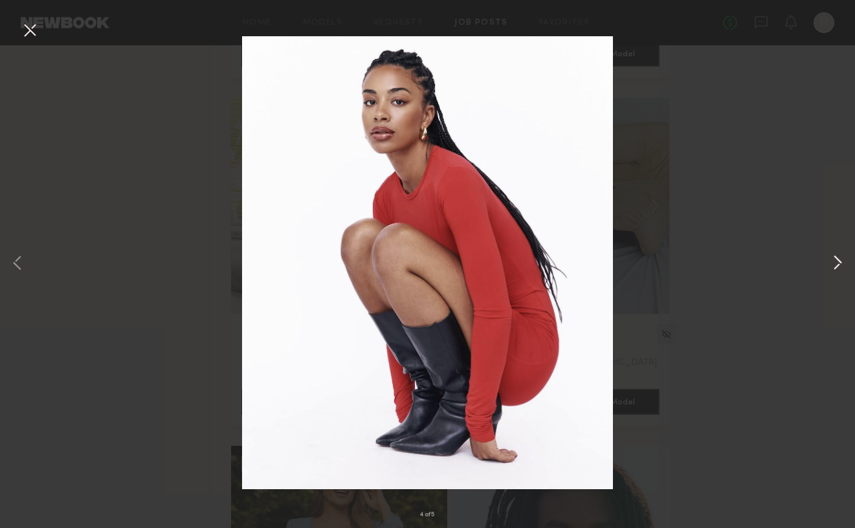
click at [837, 265] on button at bounding box center [838, 264] width 16 height 423
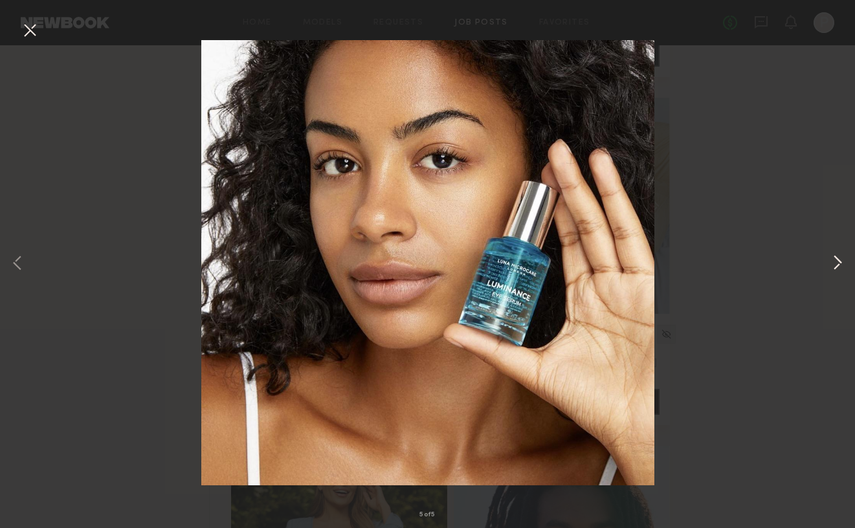
click at [837, 265] on button at bounding box center [838, 264] width 16 height 423
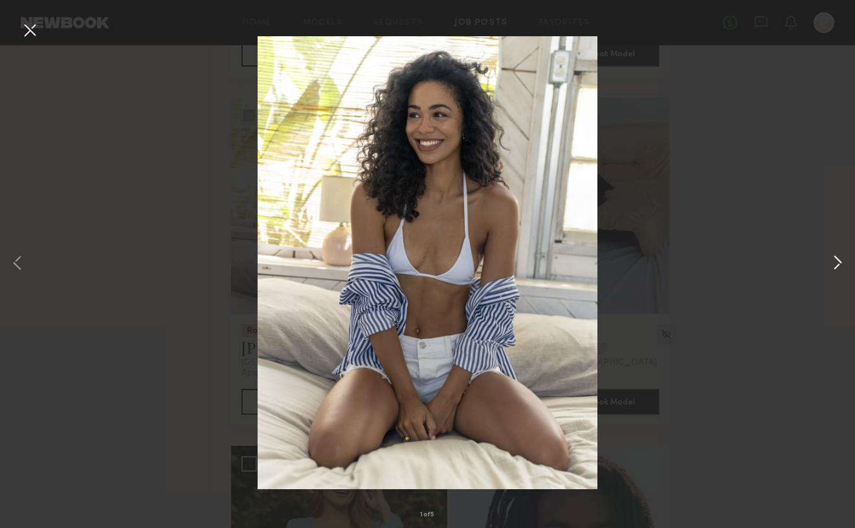
click at [837, 265] on button at bounding box center [838, 264] width 16 height 423
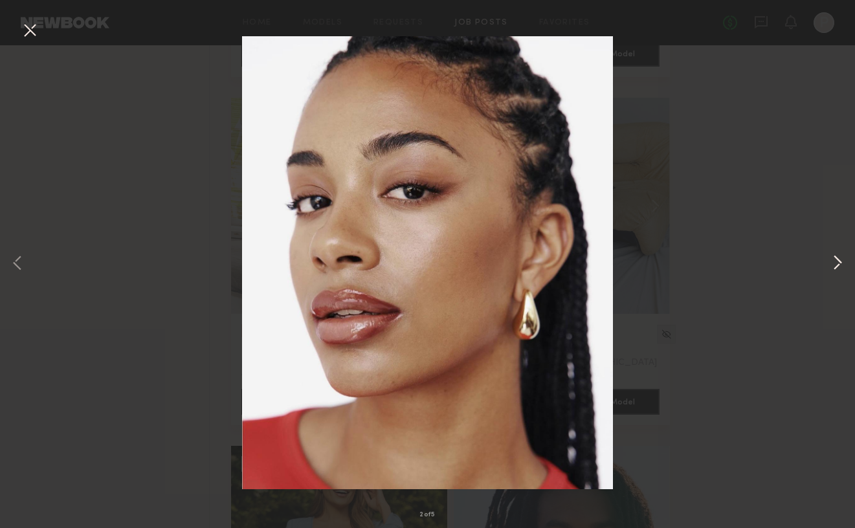
click at [840, 262] on button at bounding box center [838, 264] width 16 height 423
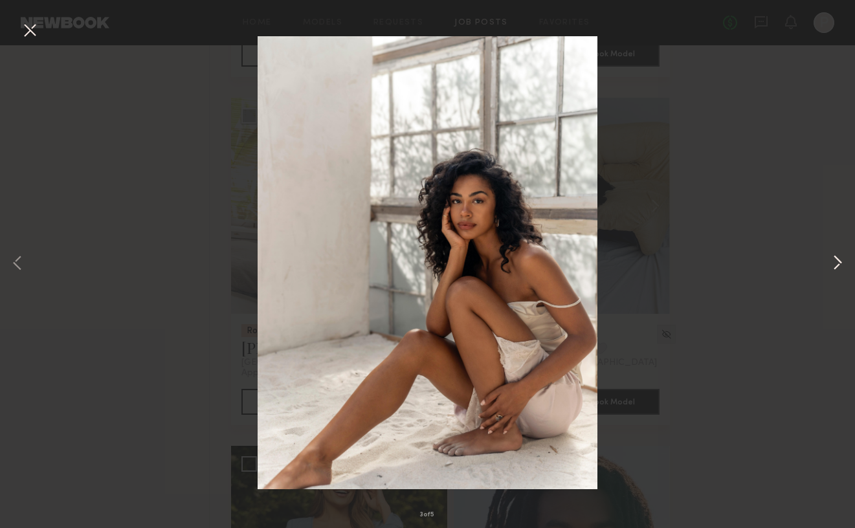
click at [840, 262] on button at bounding box center [838, 264] width 16 height 423
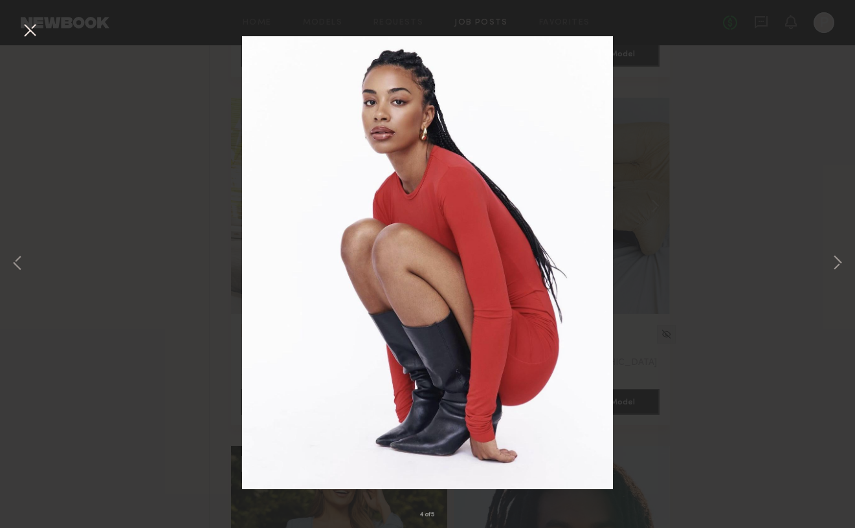
click at [37, 41] on button at bounding box center [29, 30] width 21 height 23
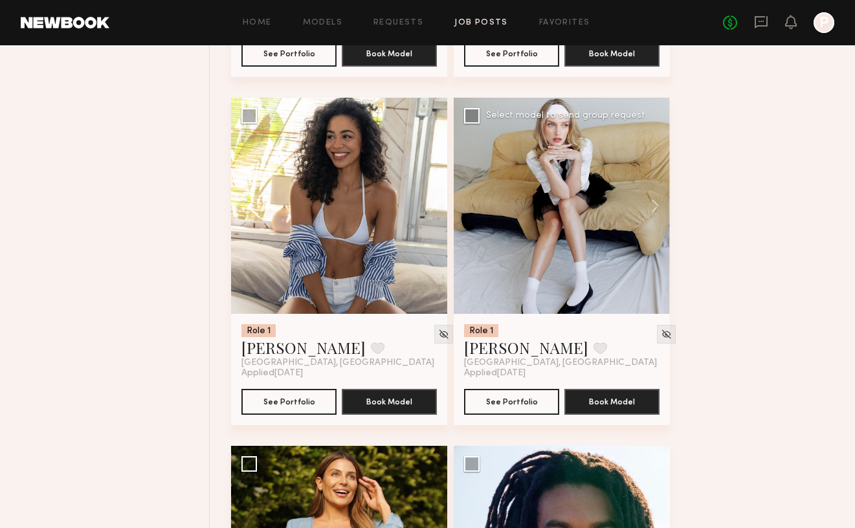
click at [574, 229] on div at bounding box center [562, 206] width 216 height 216
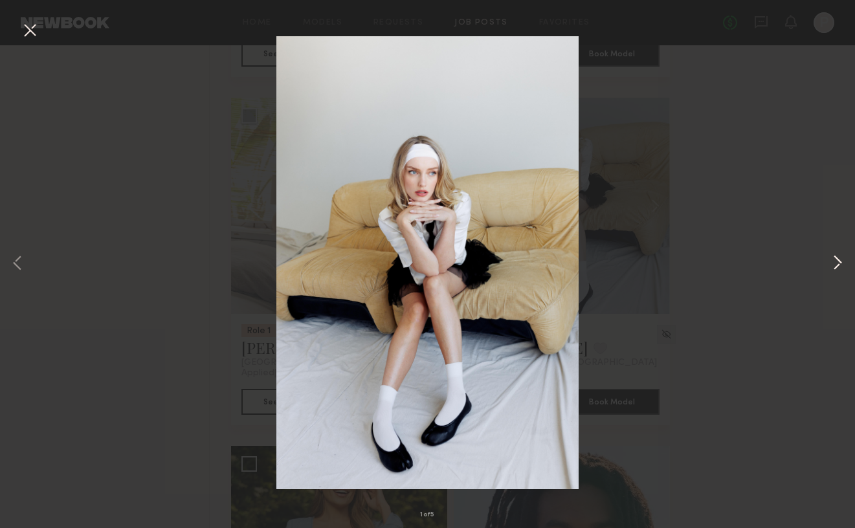
click at [833, 266] on button at bounding box center [838, 264] width 16 height 423
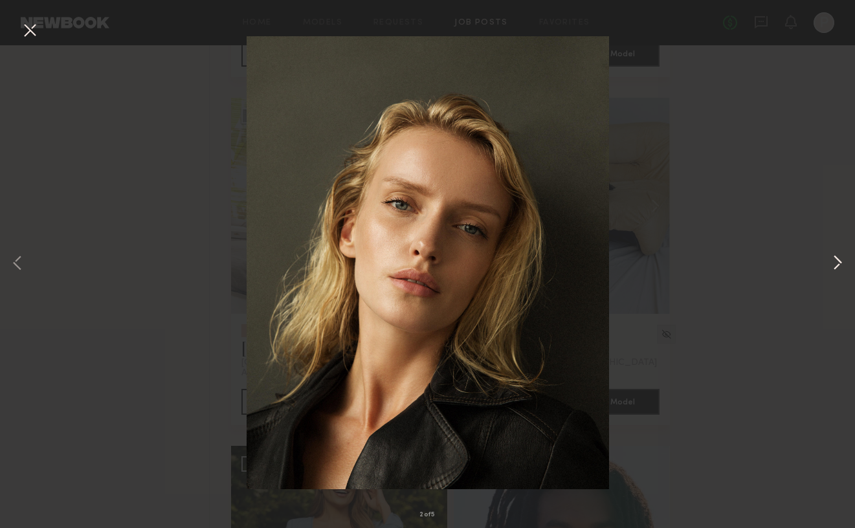
click at [833, 266] on button at bounding box center [838, 264] width 16 height 423
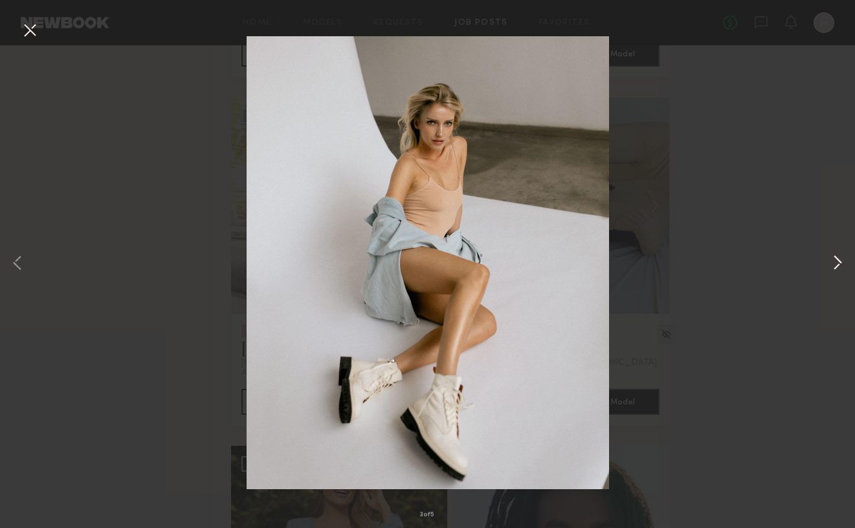
click at [833, 266] on button at bounding box center [838, 264] width 16 height 423
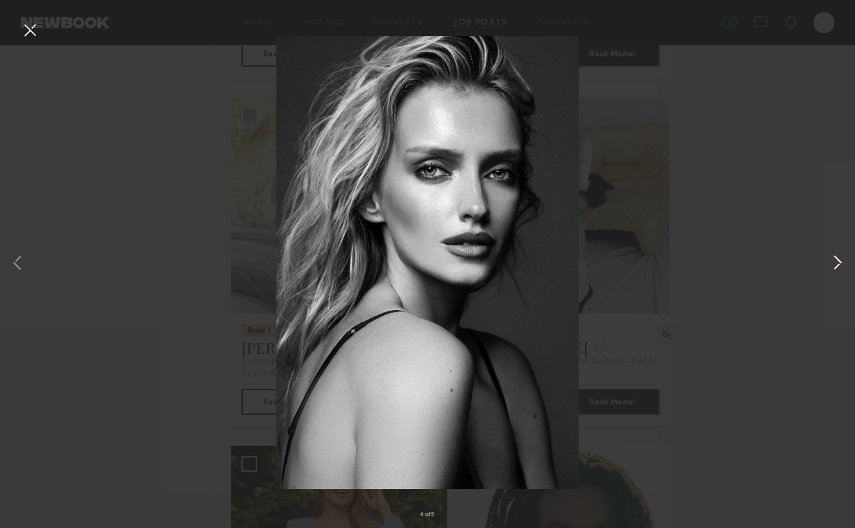
click at [833, 266] on button at bounding box center [838, 264] width 16 height 423
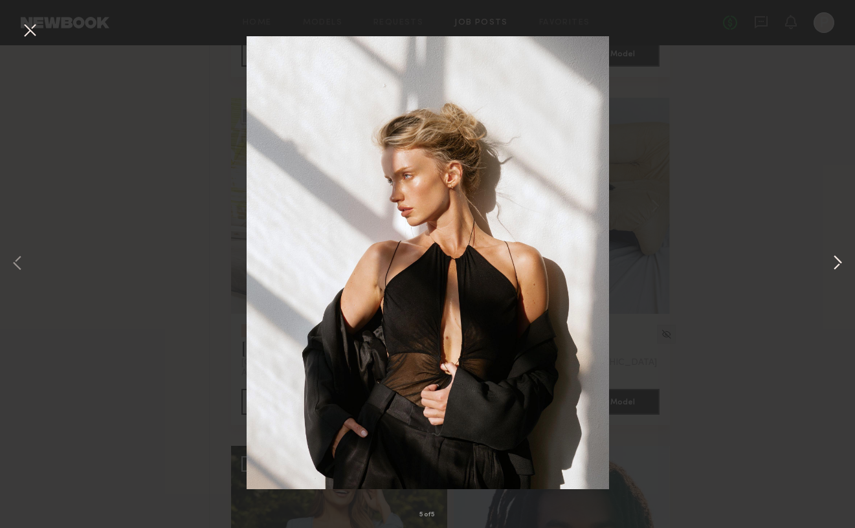
click at [833, 266] on button at bounding box center [838, 264] width 16 height 423
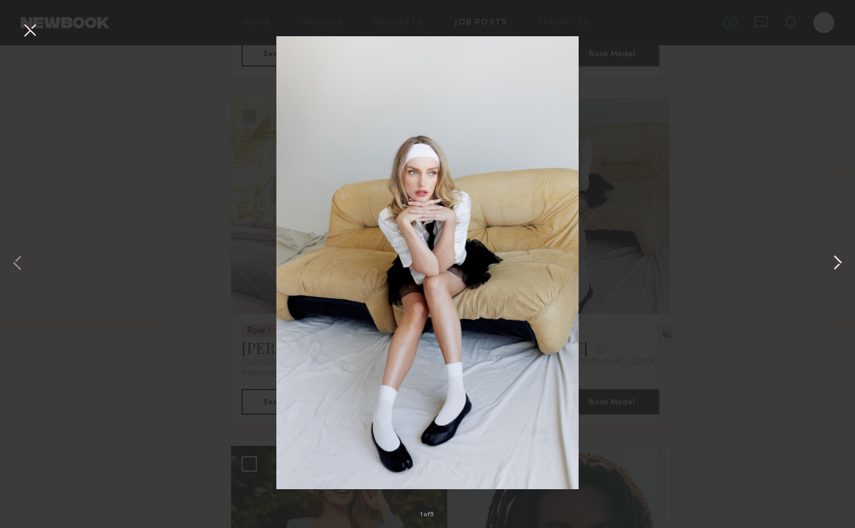
click at [833, 266] on button at bounding box center [838, 264] width 16 height 423
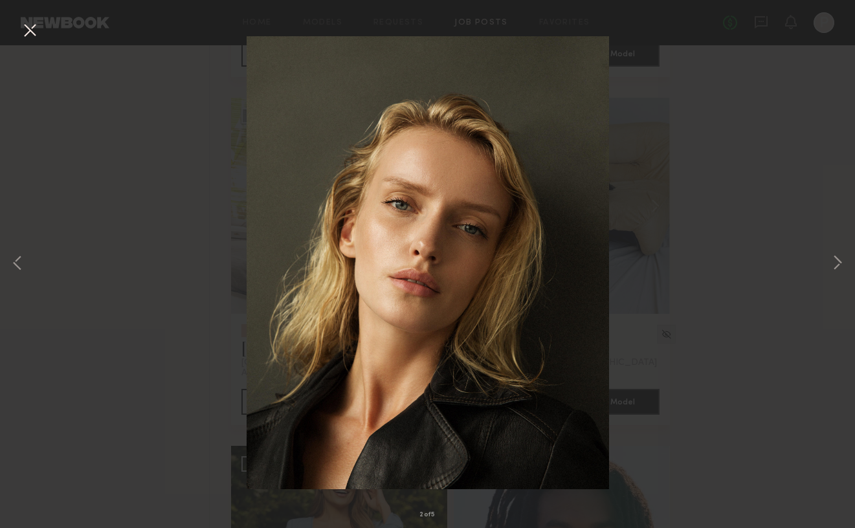
click at [743, 121] on div "2 of 5" at bounding box center [427, 264] width 855 height 528
click at [30, 33] on button at bounding box center [29, 30] width 21 height 23
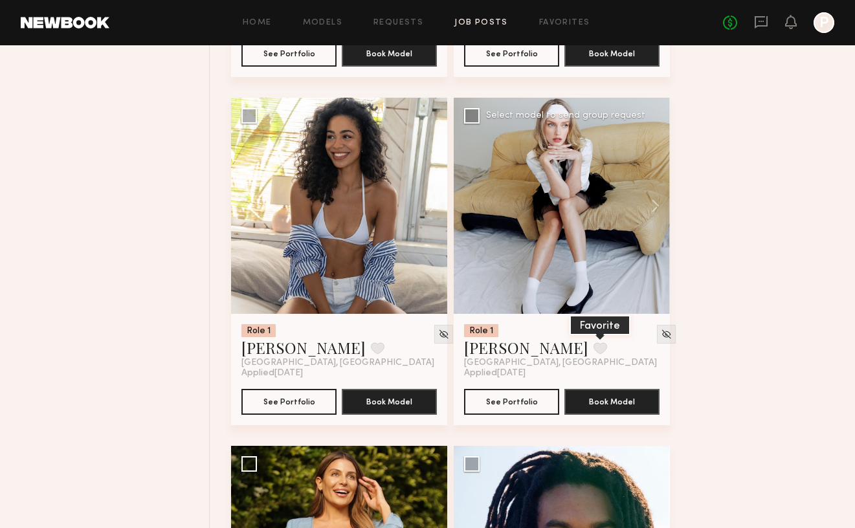
click at [594, 348] on button at bounding box center [601, 348] width 14 height 12
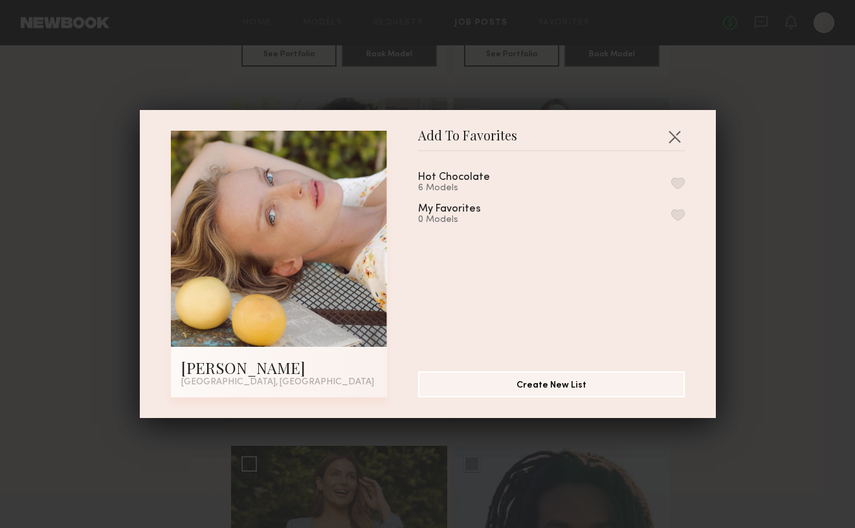
click at [520, 175] on div "Hot Chocolate 6 Models" at bounding box center [551, 182] width 267 height 21
click at [678, 181] on button "button" at bounding box center [678, 183] width 14 height 12
click at [580, 387] on button "Create New List" at bounding box center [551, 384] width 267 height 26
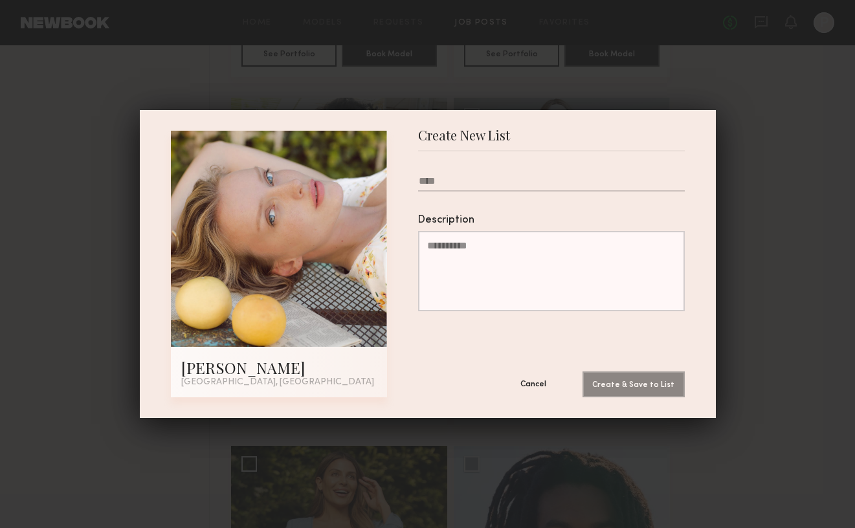
click at [532, 384] on button "Cancel" at bounding box center [534, 384] width 78 height 26
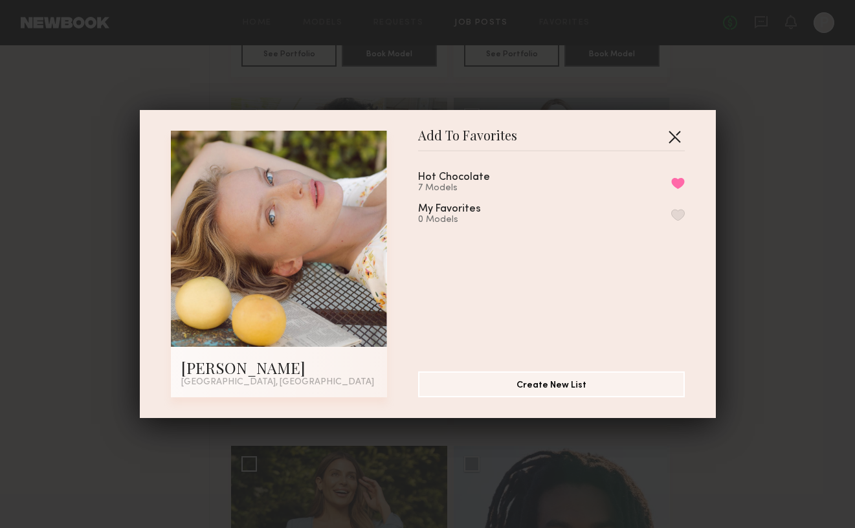
click at [677, 134] on button "button" at bounding box center [674, 136] width 21 height 21
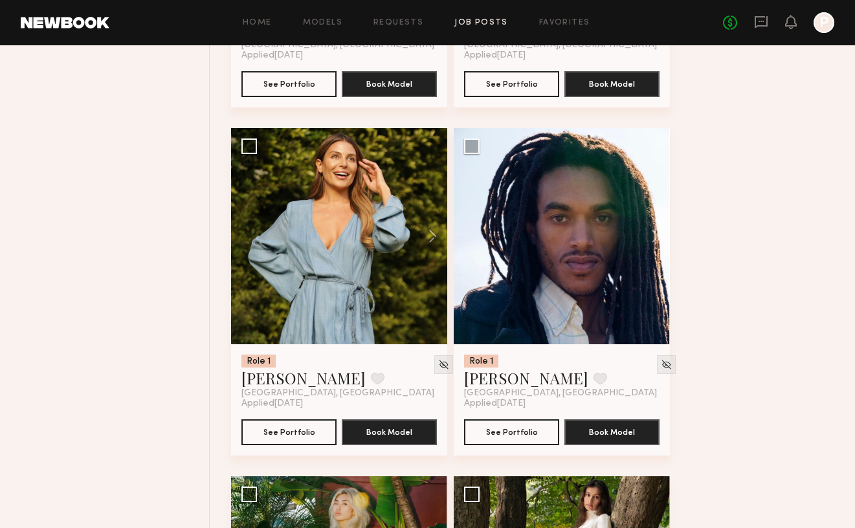
scroll to position [2908, 0]
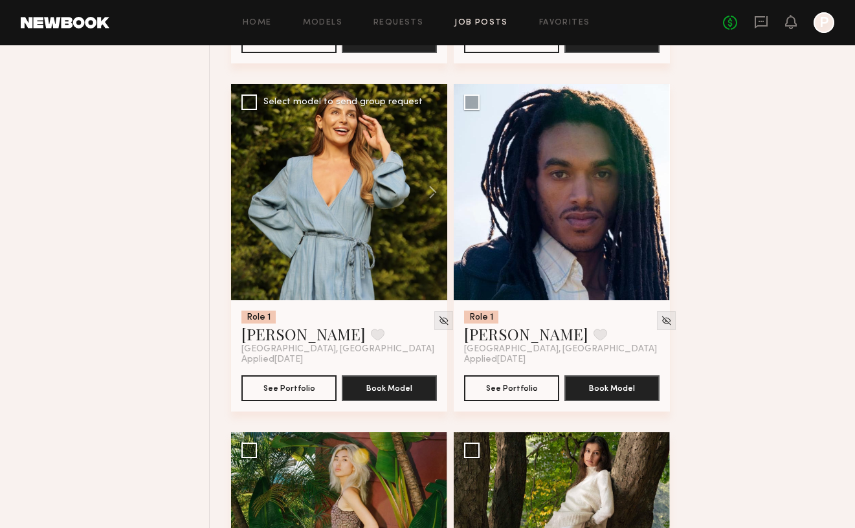
click at [355, 195] on div at bounding box center [339, 192] width 216 height 216
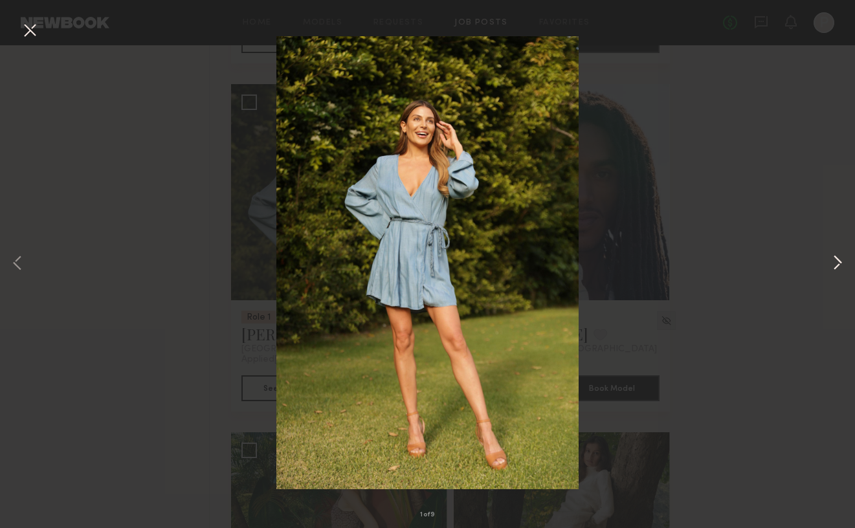
click at [831, 260] on button at bounding box center [838, 264] width 16 height 423
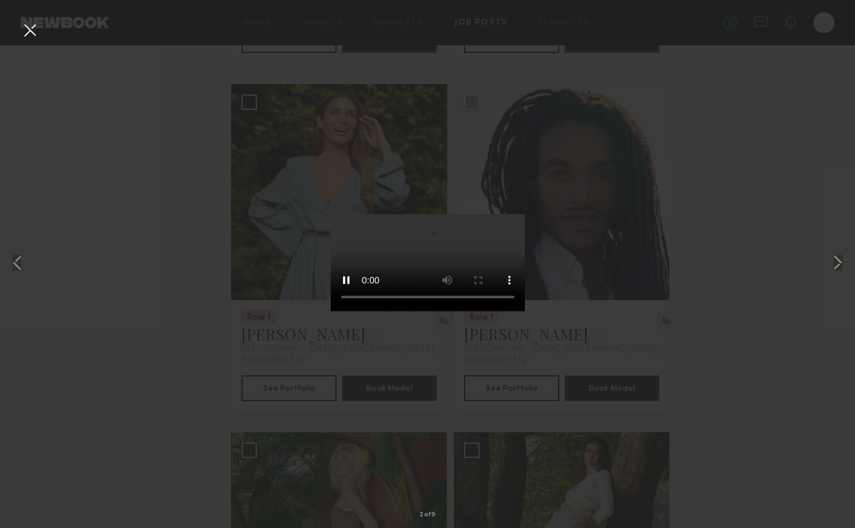
click at [30, 28] on button at bounding box center [29, 30] width 21 height 23
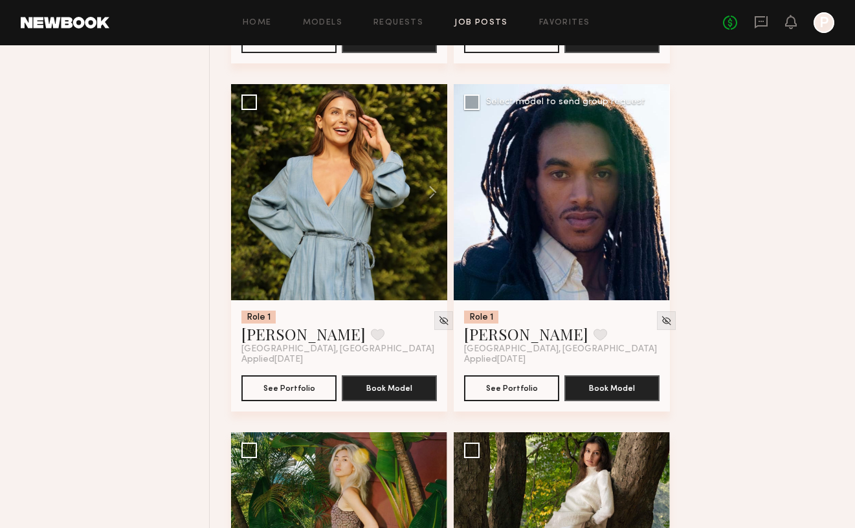
click at [605, 228] on div at bounding box center [562, 192] width 216 height 216
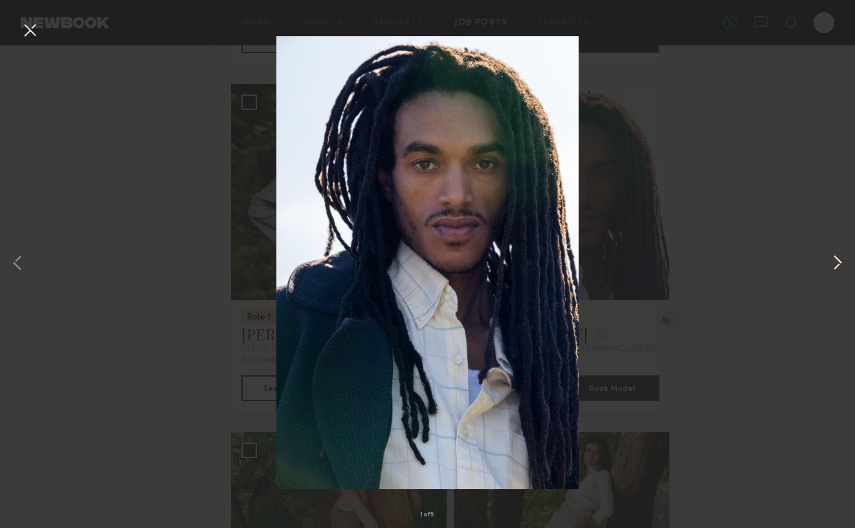
click at [831, 256] on button at bounding box center [838, 264] width 16 height 423
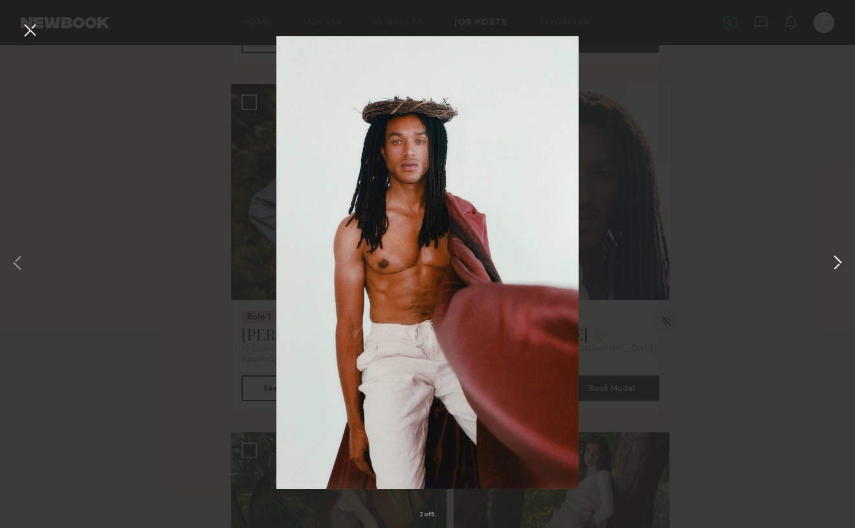
click at [835, 261] on button at bounding box center [838, 264] width 16 height 423
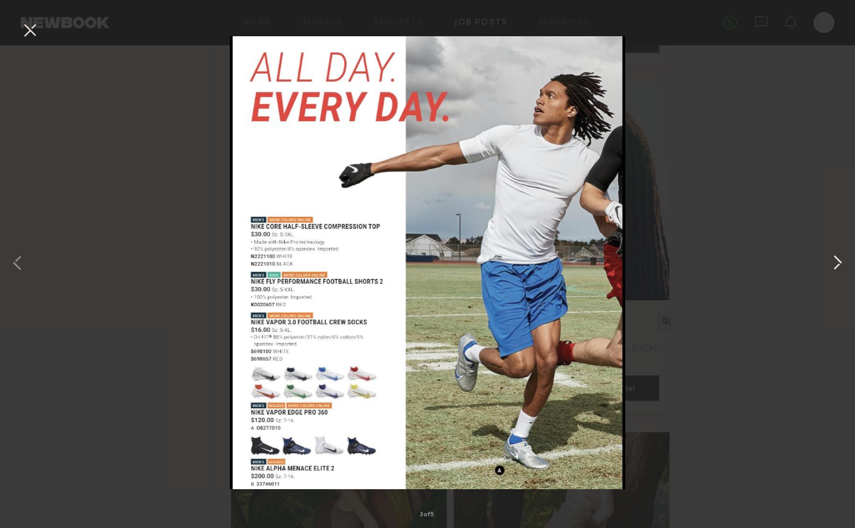
click at [835, 261] on button at bounding box center [838, 264] width 16 height 423
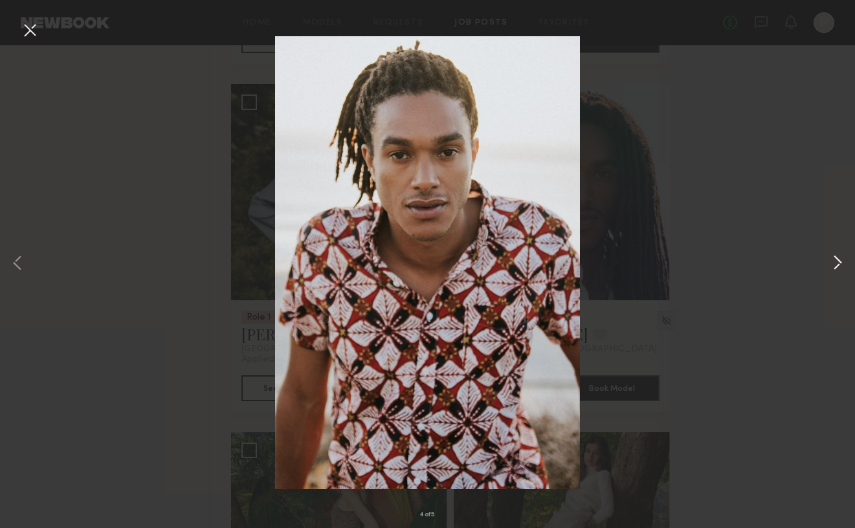
click at [835, 261] on button at bounding box center [838, 264] width 16 height 423
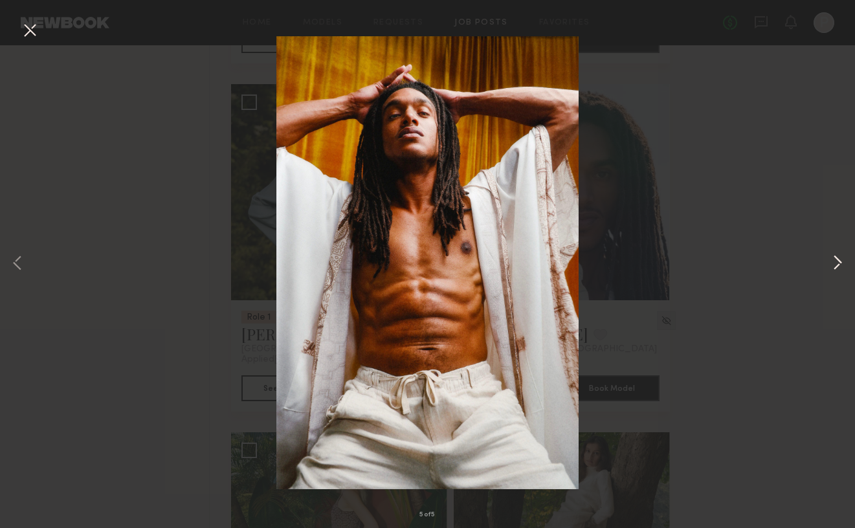
click at [835, 261] on button at bounding box center [838, 264] width 16 height 423
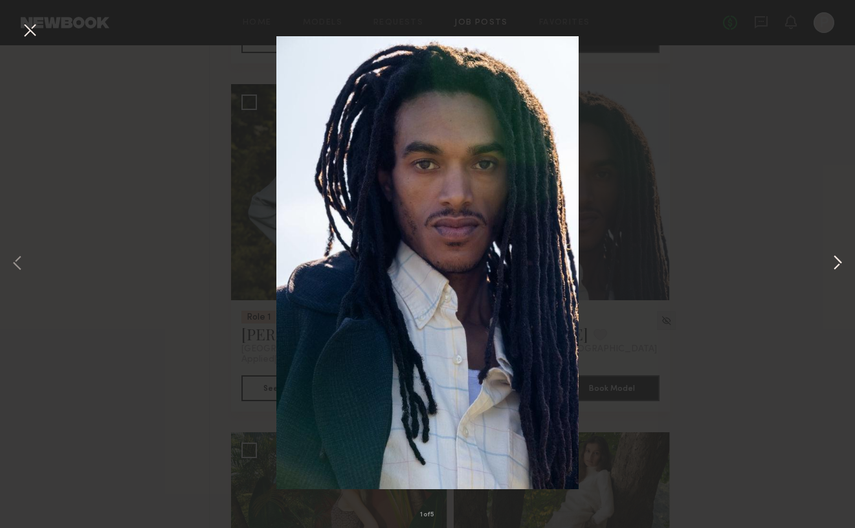
click at [835, 261] on button at bounding box center [838, 264] width 16 height 423
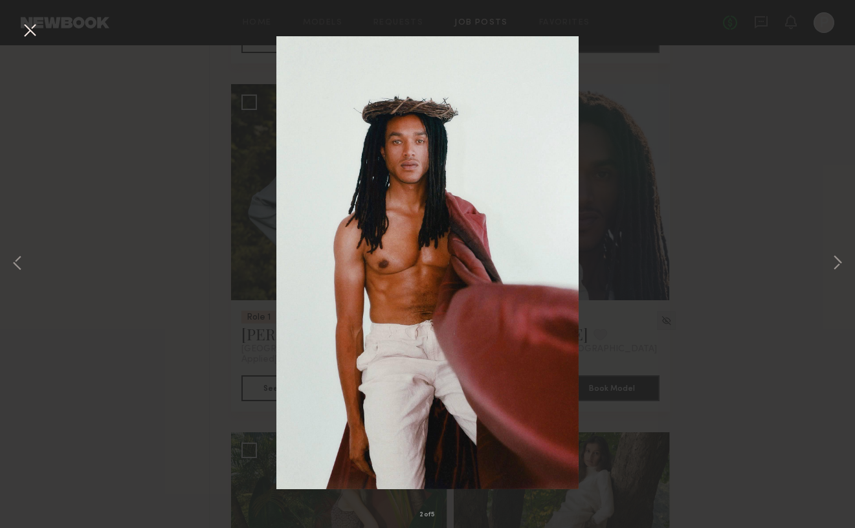
click at [36, 27] on button at bounding box center [29, 30] width 21 height 23
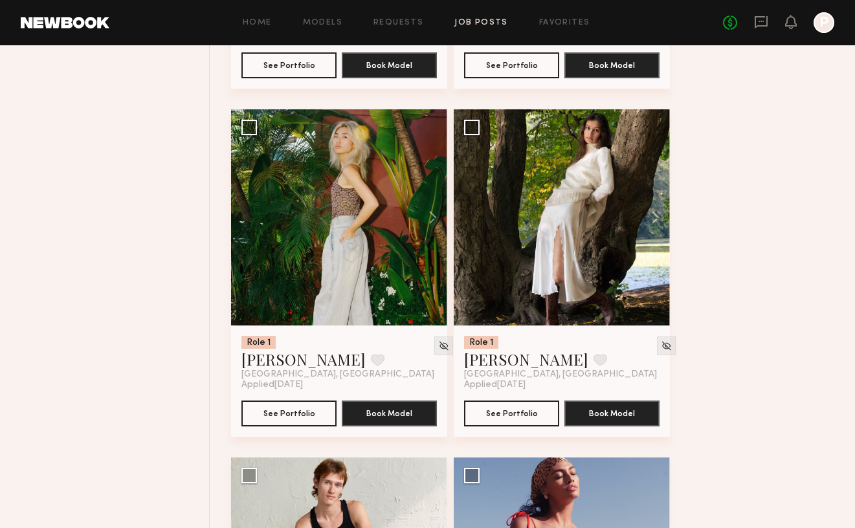
scroll to position [3261, 0]
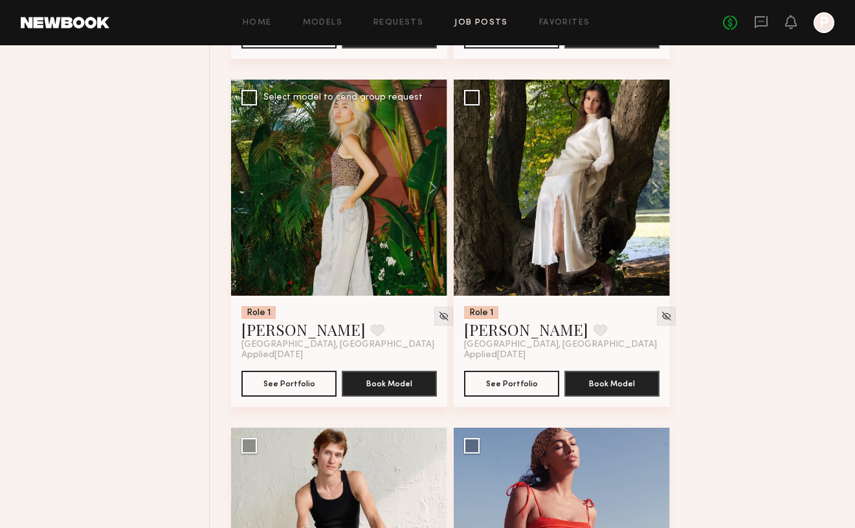
click at [388, 205] on div at bounding box center [339, 188] width 216 height 216
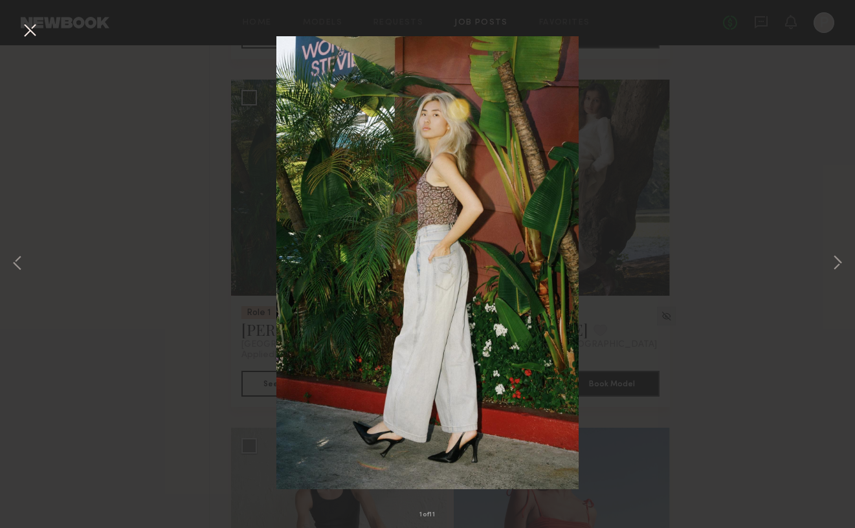
click at [825, 259] on div "1 of 11" at bounding box center [427, 264] width 855 height 528
click at [840, 262] on button at bounding box center [838, 264] width 16 height 423
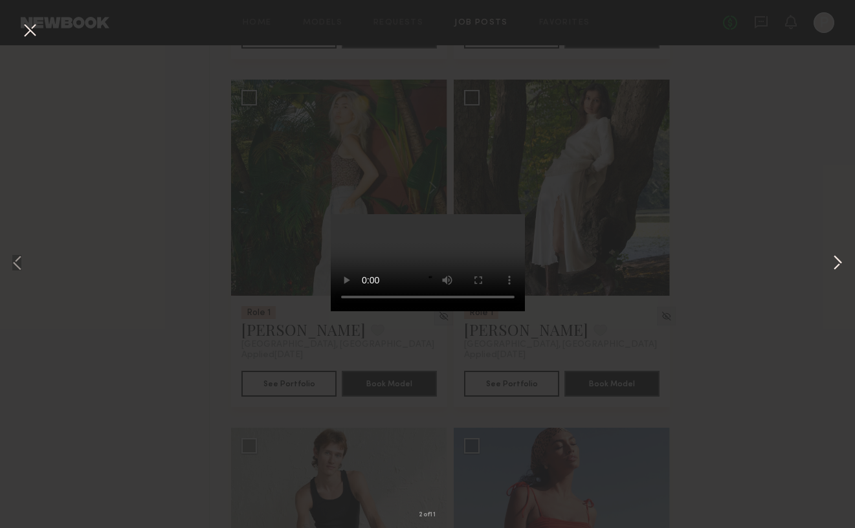
click at [838, 264] on button at bounding box center [838, 264] width 16 height 423
click at [834, 264] on button at bounding box center [838, 264] width 16 height 423
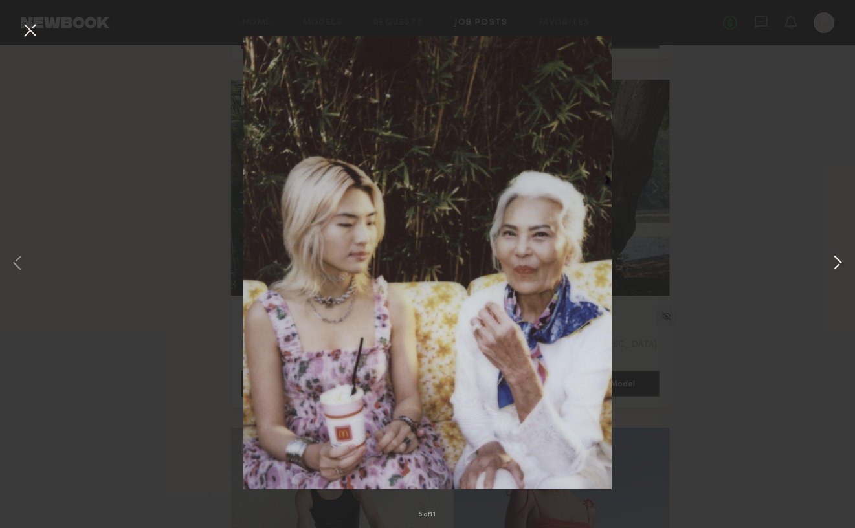
click at [834, 264] on button at bounding box center [838, 264] width 16 height 423
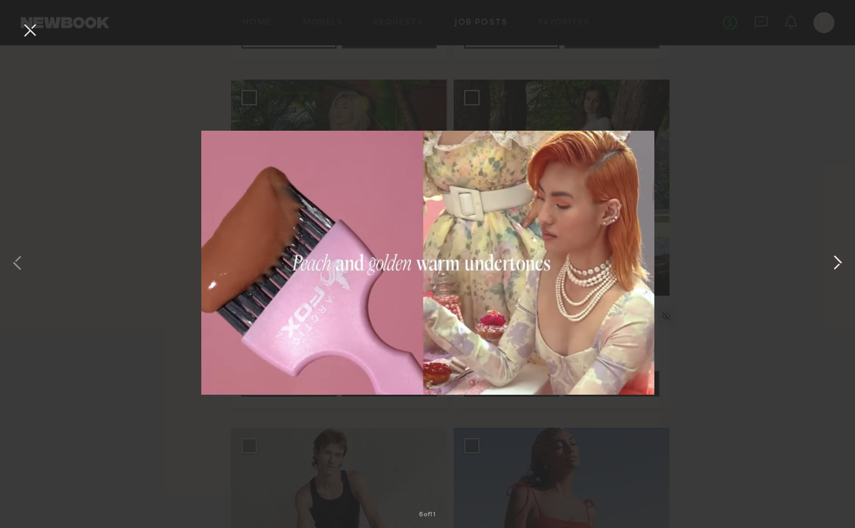
click at [834, 264] on button at bounding box center [838, 264] width 16 height 423
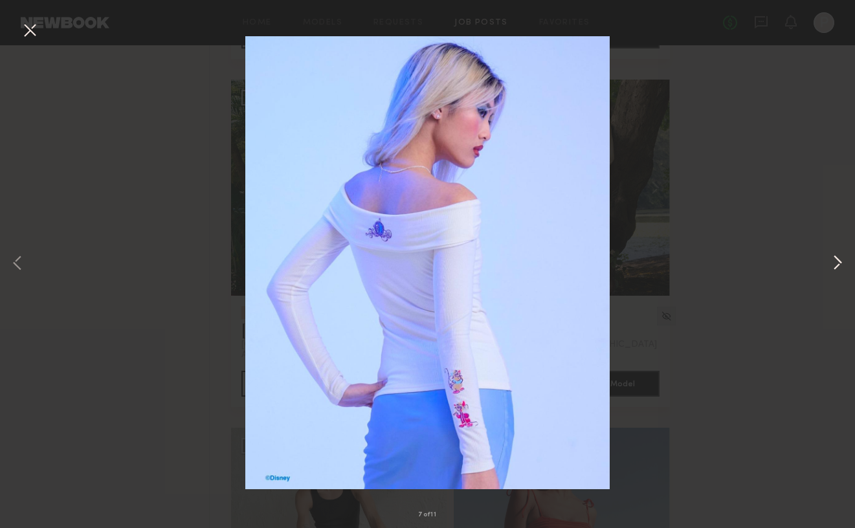
click at [834, 264] on button at bounding box center [838, 264] width 16 height 423
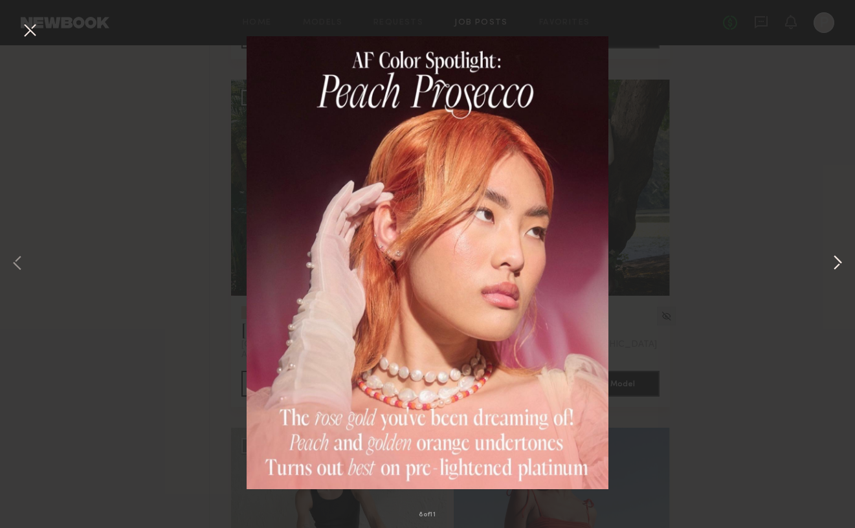
click at [834, 264] on button at bounding box center [838, 264] width 16 height 423
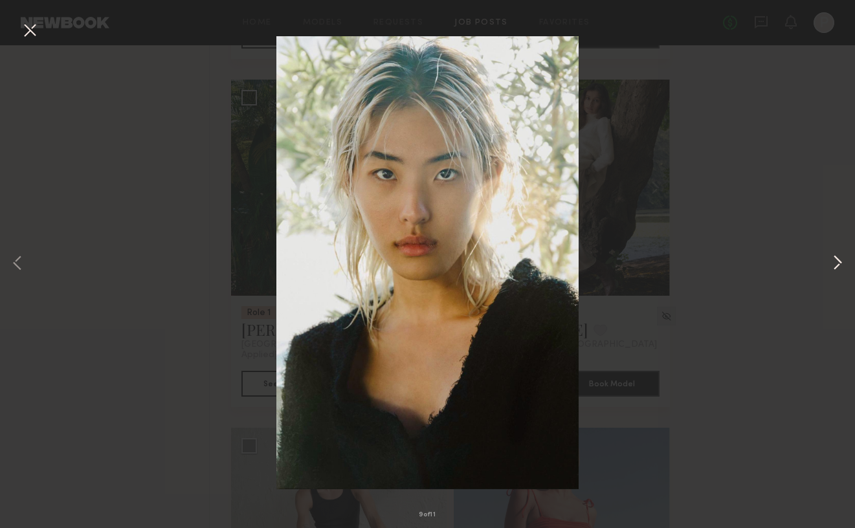
click at [834, 264] on button at bounding box center [838, 264] width 16 height 423
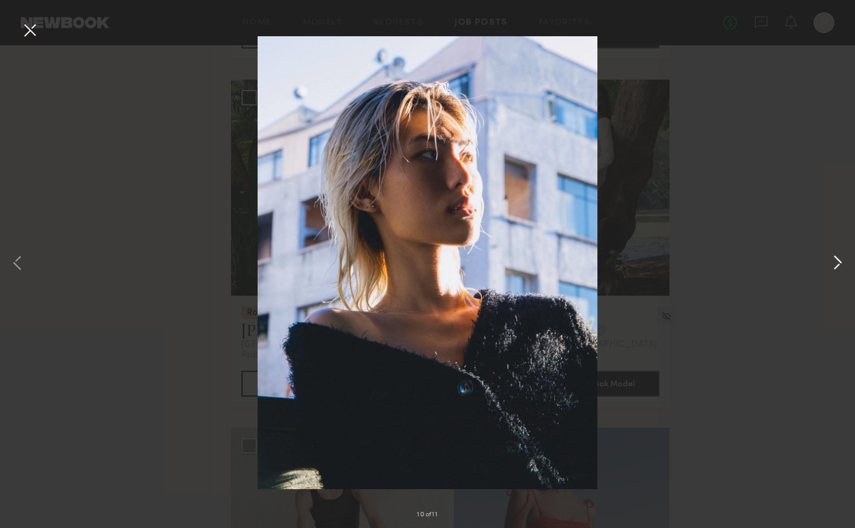
click at [834, 264] on button at bounding box center [838, 264] width 16 height 423
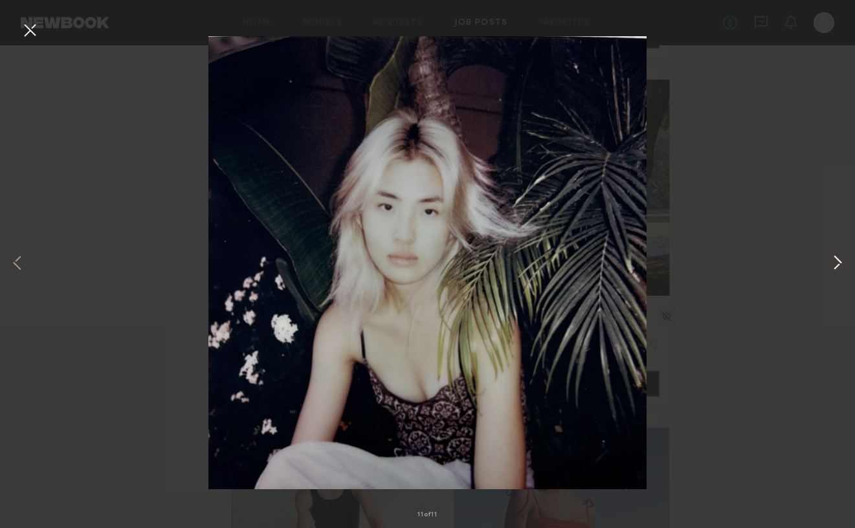
click at [834, 264] on button at bounding box center [838, 264] width 16 height 423
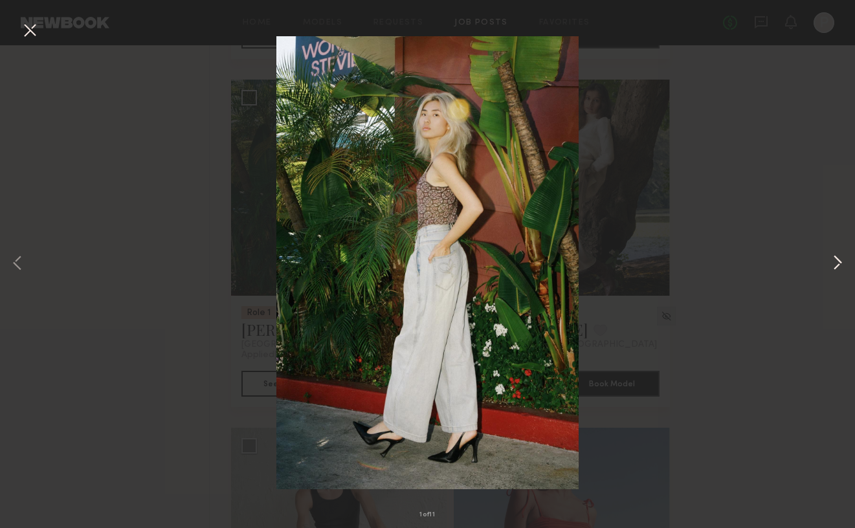
click at [834, 264] on button at bounding box center [838, 264] width 16 height 423
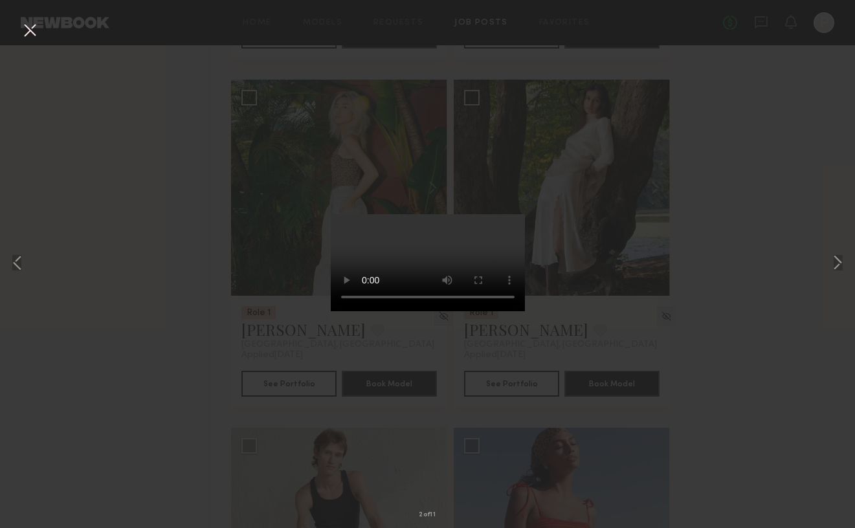
click at [787, 283] on div "2 of 11" at bounding box center [427, 264] width 855 height 528
click at [27, 29] on button at bounding box center [29, 30] width 21 height 23
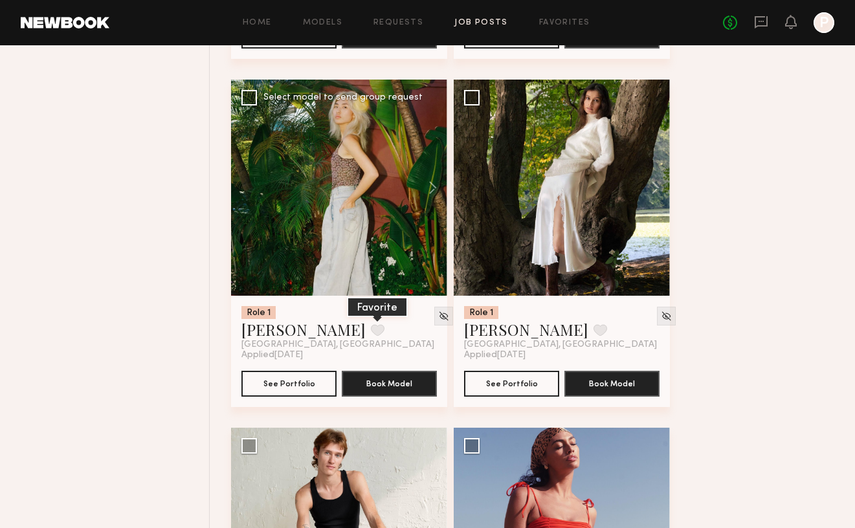
click at [371, 329] on button at bounding box center [378, 330] width 14 height 12
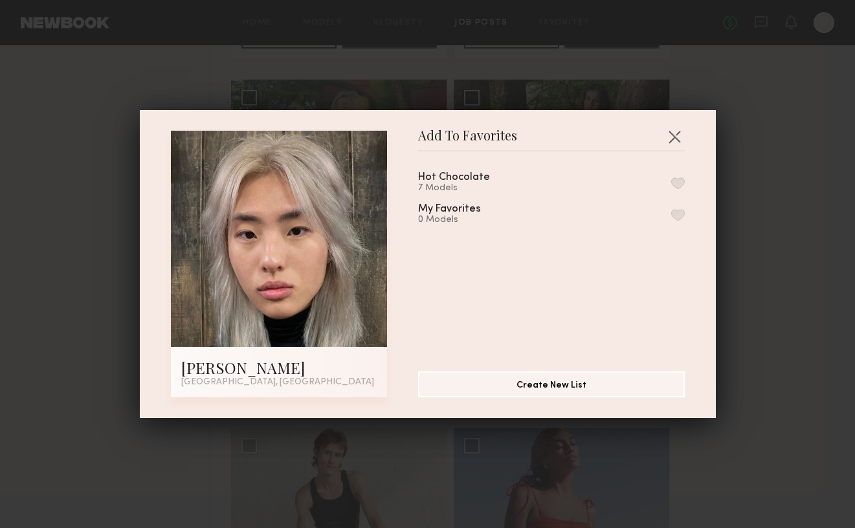
click at [528, 182] on div "Hot Chocolate 7 Models" at bounding box center [551, 182] width 267 height 21
click at [675, 181] on button "button" at bounding box center [678, 183] width 14 height 12
click at [677, 139] on button "button" at bounding box center [674, 136] width 21 height 21
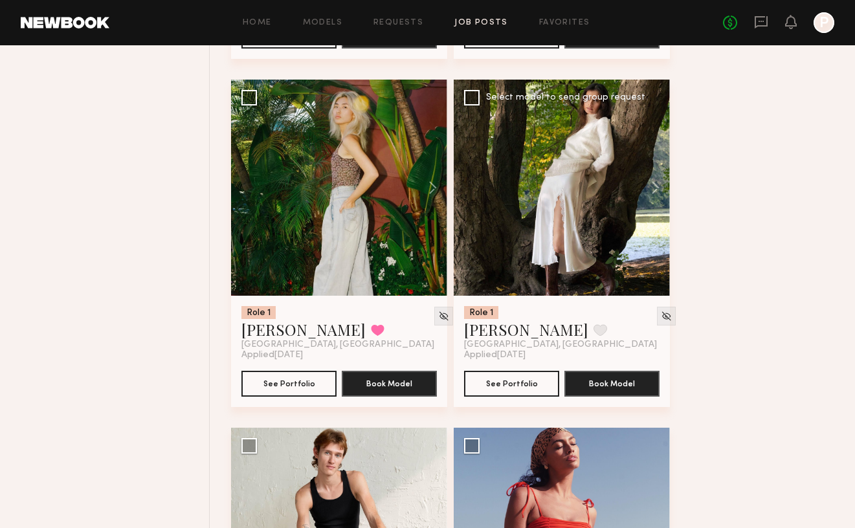
click at [592, 251] on div at bounding box center [562, 188] width 216 height 216
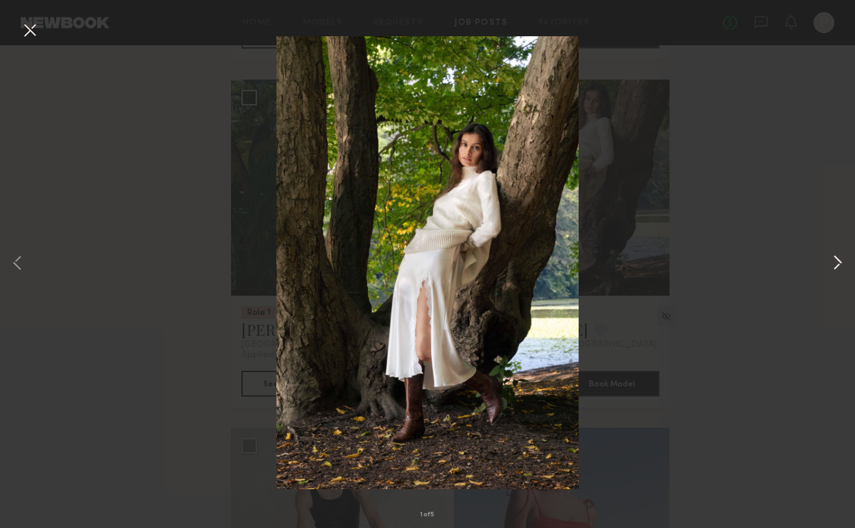
click at [835, 267] on button at bounding box center [838, 264] width 16 height 423
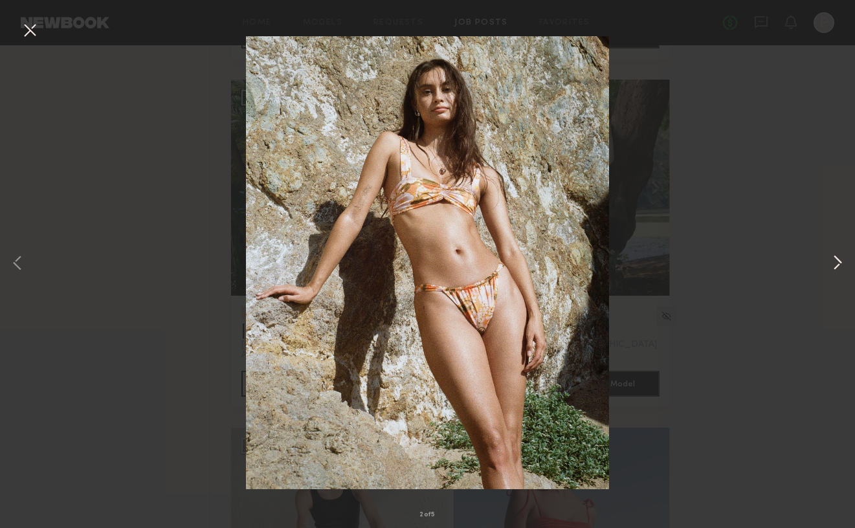
click at [835, 265] on button at bounding box center [838, 264] width 16 height 423
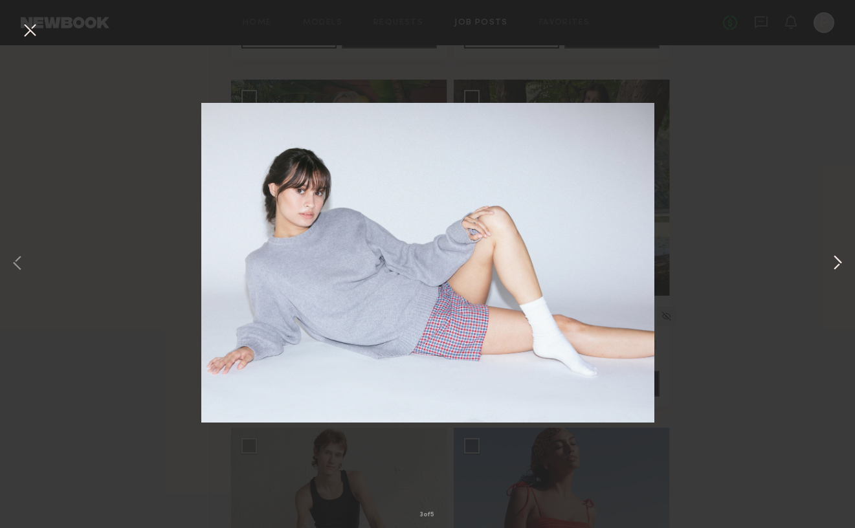
click at [835, 265] on button at bounding box center [838, 264] width 16 height 423
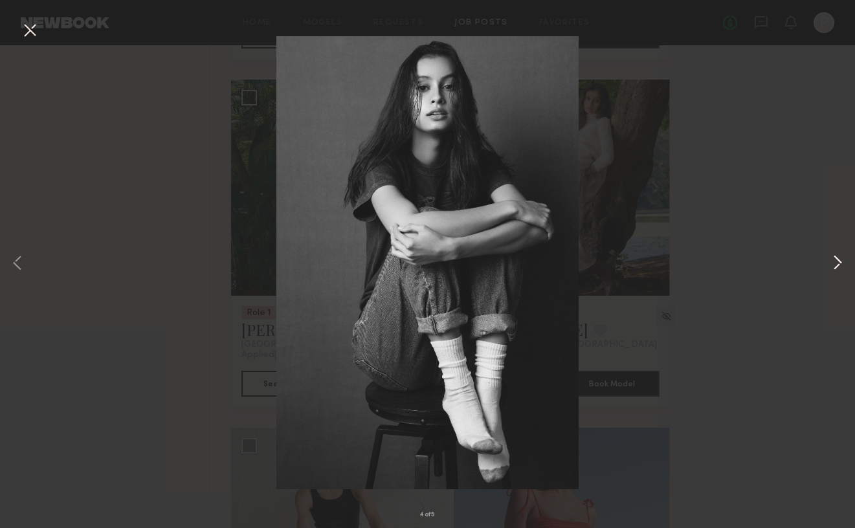
click at [835, 265] on button at bounding box center [838, 264] width 16 height 423
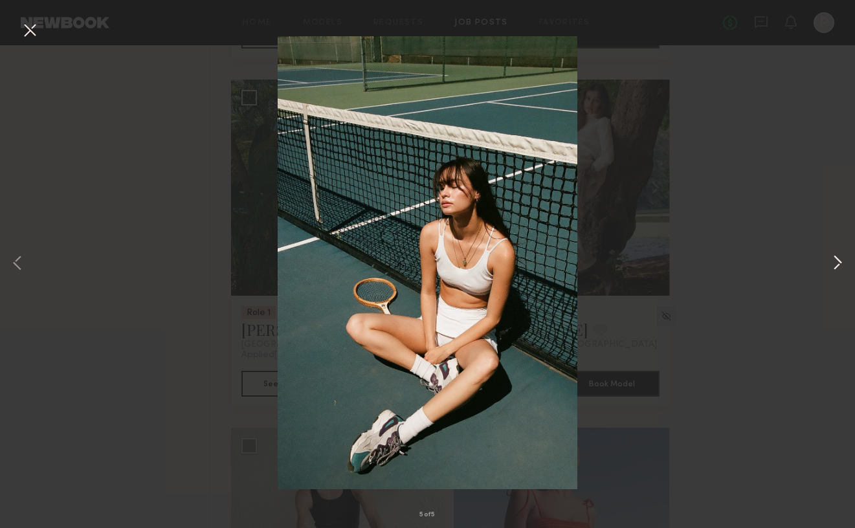
click at [835, 265] on button at bounding box center [838, 264] width 16 height 423
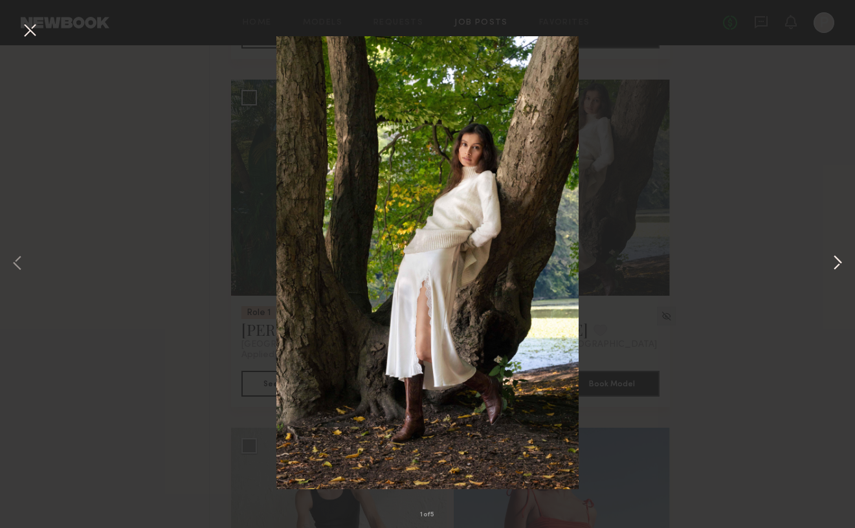
click at [835, 265] on button at bounding box center [838, 264] width 16 height 423
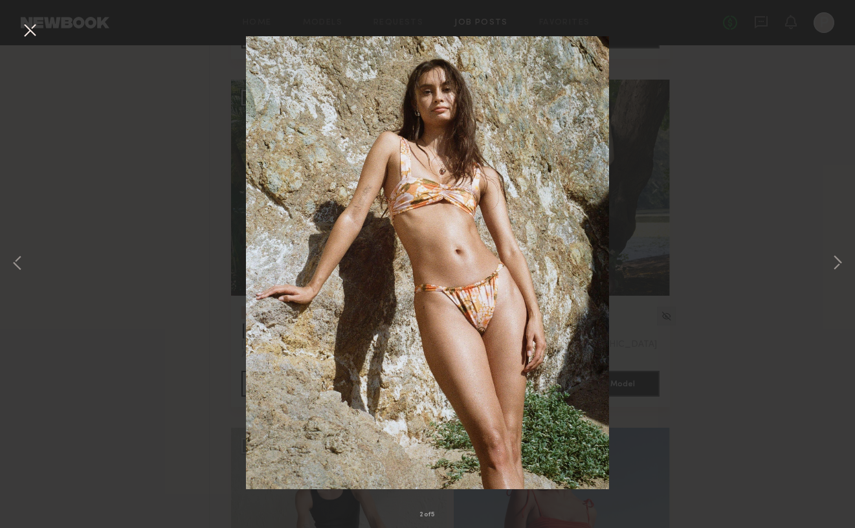
click at [33, 32] on button at bounding box center [29, 30] width 21 height 23
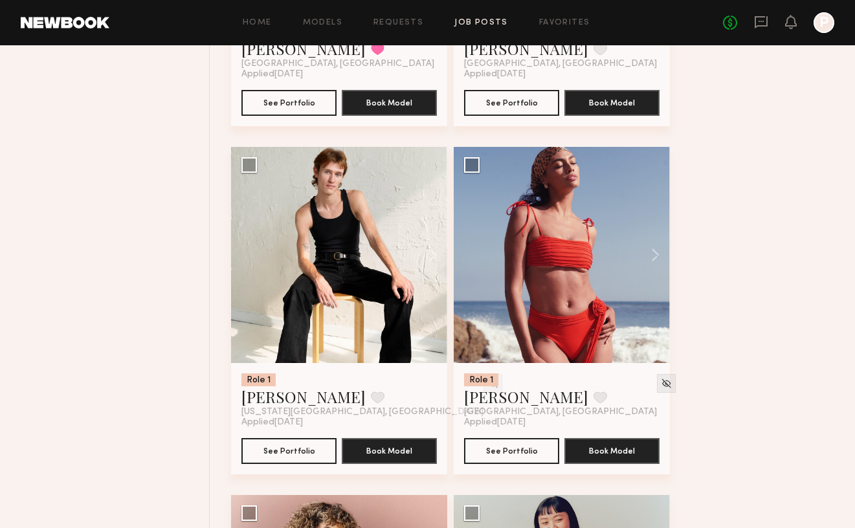
scroll to position [3547, 0]
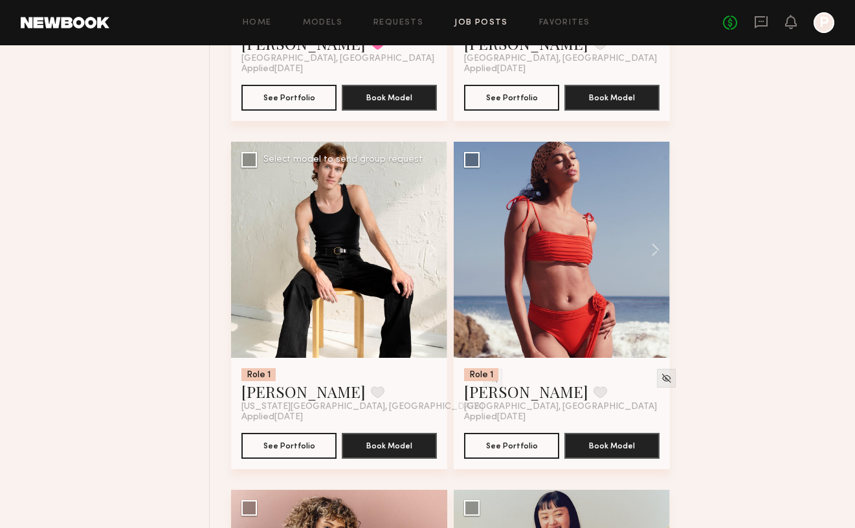
click at [359, 197] on div at bounding box center [339, 250] width 216 height 216
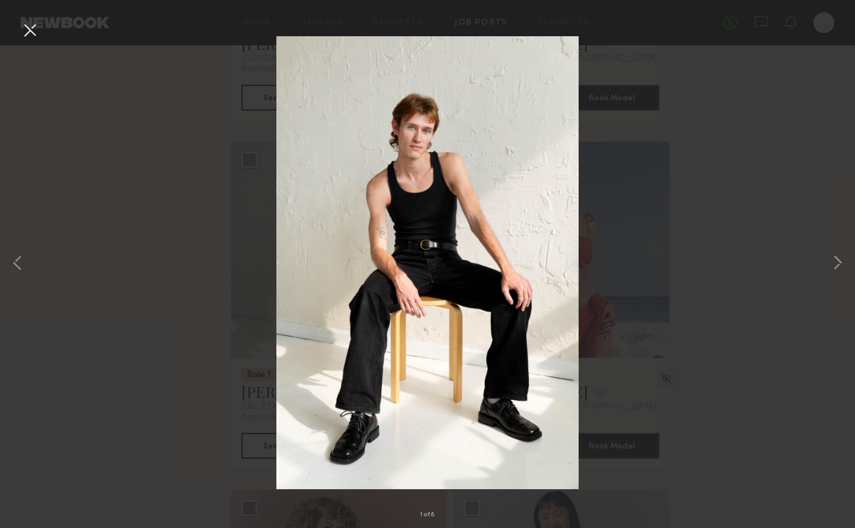
click at [827, 261] on div "1 of 8" at bounding box center [427, 264] width 855 height 528
click at [837, 259] on button at bounding box center [838, 264] width 16 height 423
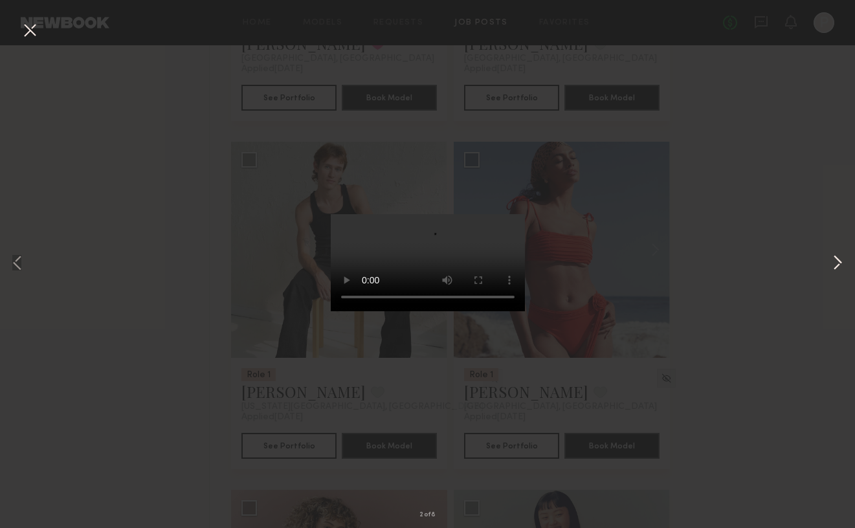
click at [840, 260] on button at bounding box center [838, 264] width 16 height 423
click at [841, 260] on button at bounding box center [838, 264] width 16 height 423
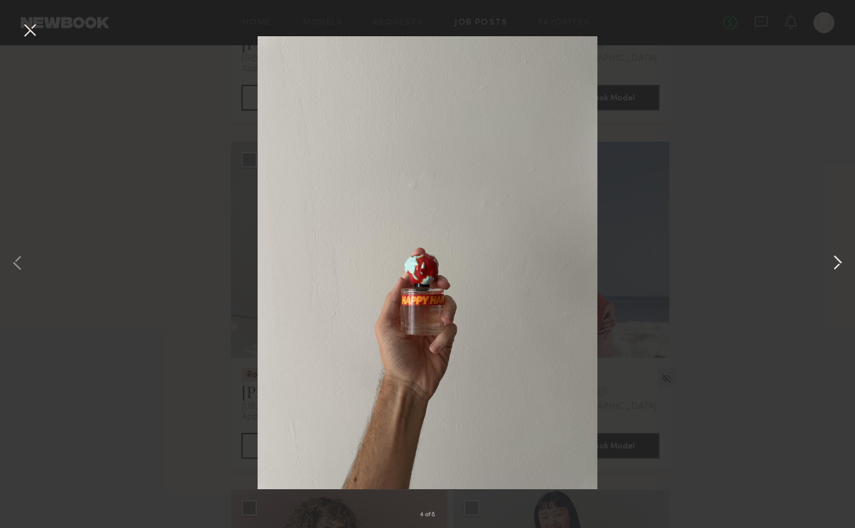
click at [841, 260] on button at bounding box center [838, 264] width 16 height 423
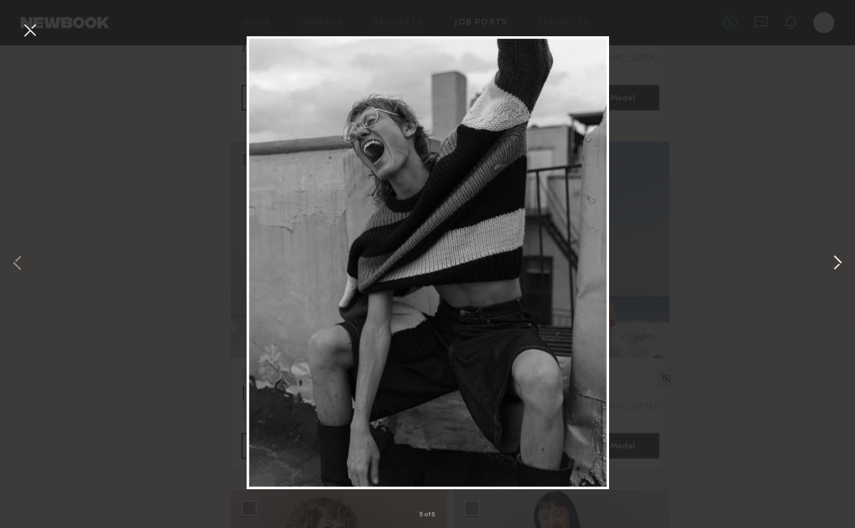
click at [841, 260] on button at bounding box center [838, 264] width 16 height 423
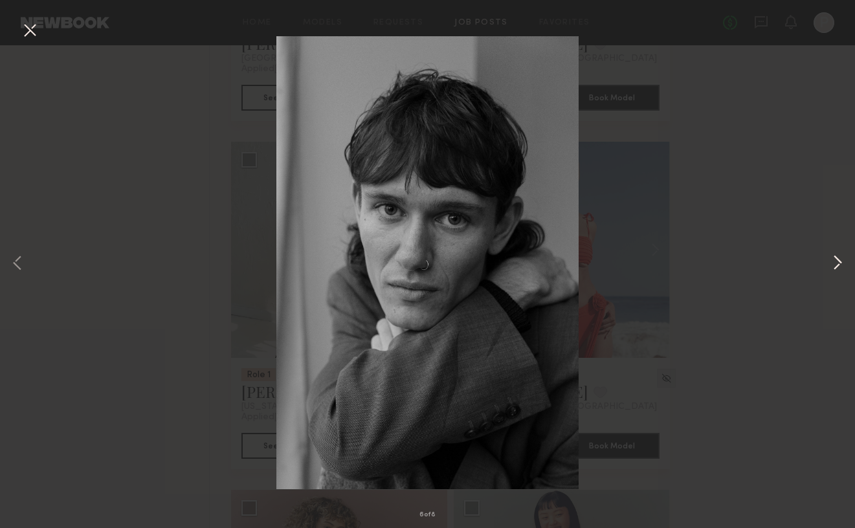
click at [841, 260] on button at bounding box center [838, 264] width 16 height 423
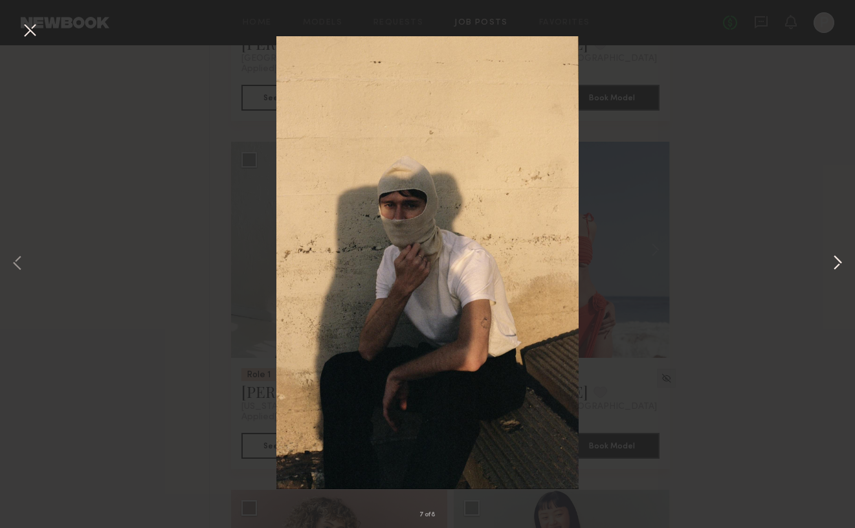
click at [841, 260] on button at bounding box center [838, 264] width 16 height 423
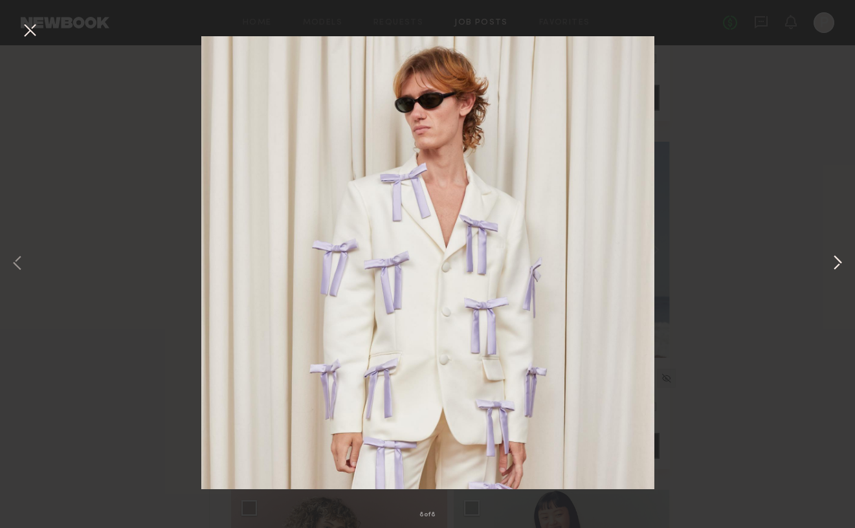
click at [841, 260] on button at bounding box center [838, 264] width 16 height 423
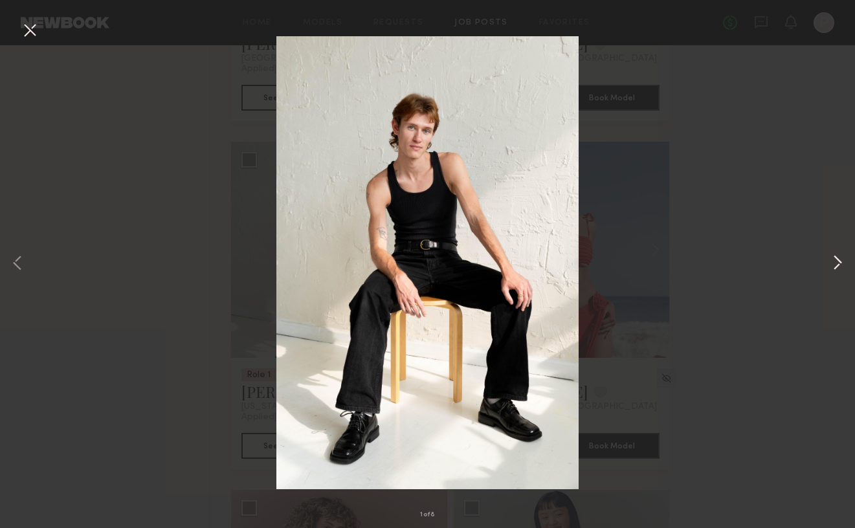
click at [841, 260] on button at bounding box center [838, 264] width 16 height 423
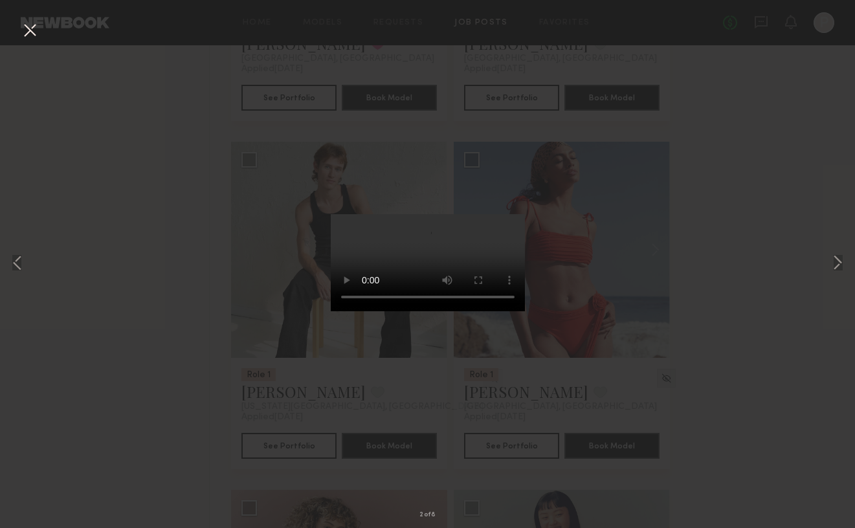
click at [228, 164] on div "2 of 8" at bounding box center [427, 264] width 855 height 528
click at [38, 24] on button at bounding box center [29, 30] width 21 height 23
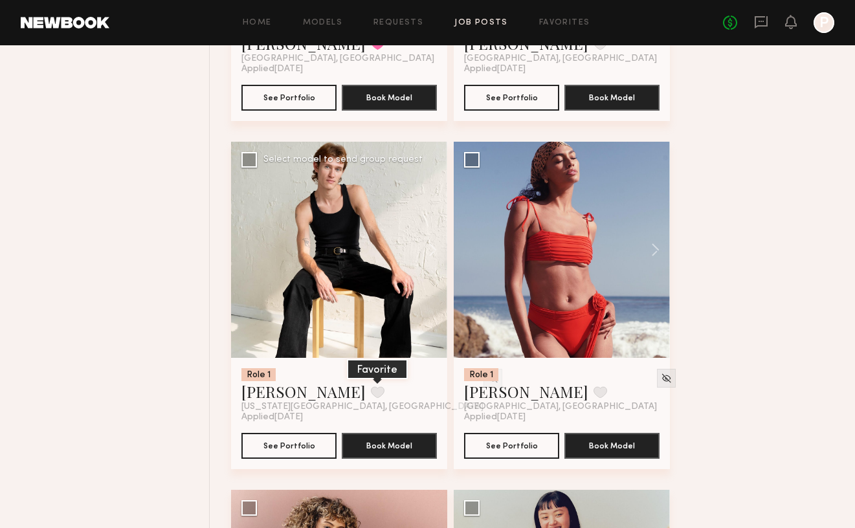
click at [371, 387] on button at bounding box center [378, 393] width 14 height 12
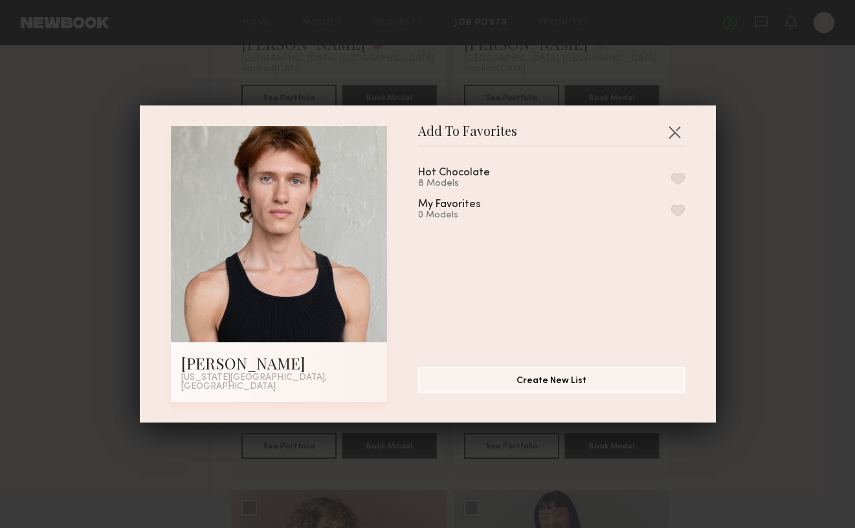
click at [506, 185] on div "8 Models" at bounding box center [469, 184] width 103 height 10
click at [679, 182] on button "button" at bounding box center [678, 179] width 14 height 12
click at [673, 138] on button "button" at bounding box center [674, 132] width 21 height 21
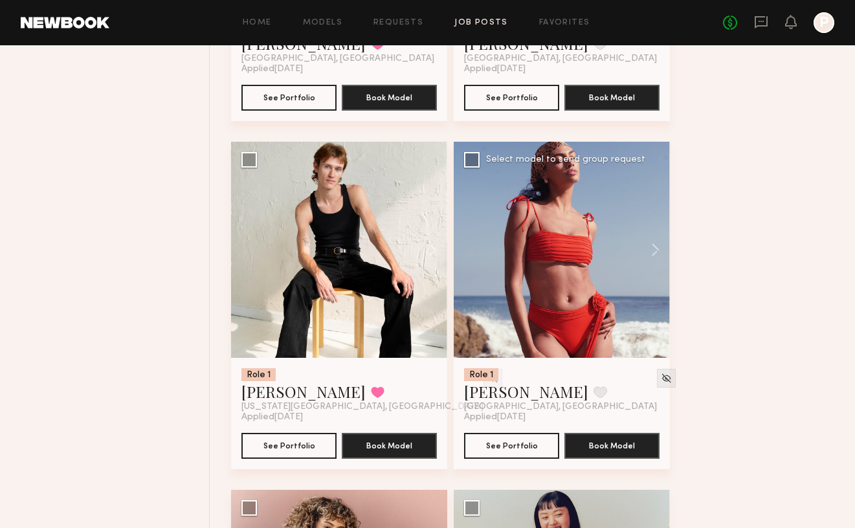
click at [582, 295] on div at bounding box center [562, 250] width 216 height 216
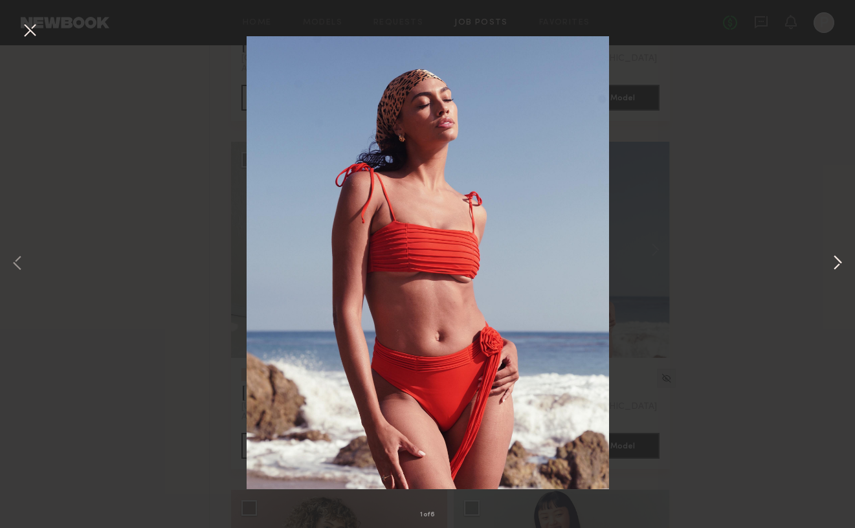
click at [837, 263] on button at bounding box center [838, 264] width 16 height 423
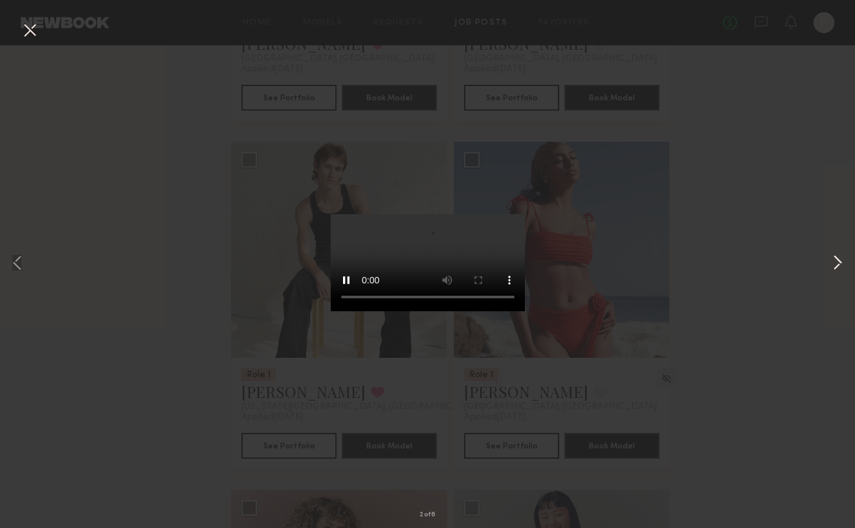
click at [838, 262] on button at bounding box center [838, 264] width 16 height 423
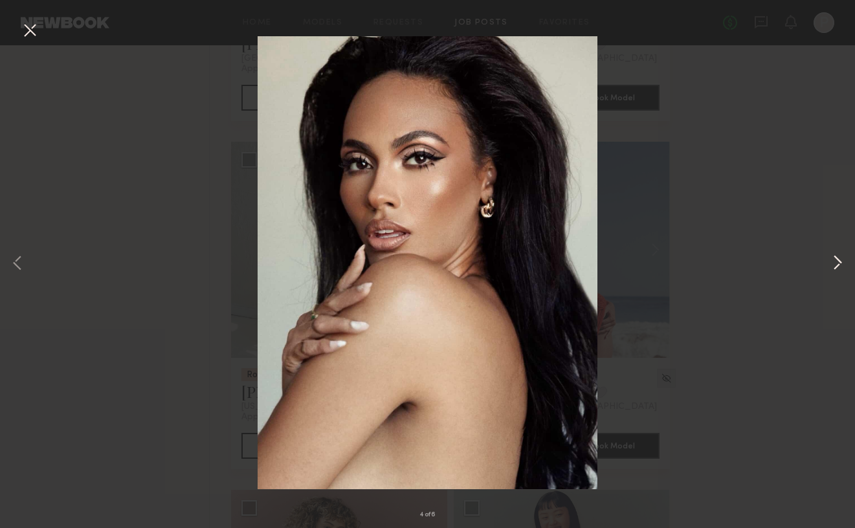
click at [838, 262] on button at bounding box center [838, 264] width 16 height 423
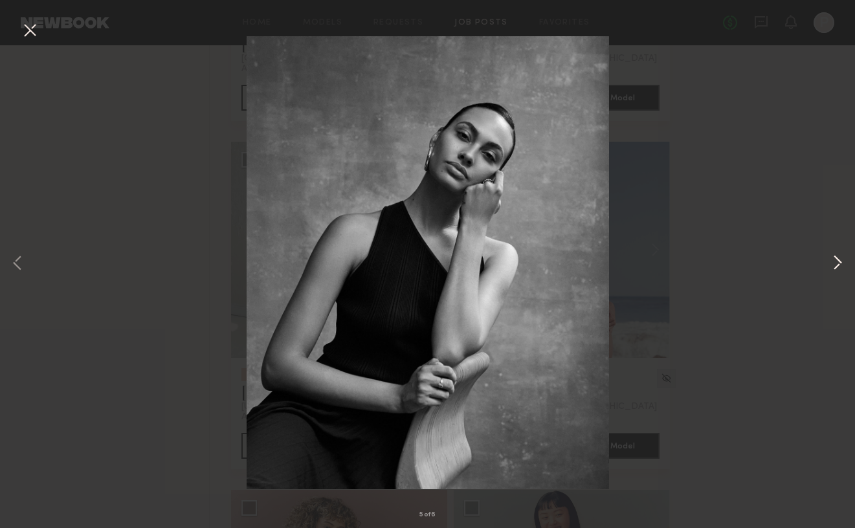
click at [838, 262] on button at bounding box center [838, 264] width 16 height 423
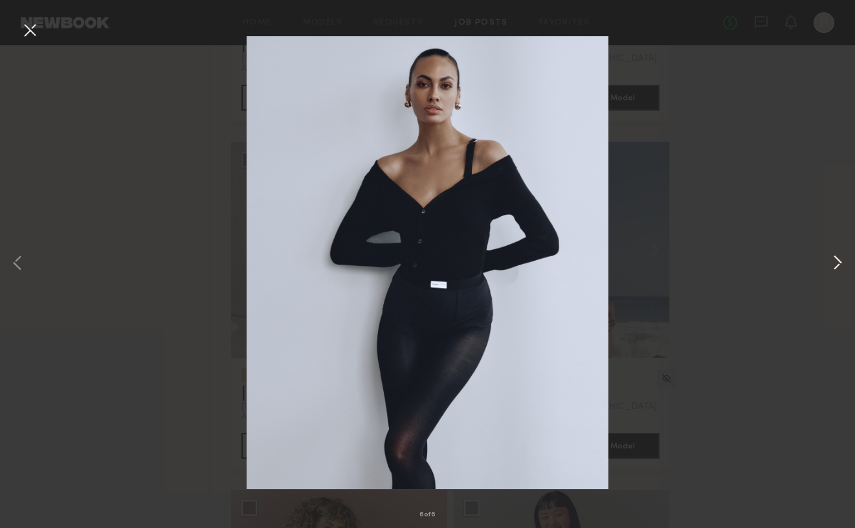
click at [838, 262] on button at bounding box center [838, 264] width 16 height 423
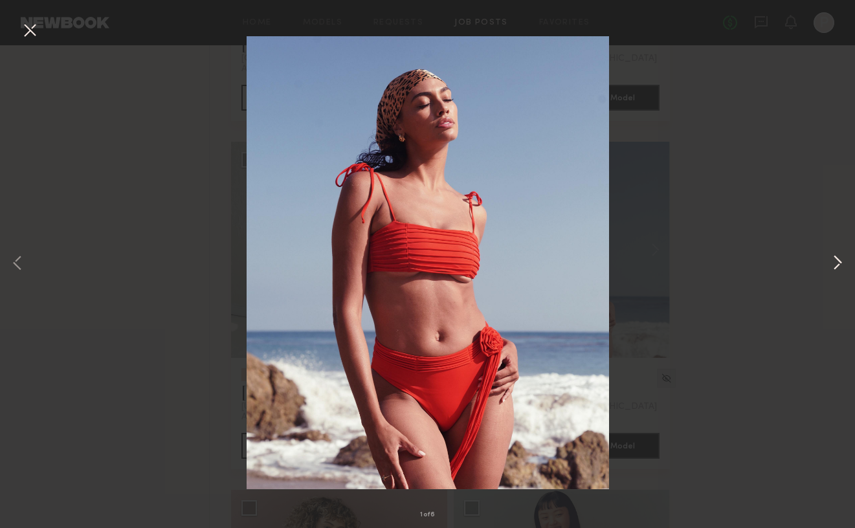
click at [838, 262] on button at bounding box center [838, 264] width 16 height 423
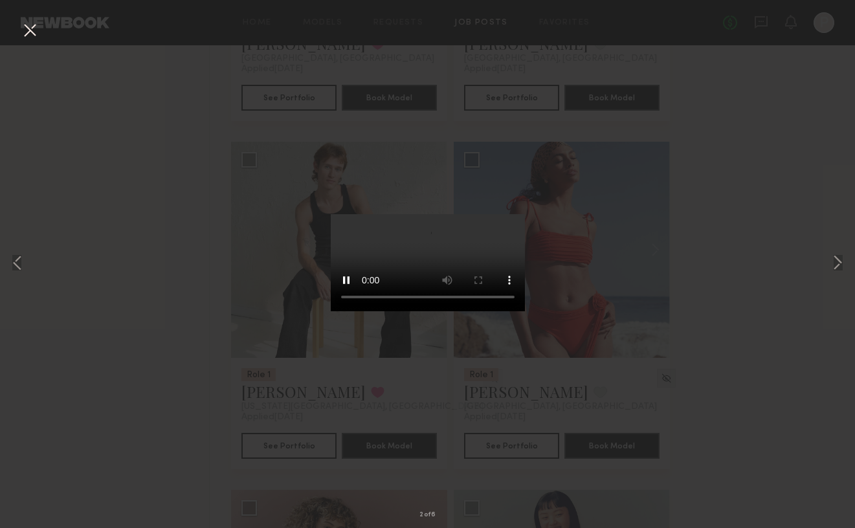
click at [27, 33] on button at bounding box center [29, 30] width 21 height 23
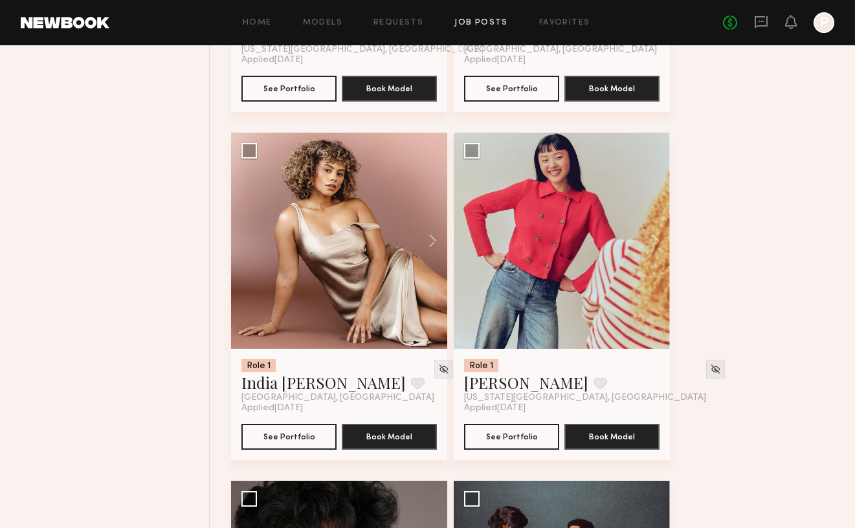
scroll to position [3919, 0]
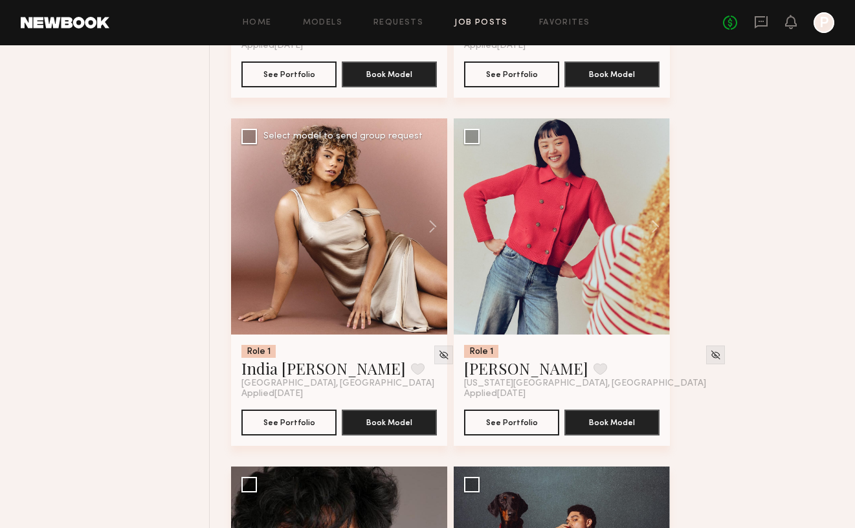
click at [368, 213] on div at bounding box center [339, 226] width 216 height 216
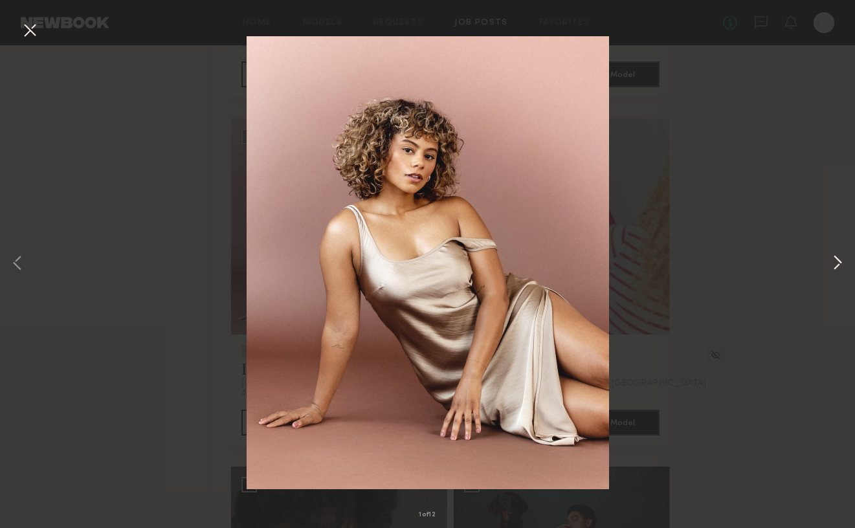
click at [837, 260] on button at bounding box center [838, 264] width 16 height 423
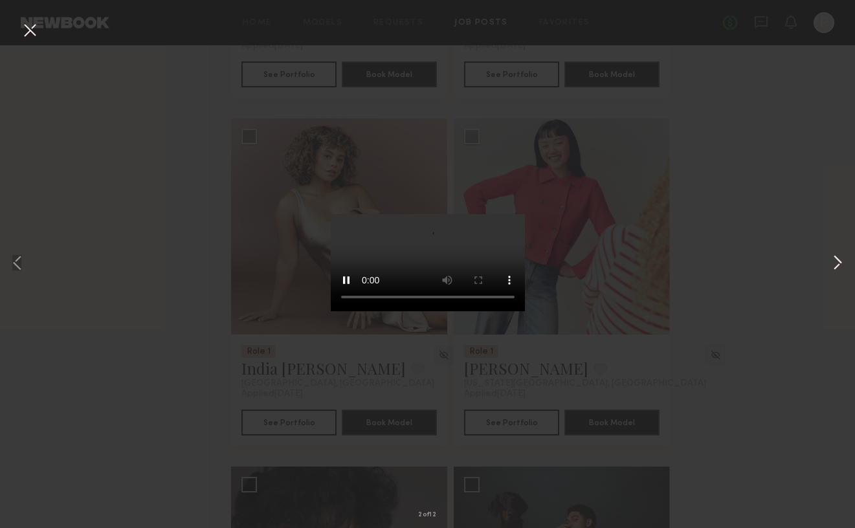
click at [837, 260] on button at bounding box center [838, 264] width 16 height 423
click at [839, 257] on button at bounding box center [838, 264] width 16 height 423
click at [490, 311] on video at bounding box center [428, 262] width 194 height 97
click at [840, 264] on button at bounding box center [838, 264] width 16 height 423
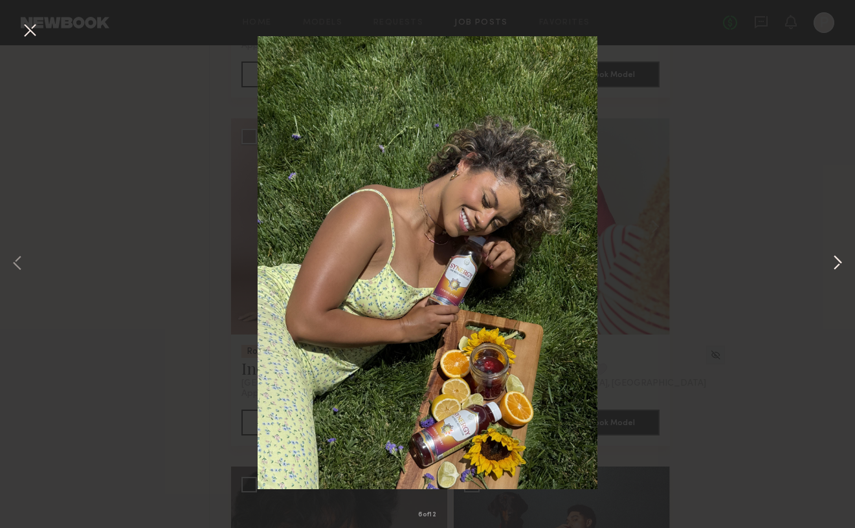
click at [837, 264] on button at bounding box center [838, 264] width 16 height 423
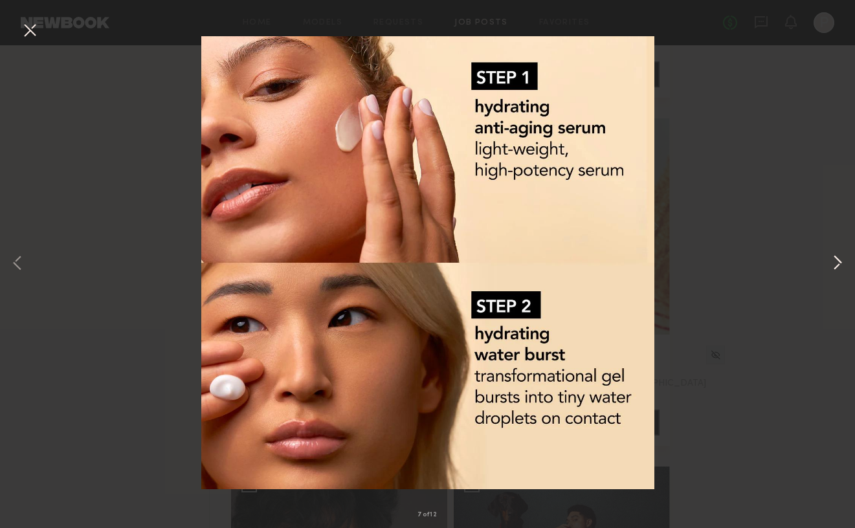
click at [838, 264] on button at bounding box center [838, 264] width 16 height 423
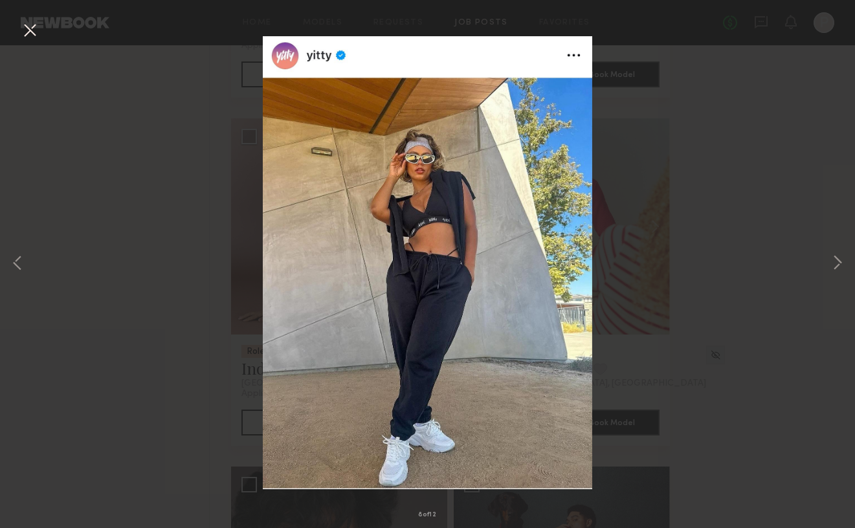
click at [30, 25] on button at bounding box center [29, 30] width 21 height 23
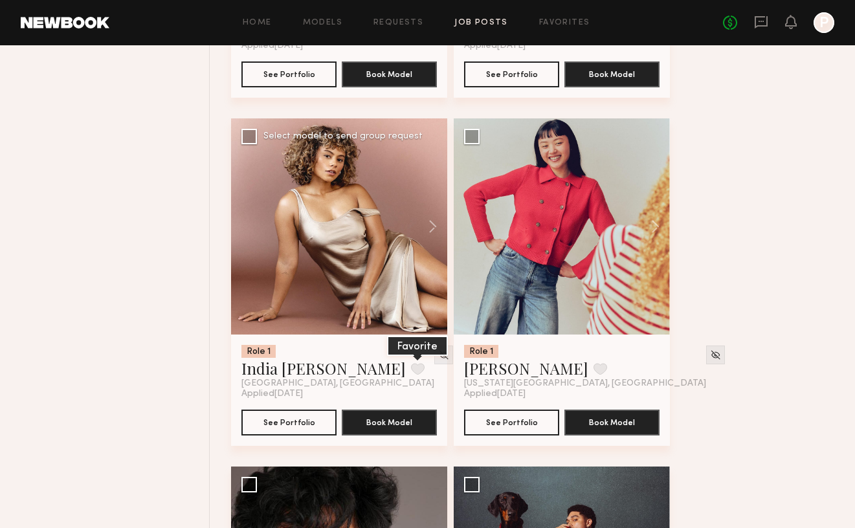
click at [411, 370] on button at bounding box center [418, 369] width 14 height 12
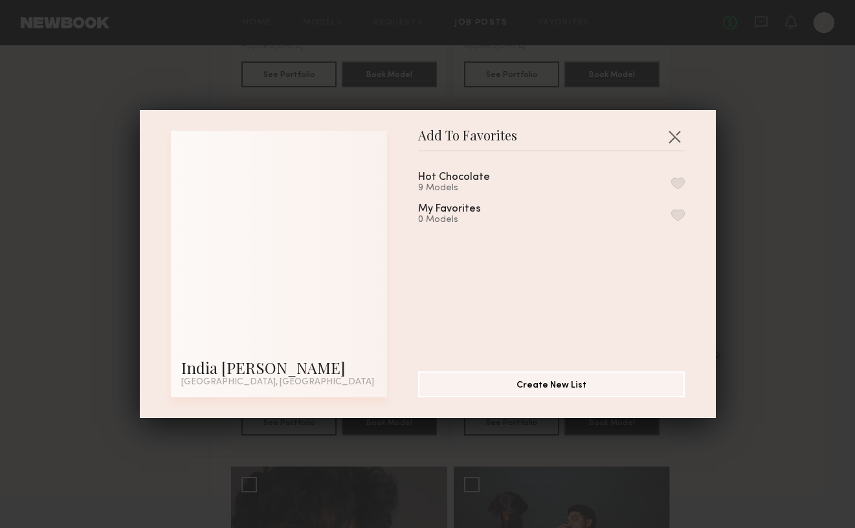
click at [532, 175] on div "Hot Chocolate 9 Models" at bounding box center [551, 182] width 267 height 21
click at [678, 186] on button "button" at bounding box center [678, 183] width 14 height 12
click at [682, 129] on button "button" at bounding box center [674, 136] width 21 height 21
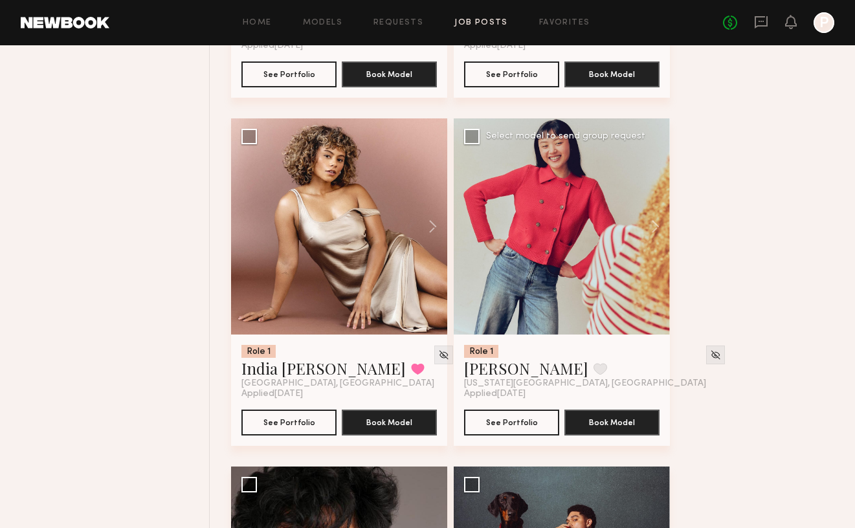
click at [598, 259] on div at bounding box center [562, 226] width 216 height 216
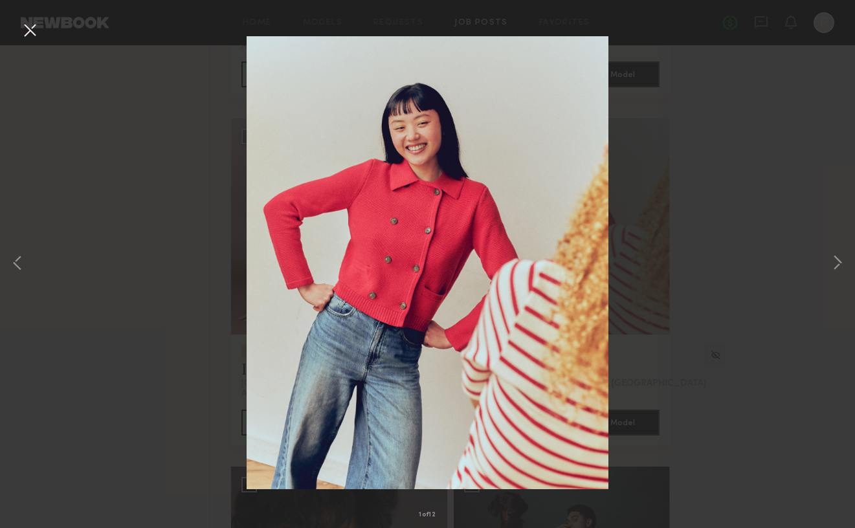
click at [796, 274] on div "1 of 12" at bounding box center [427, 264] width 855 height 528
click at [34, 28] on button at bounding box center [29, 30] width 21 height 23
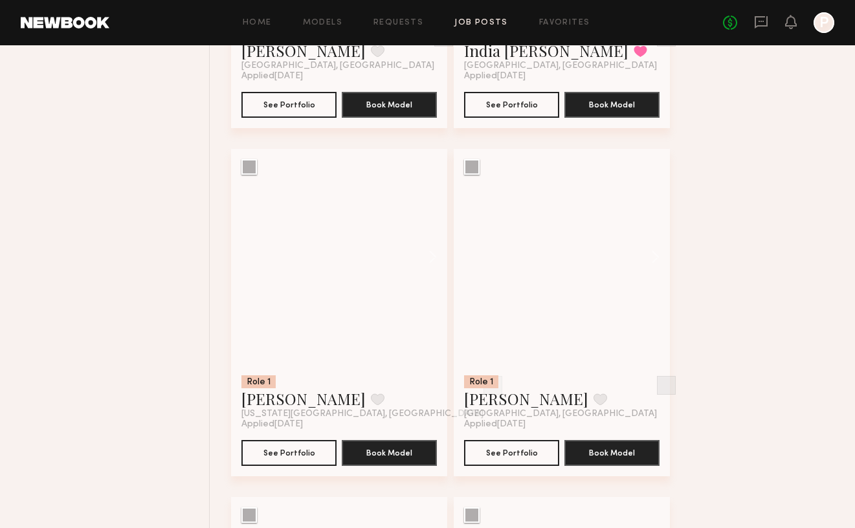
scroll to position [4265, 0]
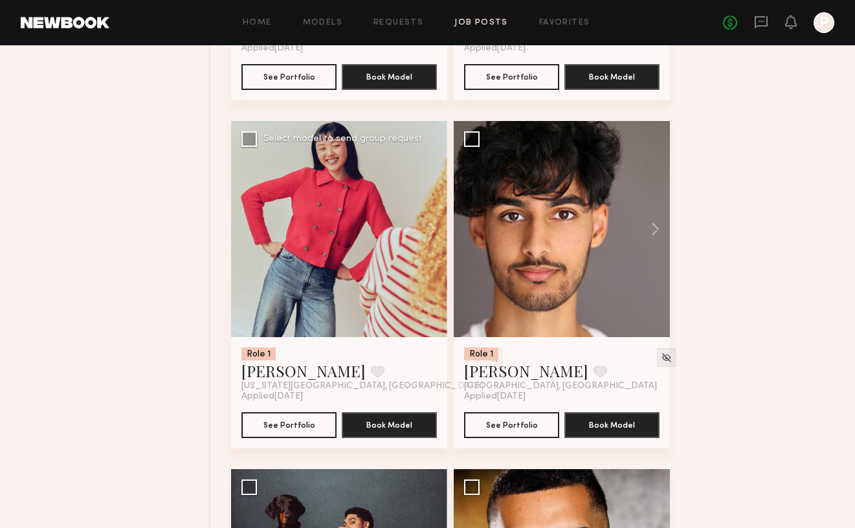
click at [403, 268] on div at bounding box center [339, 229] width 216 height 216
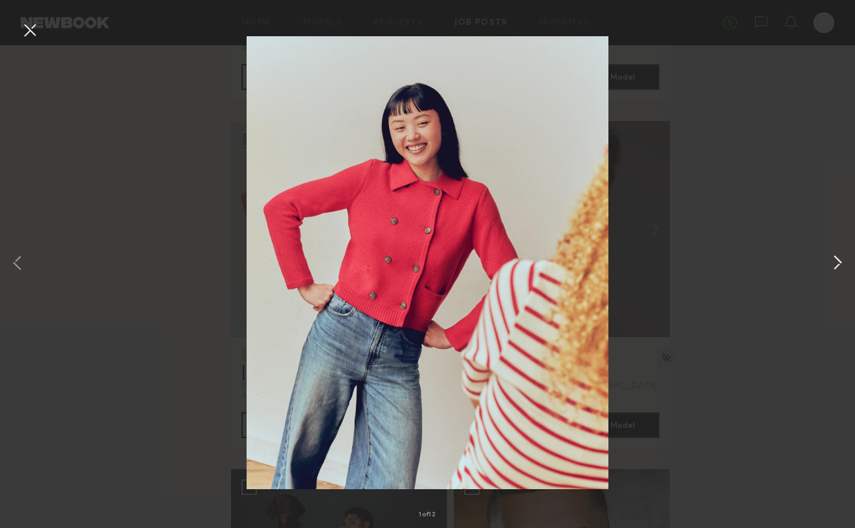
click at [835, 264] on button at bounding box center [838, 264] width 16 height 423
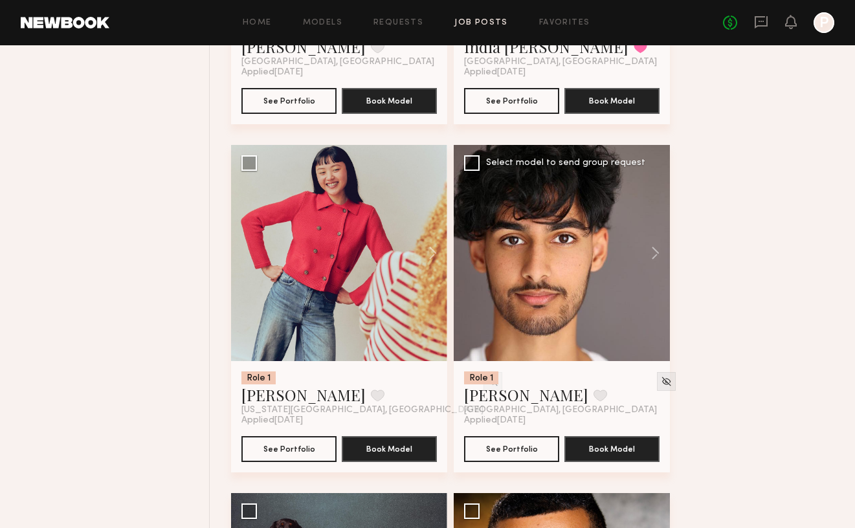
scroll to position [4249, 0]
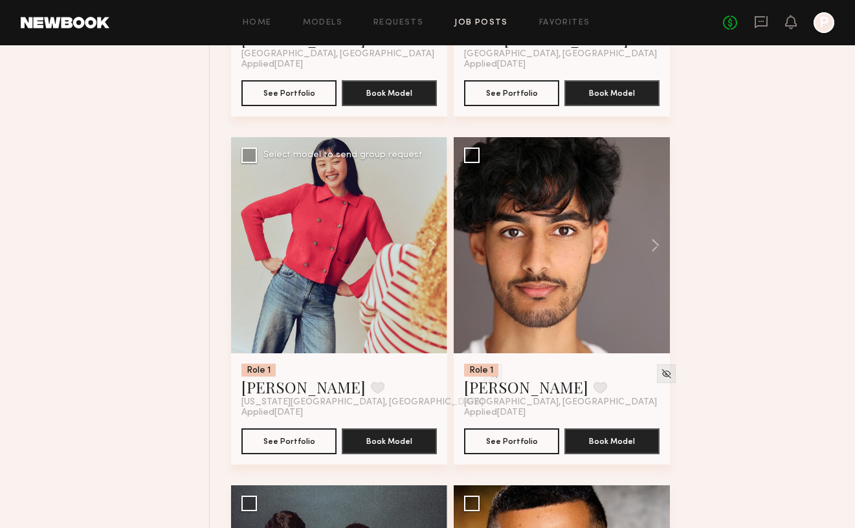
click at [351, 284] on div at bounding box center [339, 245] width 216 height 216
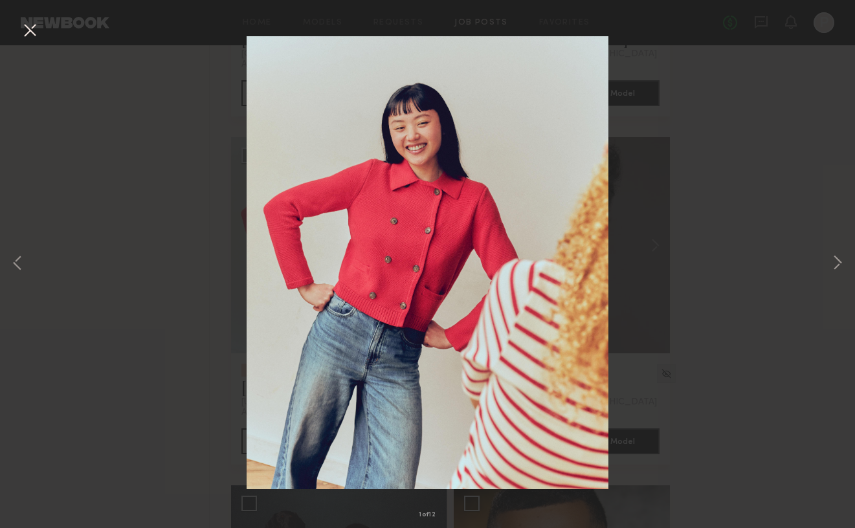
click at [715, 332] on div "1 of 12" at bounding box center [427, 264] width 855 height 528
click at [35, 31] on button at bounding box center [29, 30] width 21 height 23
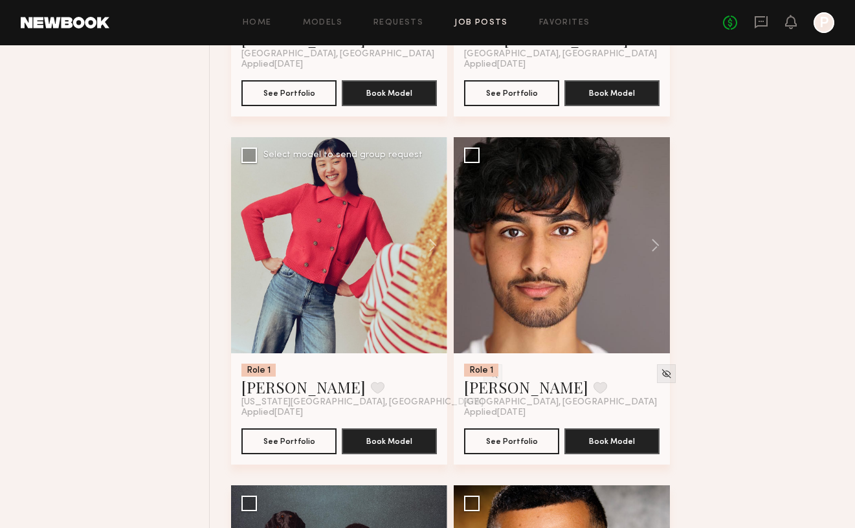
click at [331, 241] on div at bounding box center [339, 245] width 216 height 216
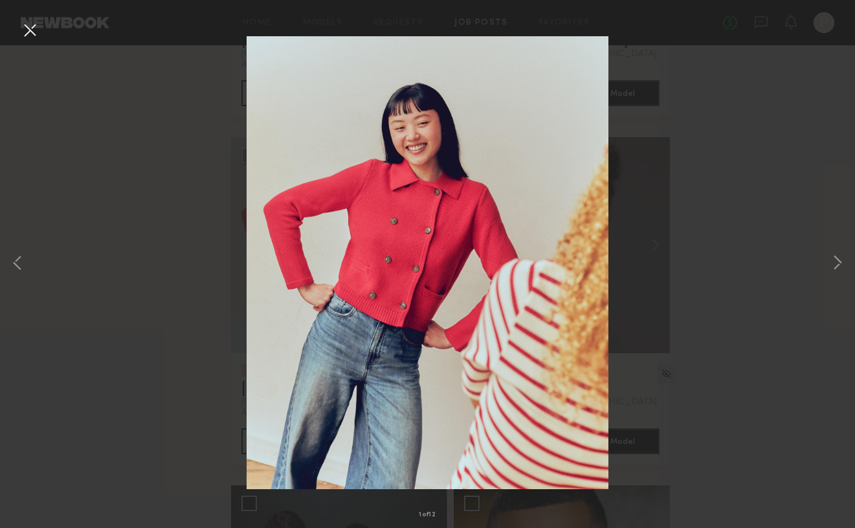
click at [32, 24] on button at bounding box center [29, 30] width 21 height 23
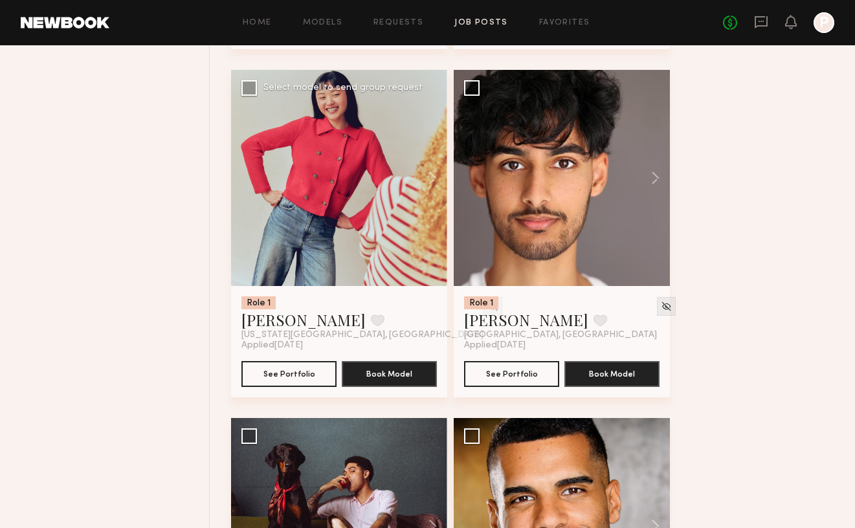
scroll to position [4327, 0]
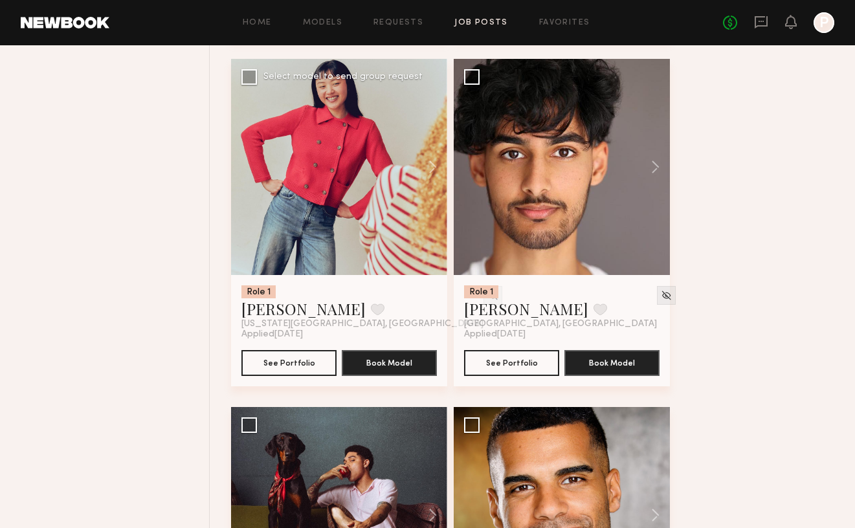
click at [354, 228] on div at bounding box center [339, 167] width 216 height 216
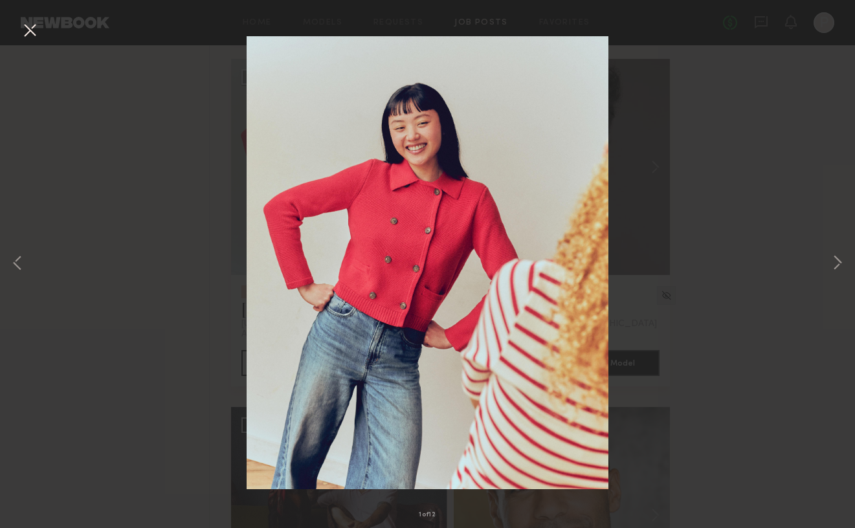
click at [29, 23] on button at bounding box center [29, 30] width 21 height 23
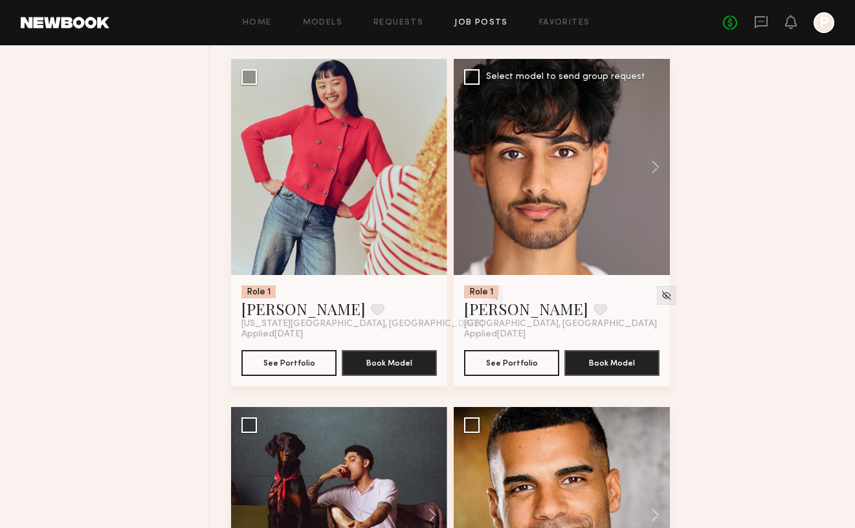
click at [572, 139] on div at bounding box center [562, 167] width 216 height 216
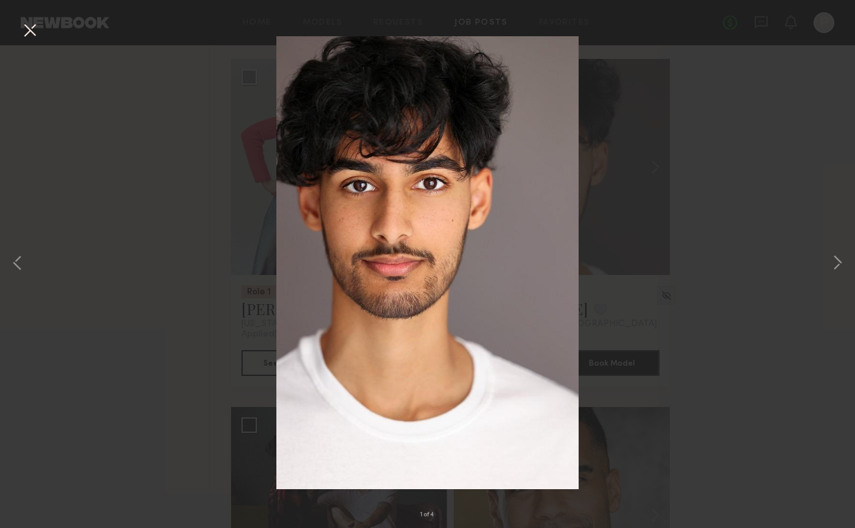
click at [735, 152] on div "1 of 4" at bounding box center [427, 264] width 855 height 528
click at [30, 25] on button at bounding box center [29, 30] width 21 height 23
